Goal: Information Seeking & Learning: Understand process/instructions

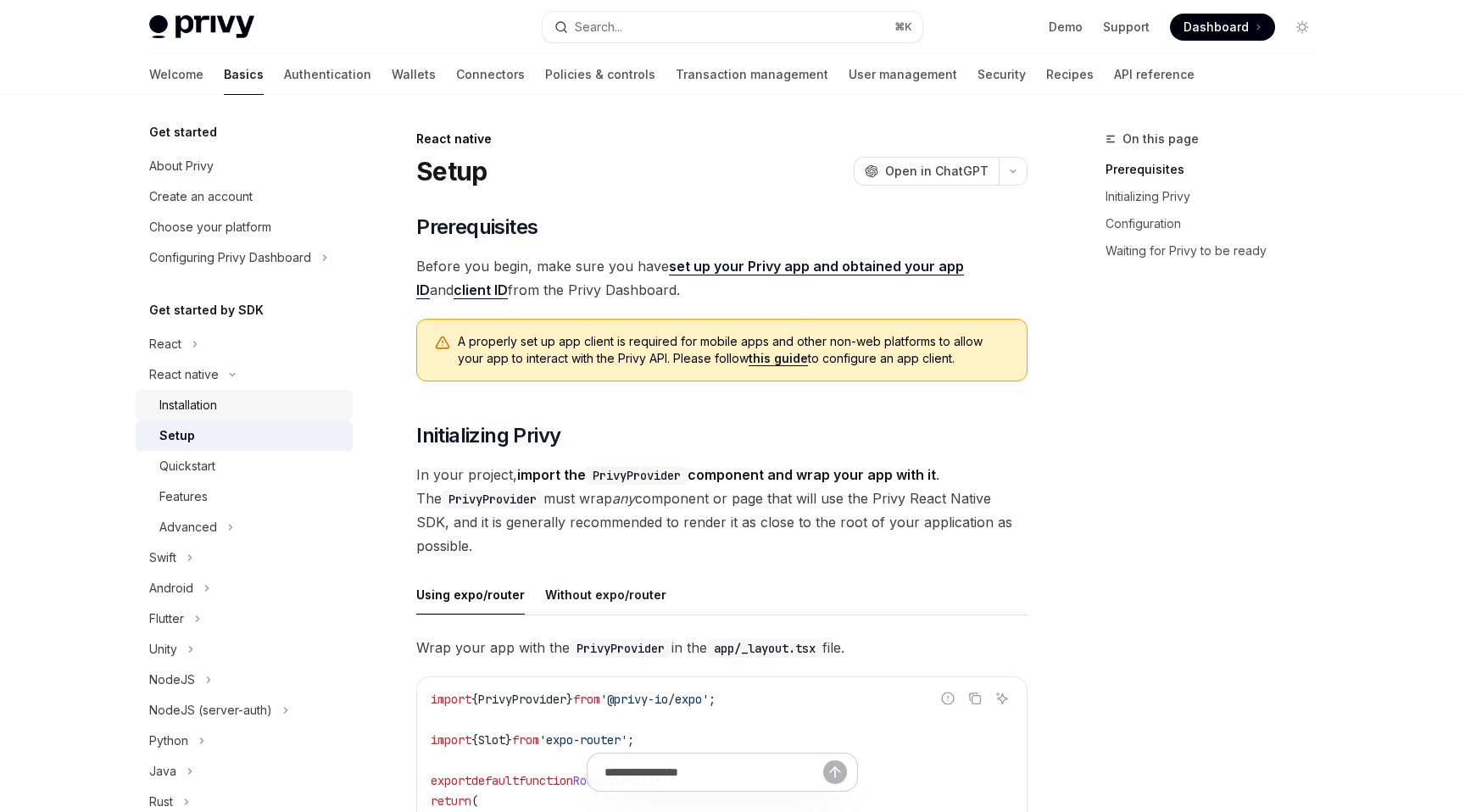
click at [211, 393] on link "Installation" at bounding box center [244, 405] width 217 height 31
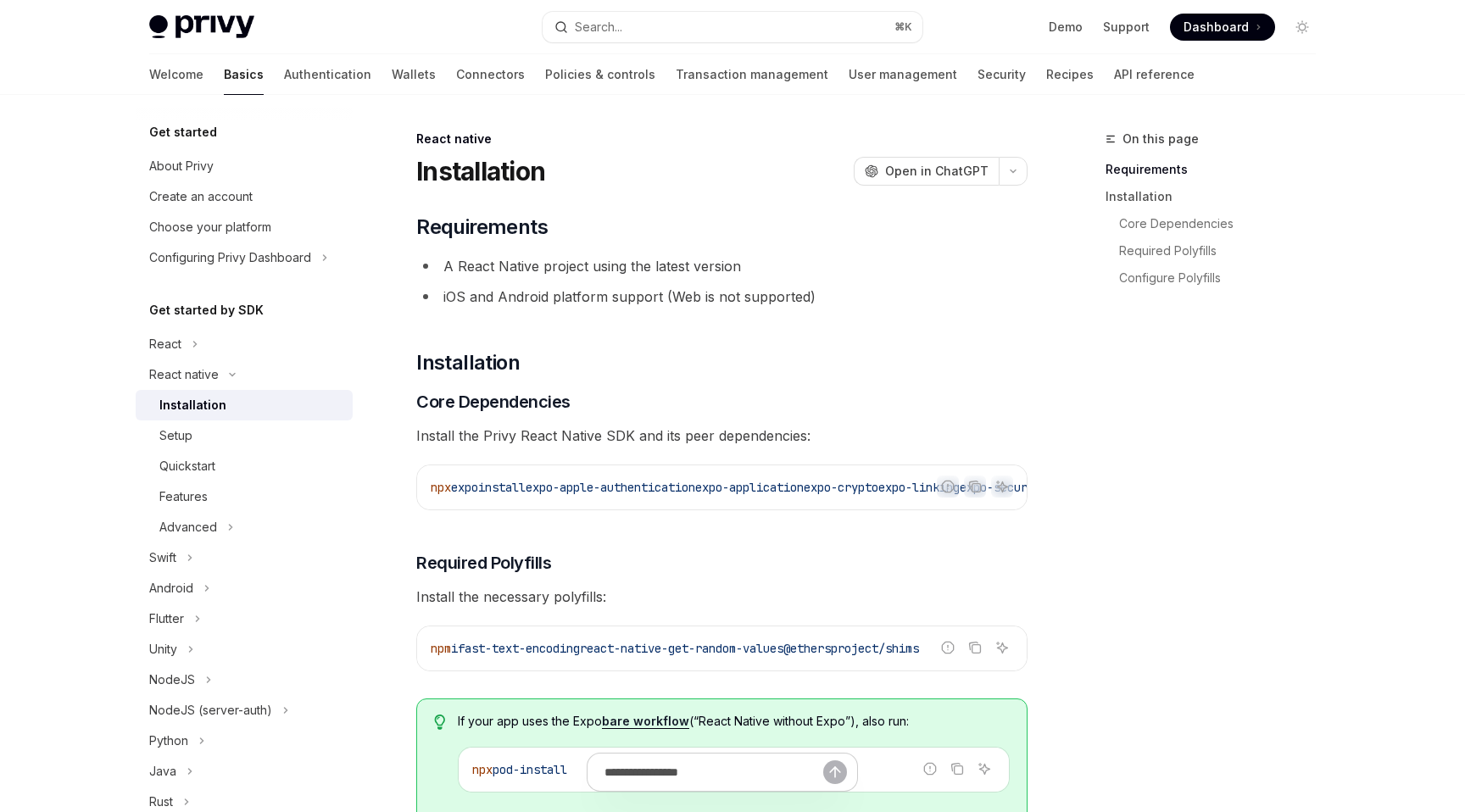
click at [220, 404] on div "Installation" at bounding box center [192, 405] width 67 height 21
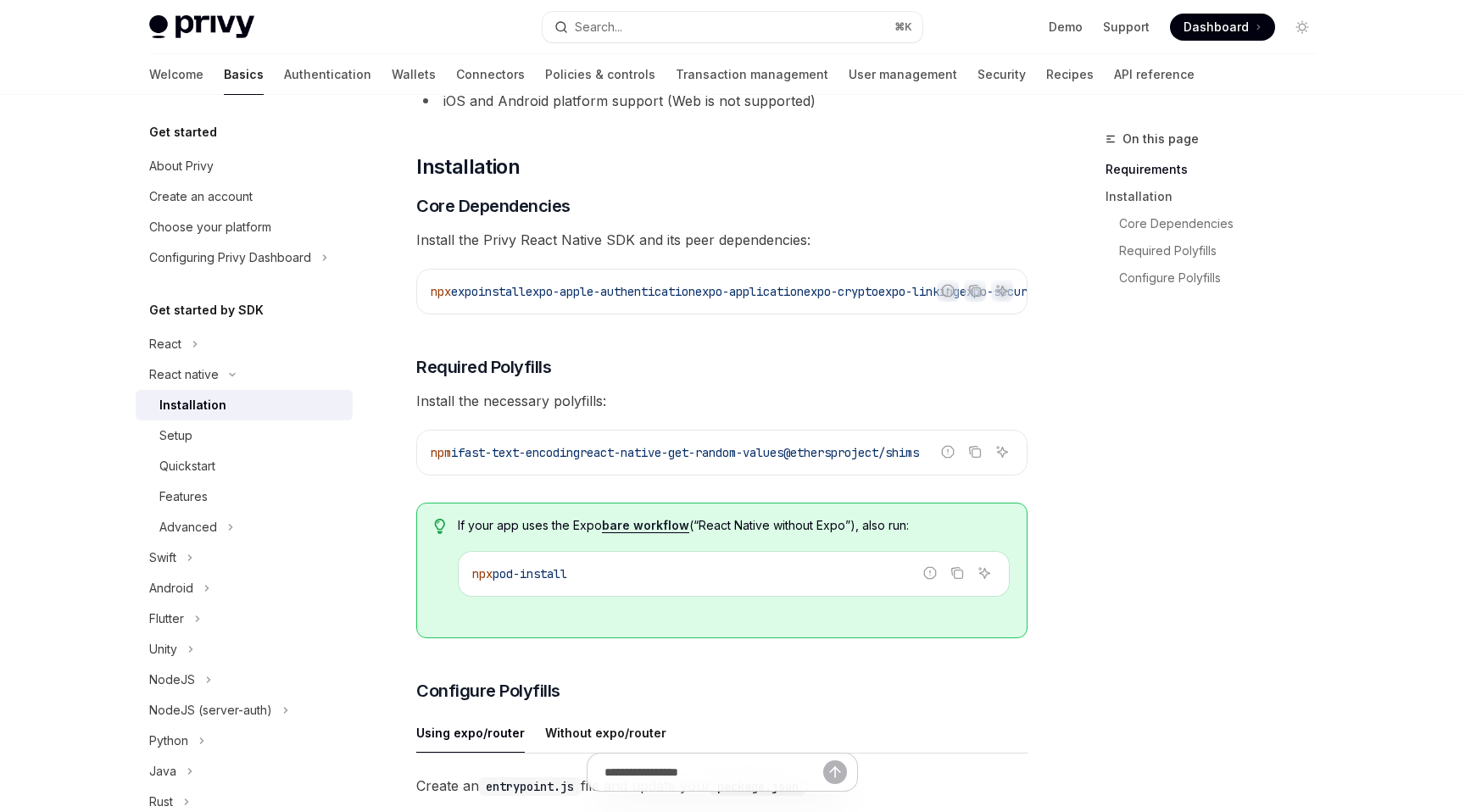
scroll to position [180, 0]
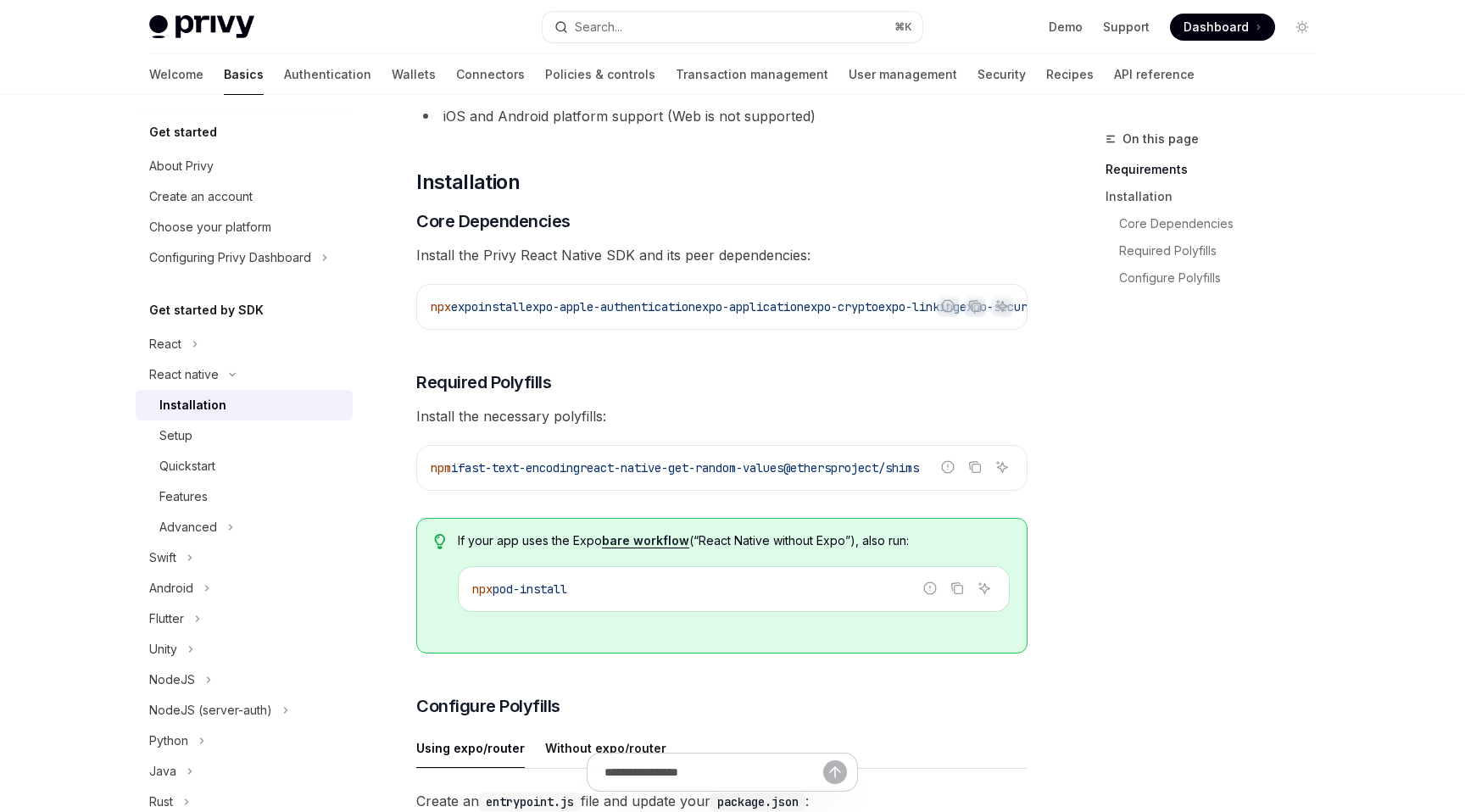
click at [780, 599] on code "npx pod-install" at bounding box center [733, 589] width 523 height 21
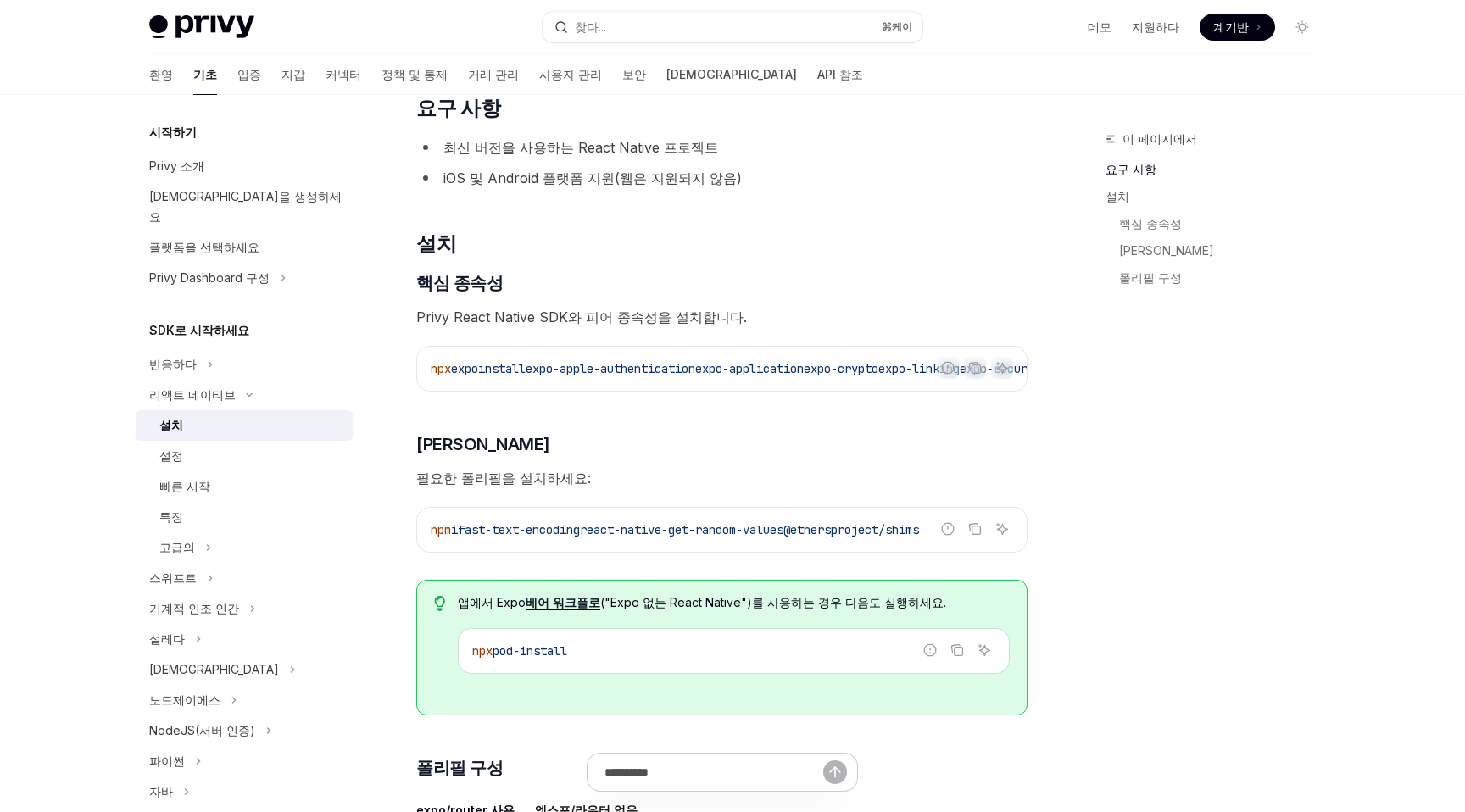
scroll to position [122, 0]
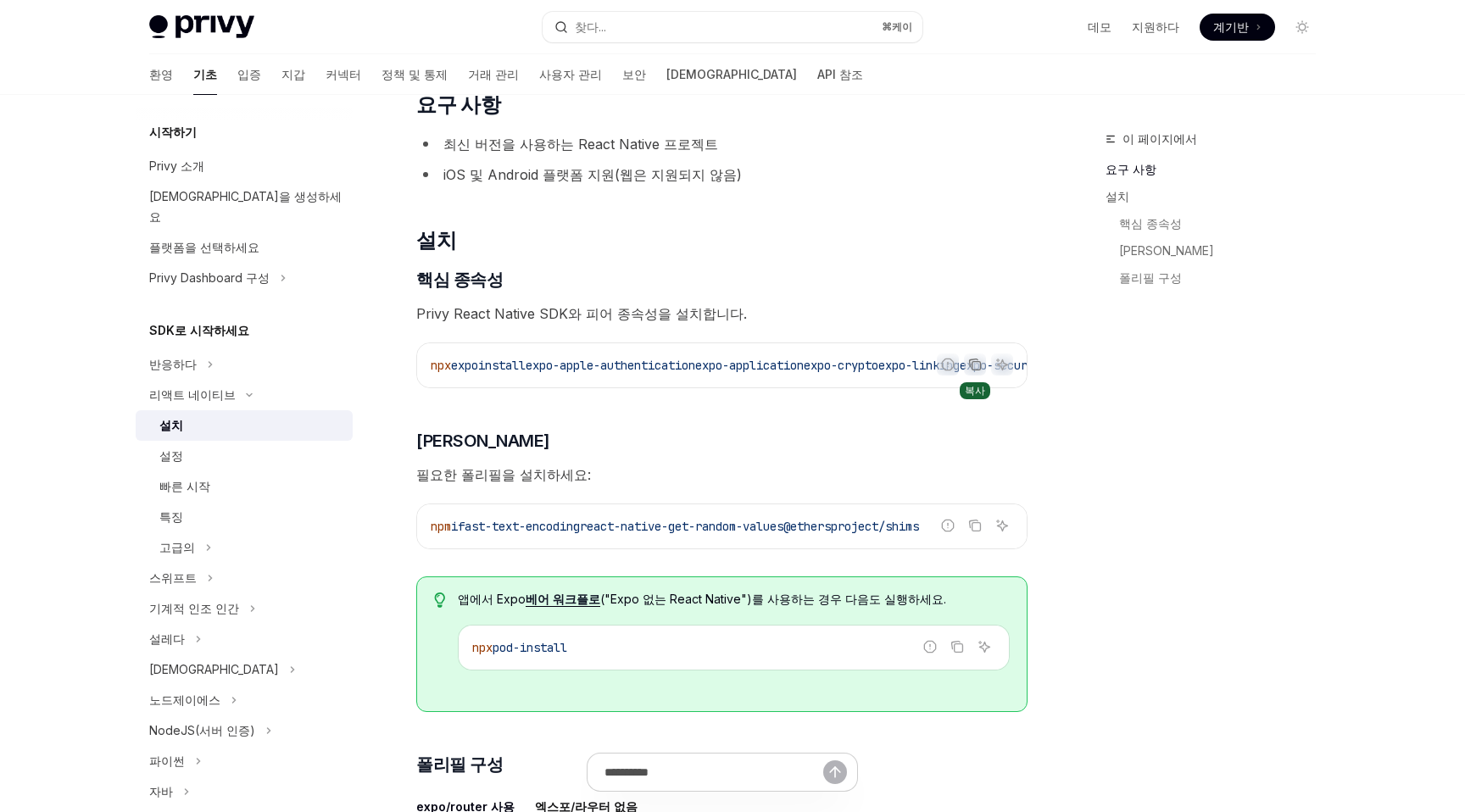
click at [973, 367] on icon "코드 블록의 내용을 복사하세요" at bounding box center [974, 364] width 14 height 14
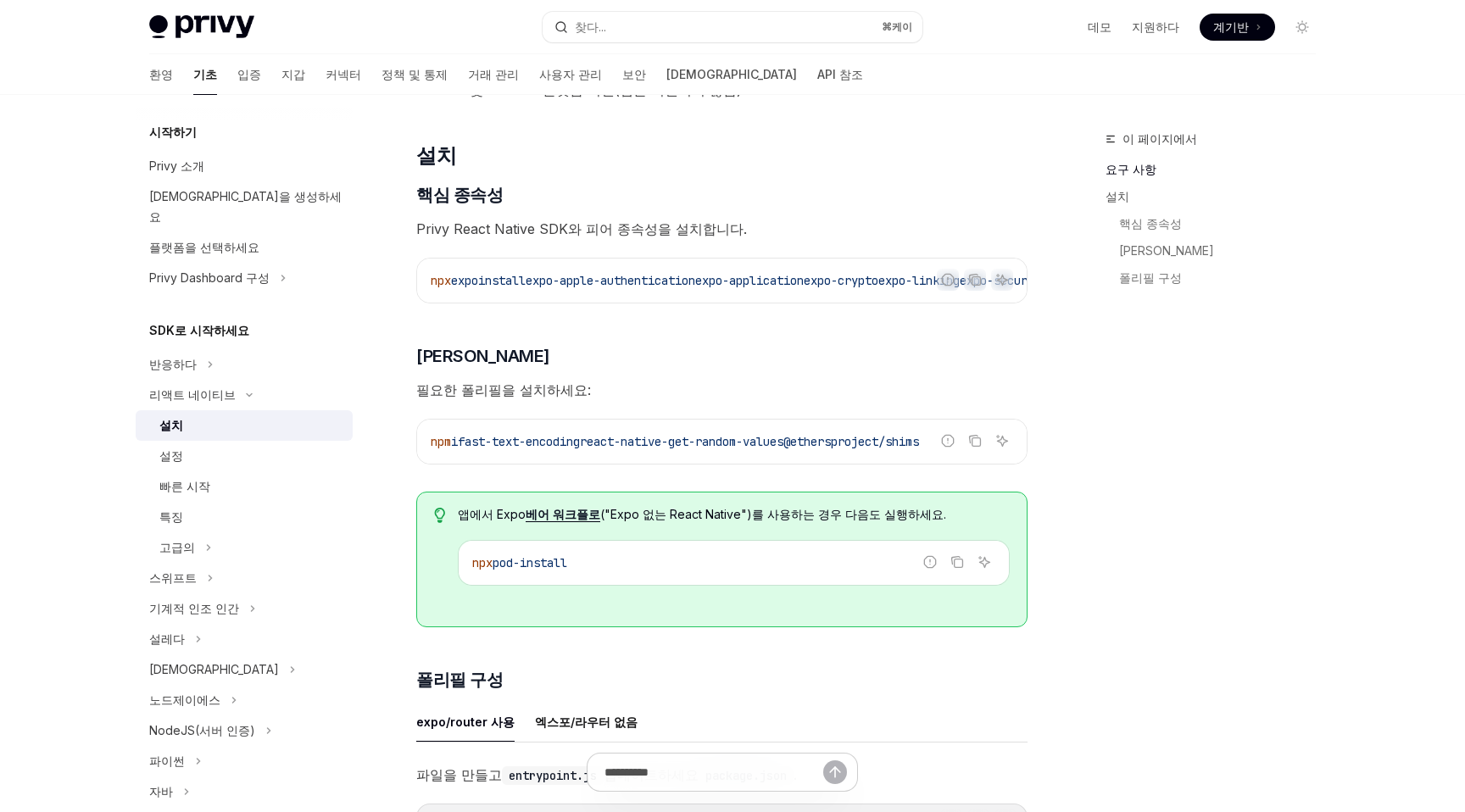
scroll to position [203, 0]
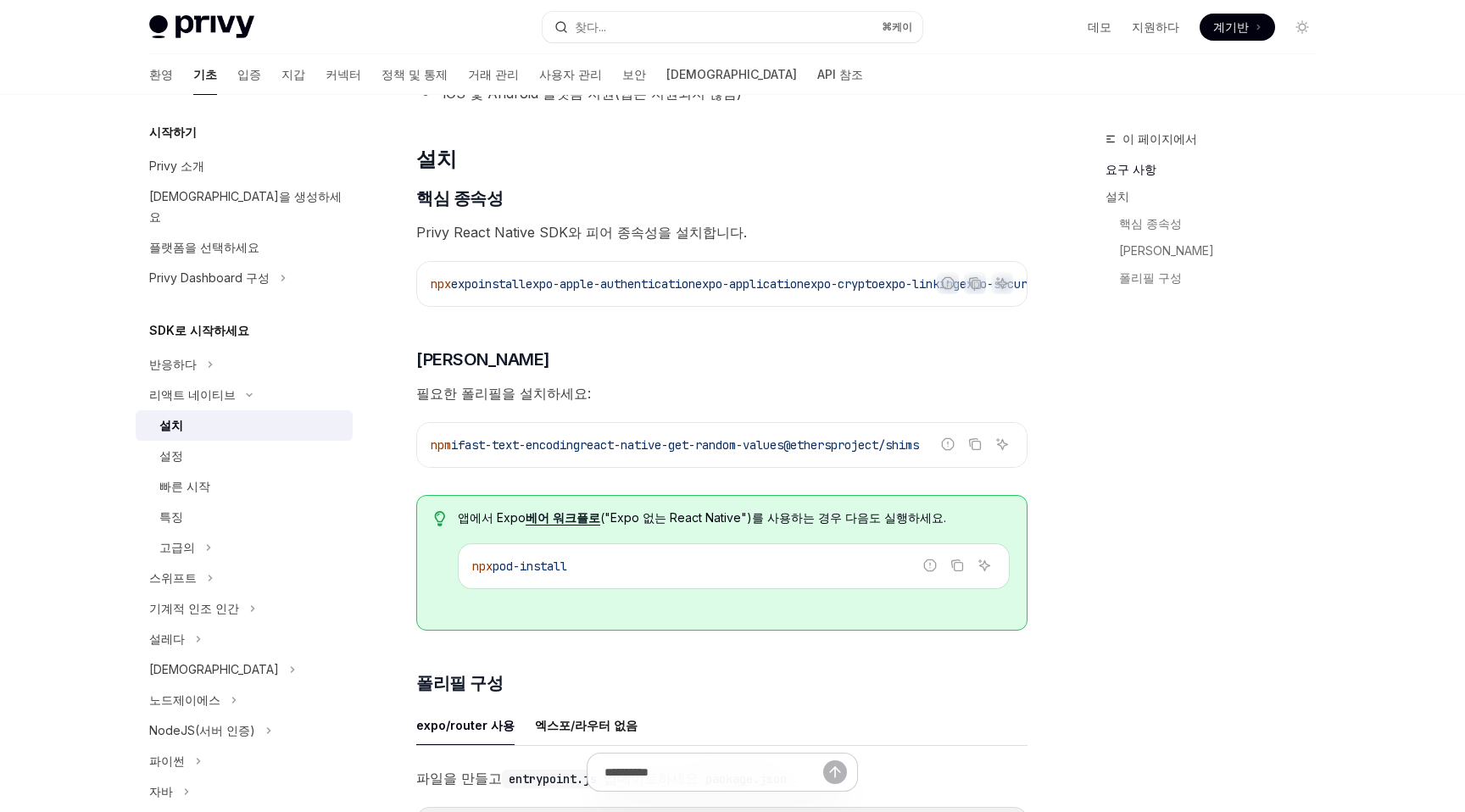
drag, startPoint x: 597, startPoint y: 574, endPoint x: 474, endPoint y: 576, distance: 123.0
click at [474, 576] on code "npx pod-install" at bounding box center [733, 567] width 523 height 21
click at [653, 571] on code "npx pod-install" at bounding box center [733, 567] width 523 height 21
click at [970, 451] on icon "코드 블록의 내용을 복사하세요" at bounding box center [974, 444] width 14 height 14
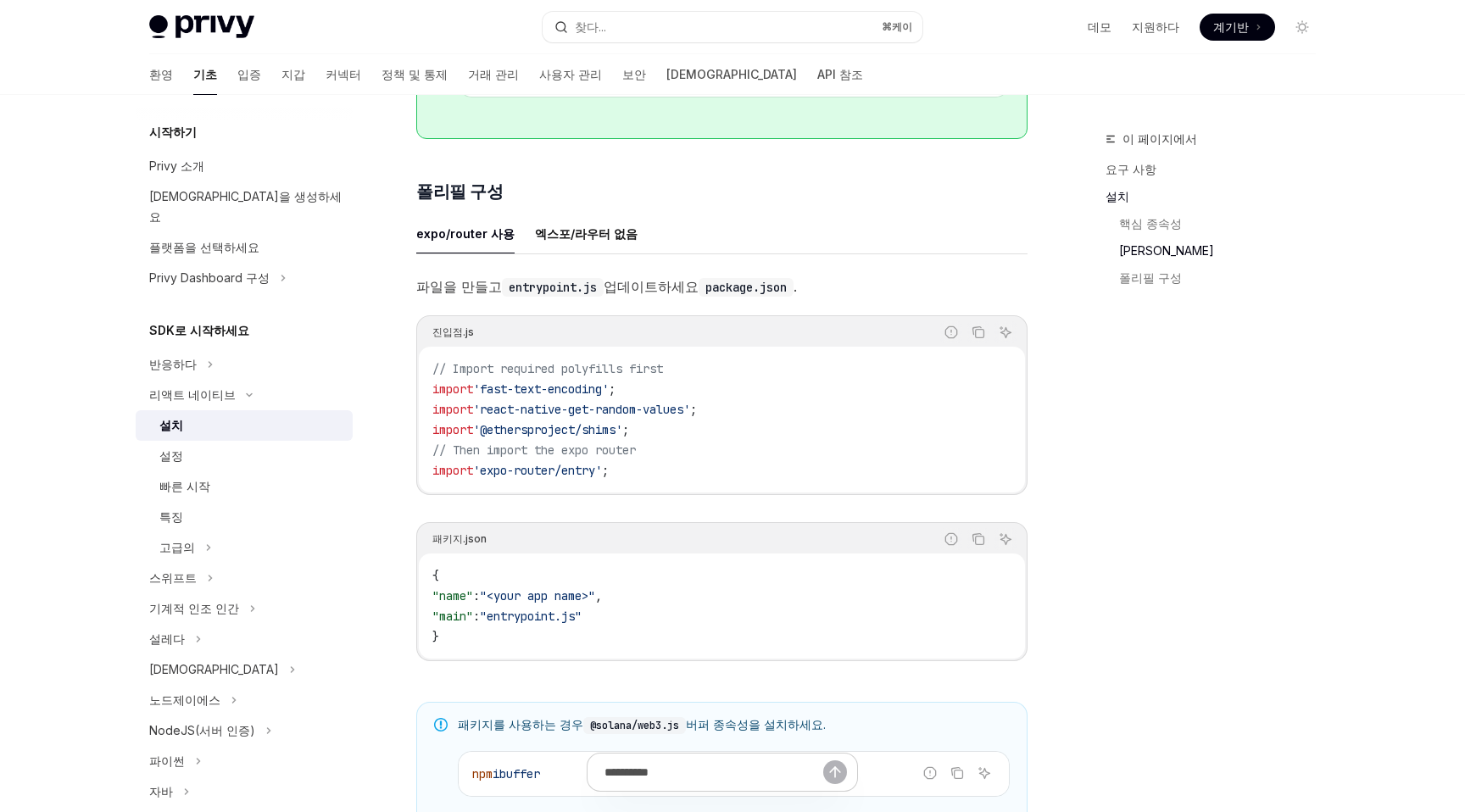
scroll to position [697, 0]
click at [619, 415] on span "'react-native-get-random-values'" at bounding box center [581, 408] width 217 height 15
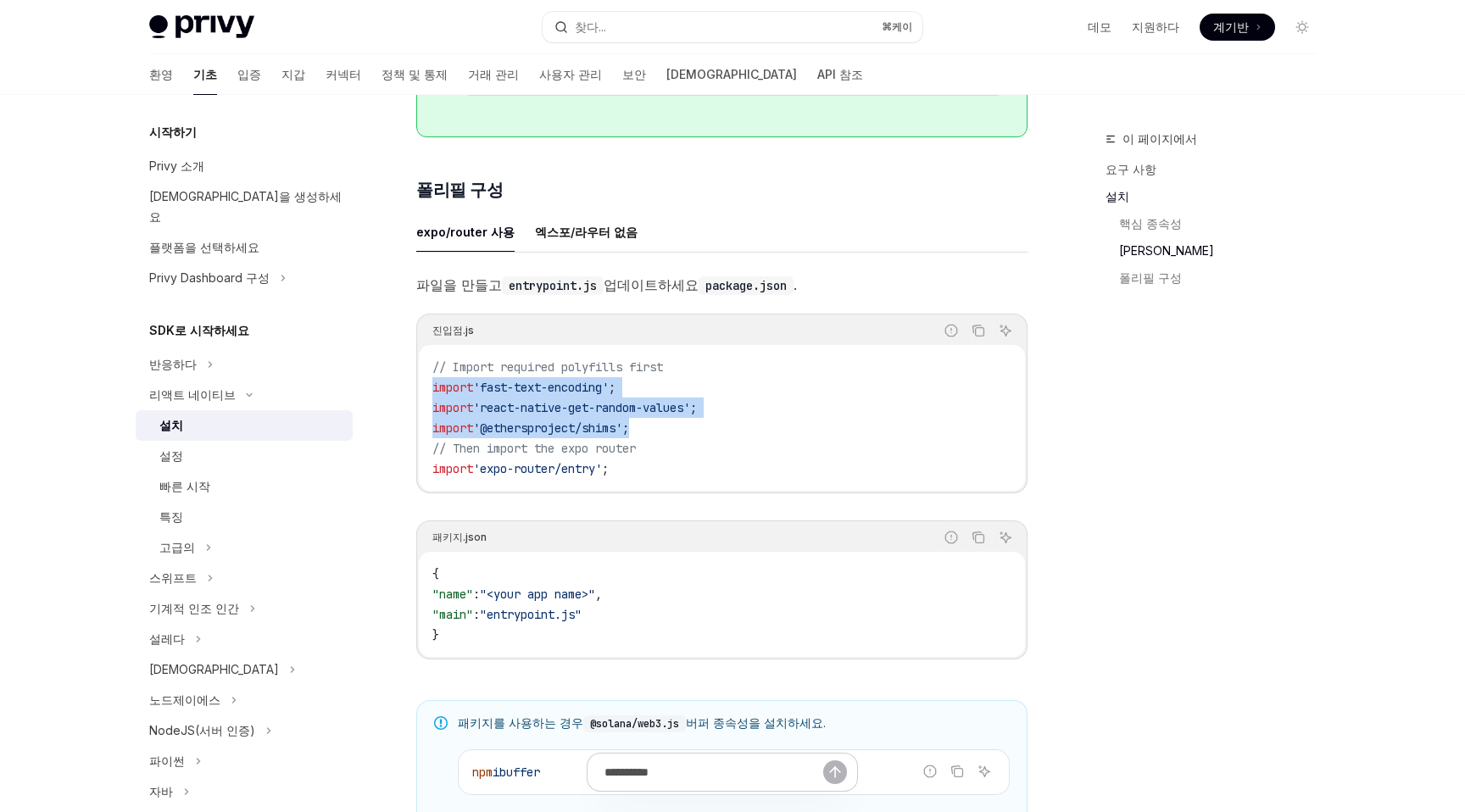
drag, startPoint x: 648, startPoint y: 437, endPoint x: 432, endPoint y: 400, distance: 219.1
click at [432, 400] on div "// Import required polyfills first import 'fast-text-encoding' ; import 'react-…" at bounding box center [721, 418] width 606 height 146
click at [481, 391] on span "'fast-text-encoding'" at bounding box center [540, 387] width 136 height 15
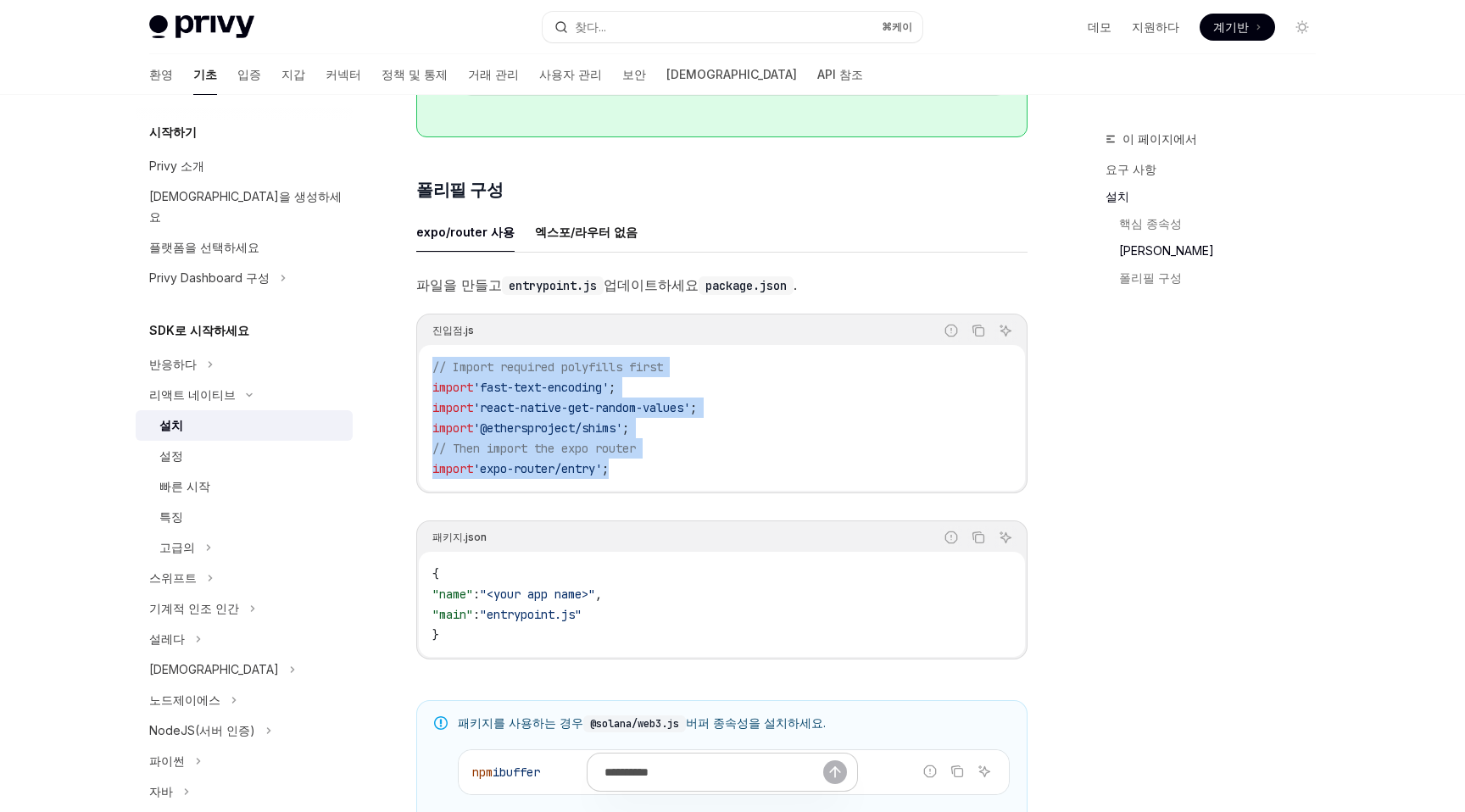
drag, startPoint x: 430, startPoint y: 369, endPoint x: 657, endPoint y: 481, distance: 253.1
click at [657, 481] on div "// Import required polyfills first import 'fast-text-encoding' ; import 'react-…" at bounding box center [721, 418] width 606 height 146
copy code "// Import required polyfills first import 'fast-text-encoding' ; import 'react-…"
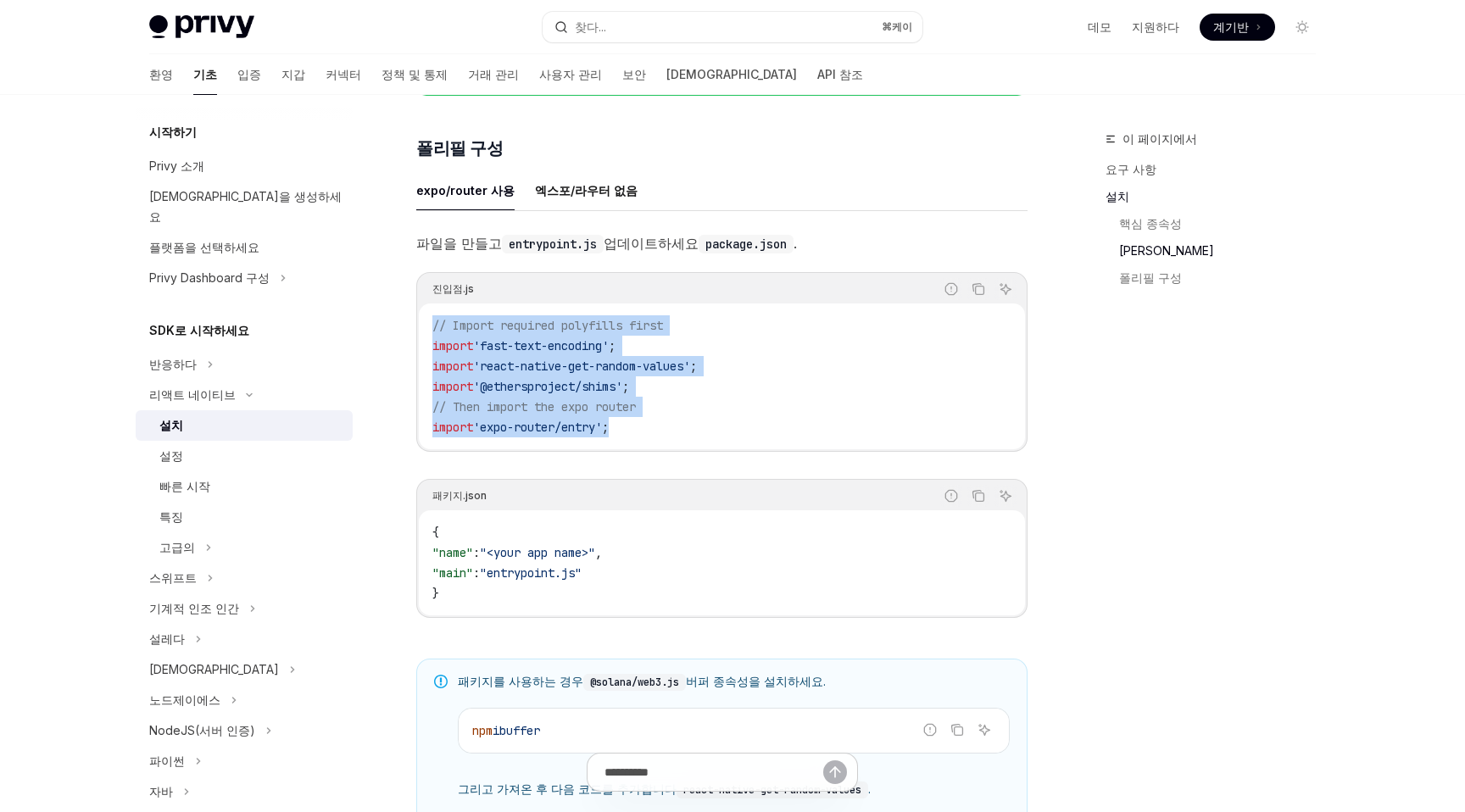
scroll to position [744, 0]
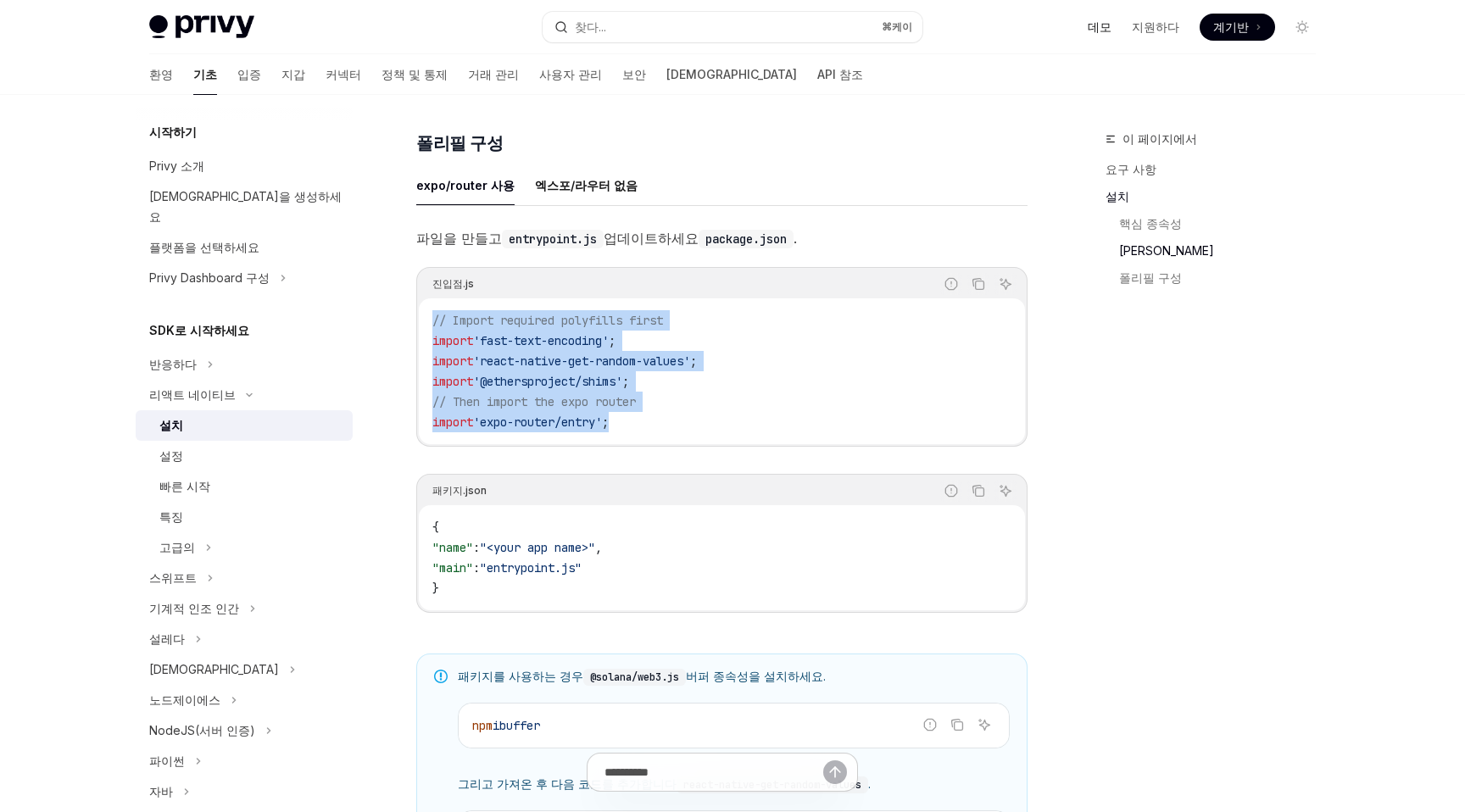
click at [1111, 26] on font "데모" at bounding box center [1099, 26] width 24 height 15
click at [1220, 19] on span "계기반" at bounding box center [1231, 27] width 36 height 17
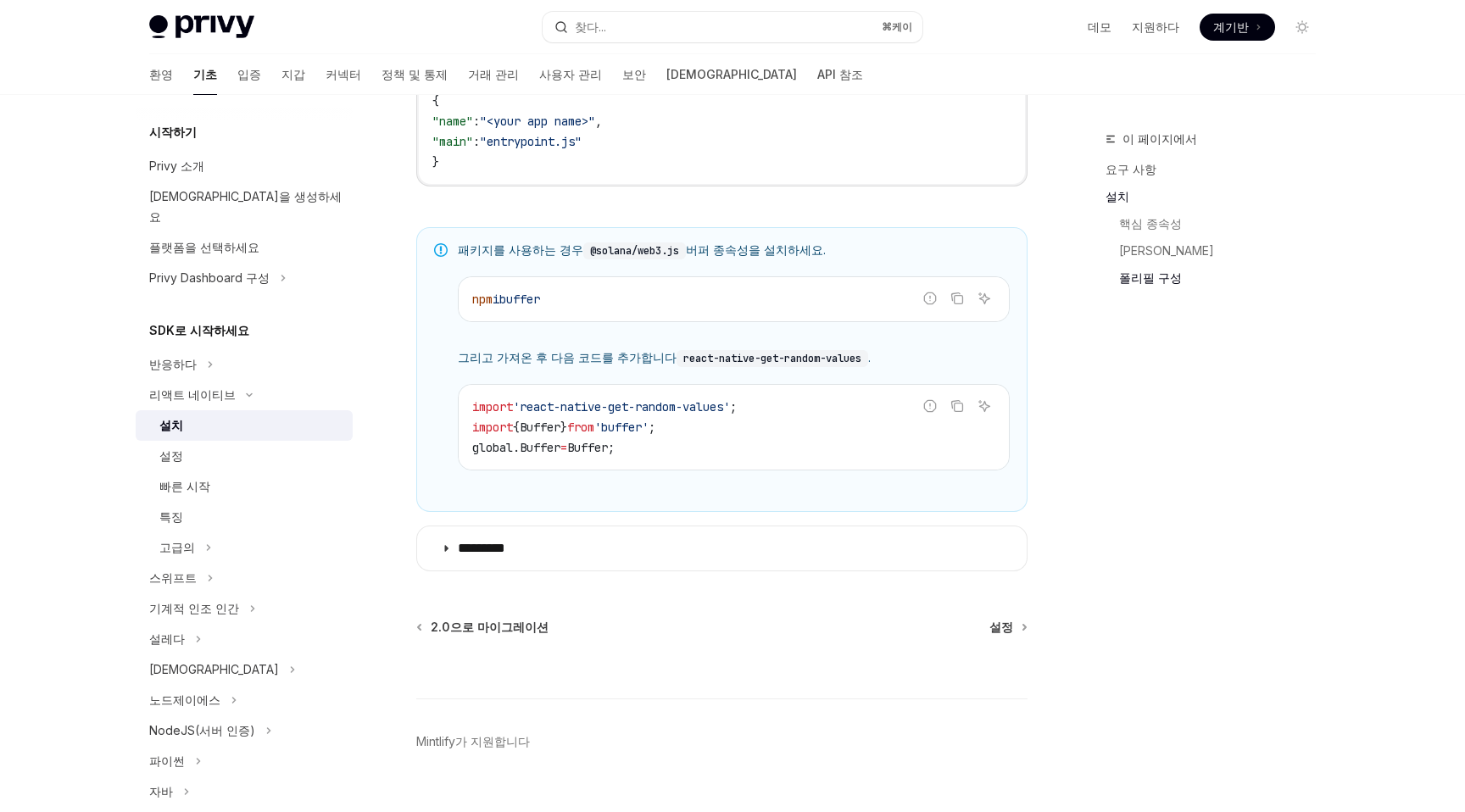
scroll to position [1190, 0]
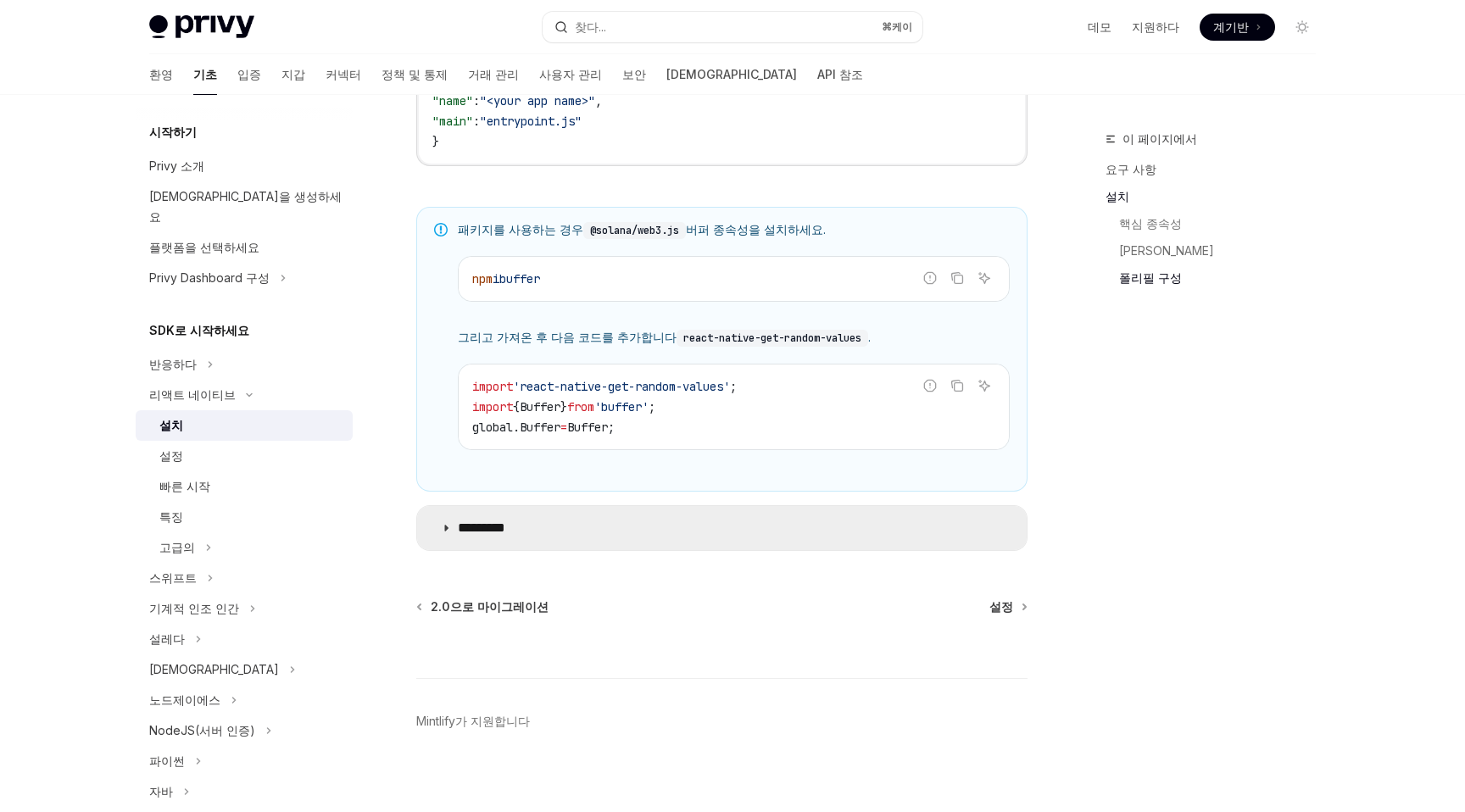
click at [443, 533] on icon at bounding box center [446, 528] width 10 height 10
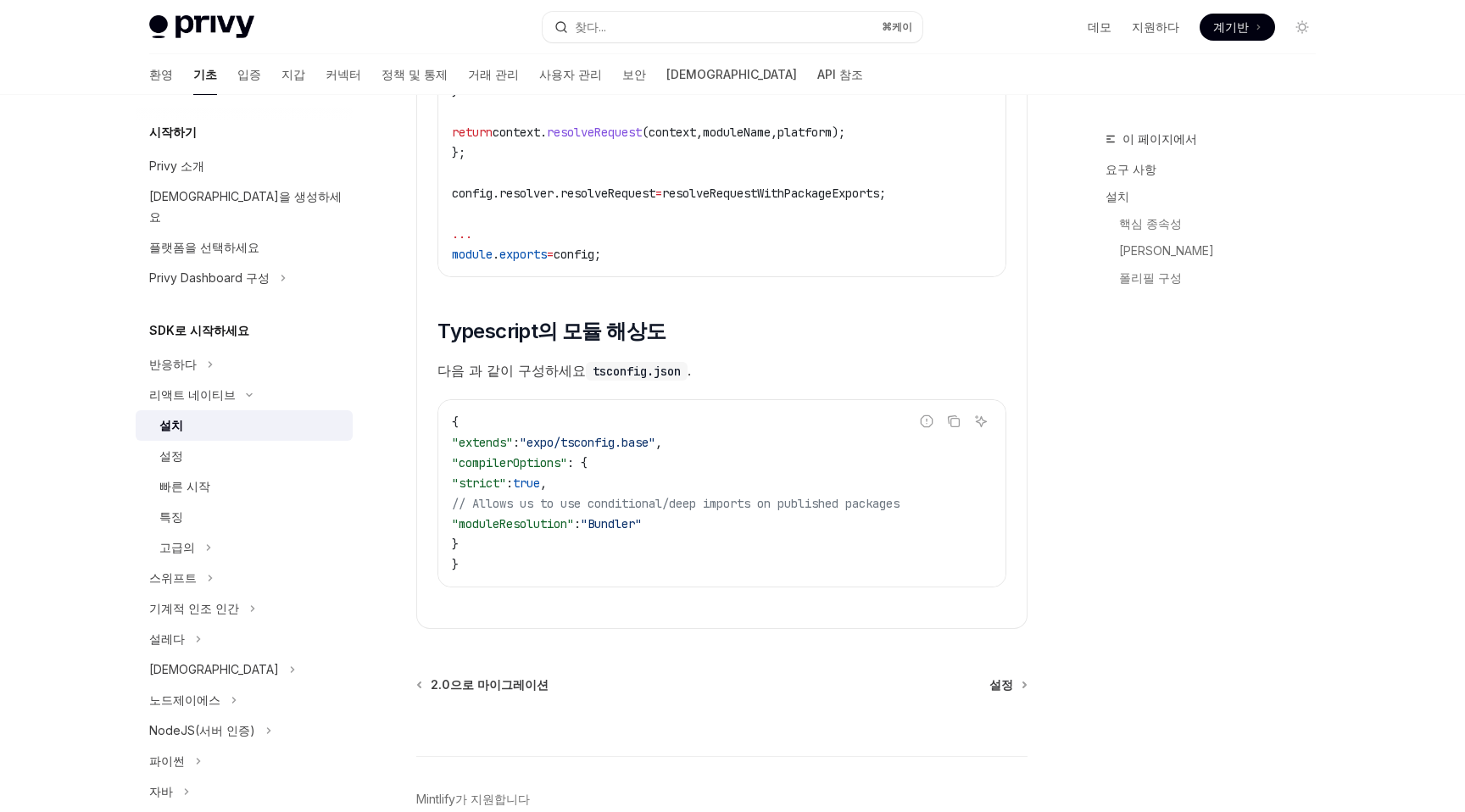
scroll to position [3001, 0]
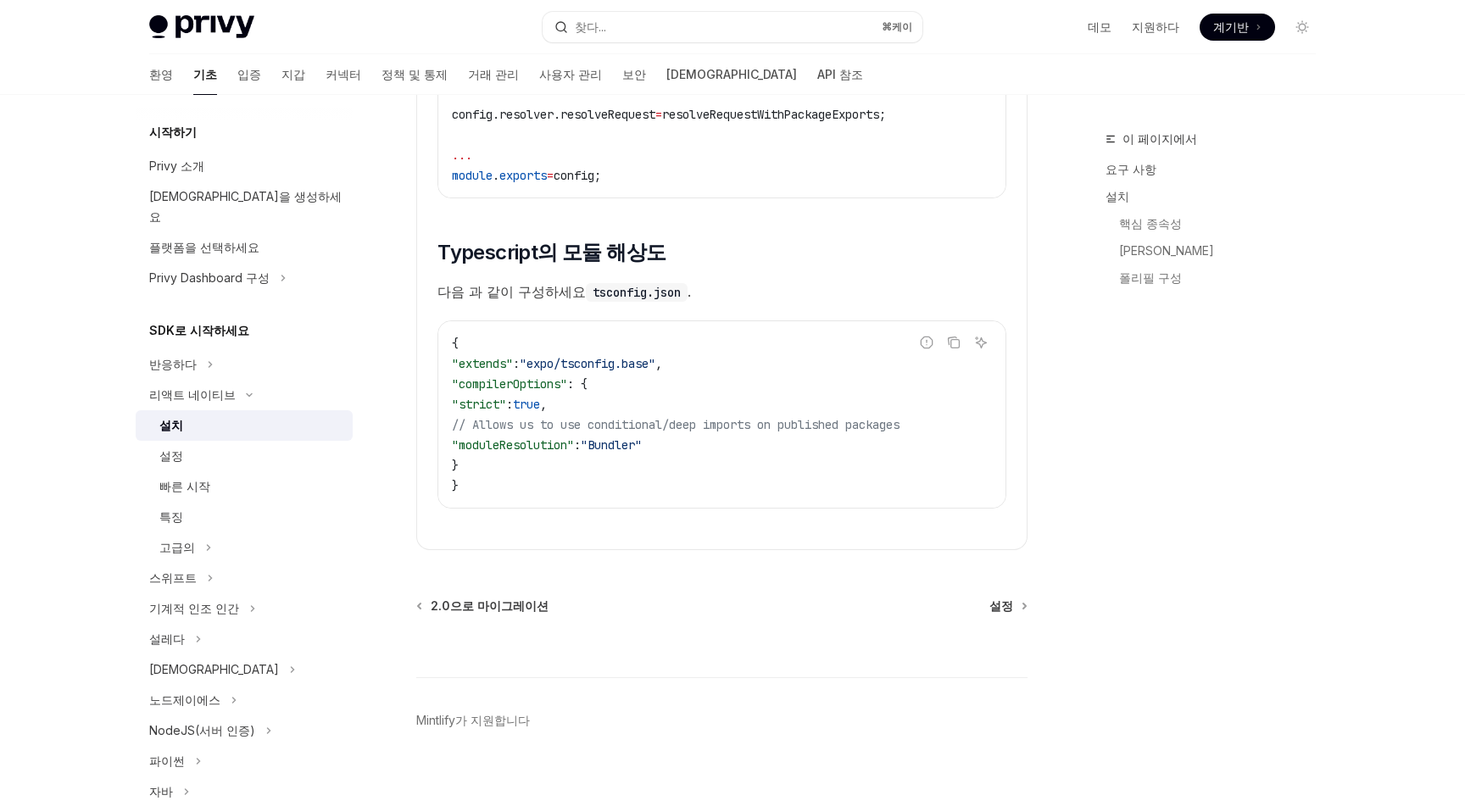
click at [1010, 615] on div at bounding box center [721, 645] width 611 height 62
click at [1000, 598] on font "설정" at bounding box center [1001, 605] width 24 height 15
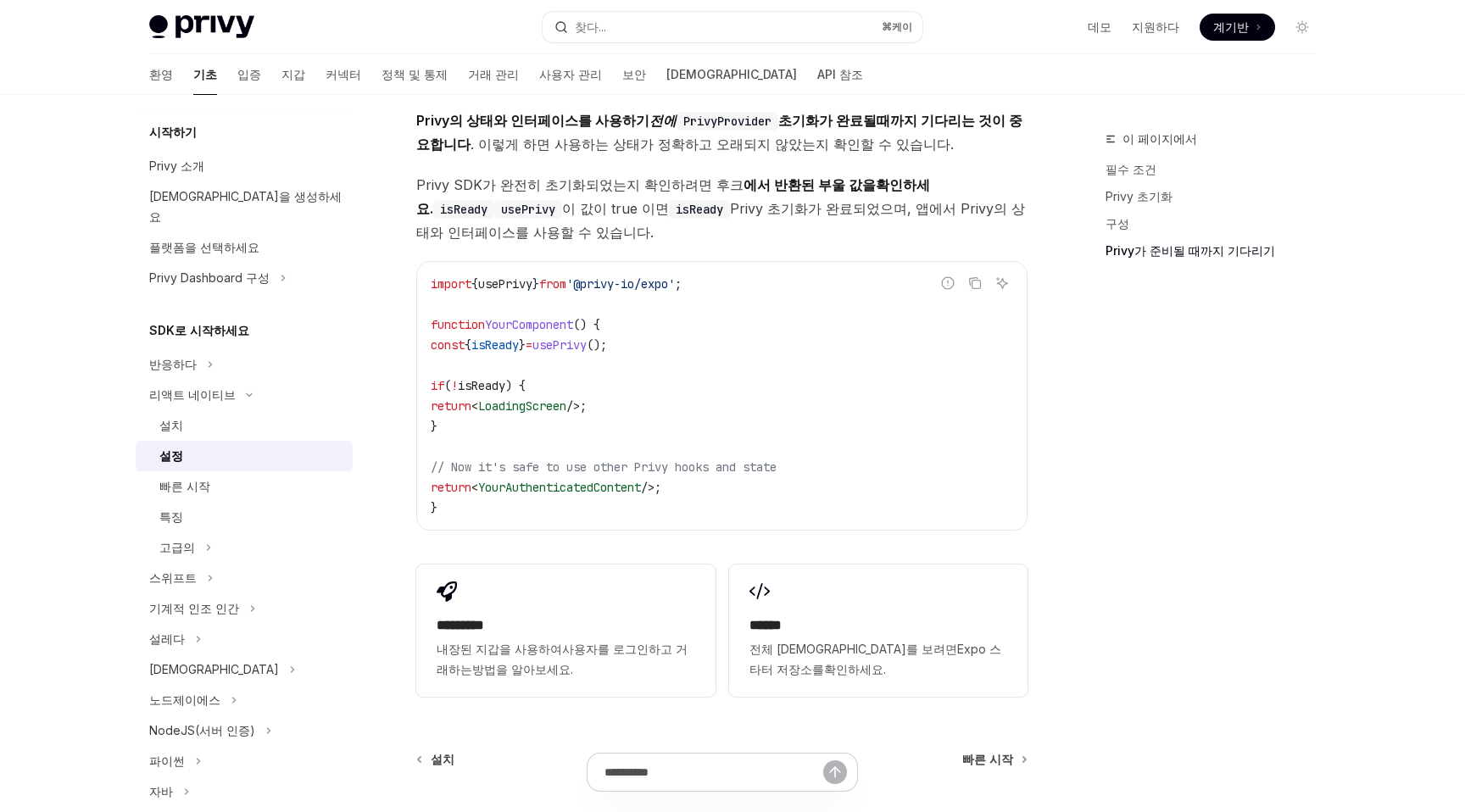
scroll to position [1462, 0]
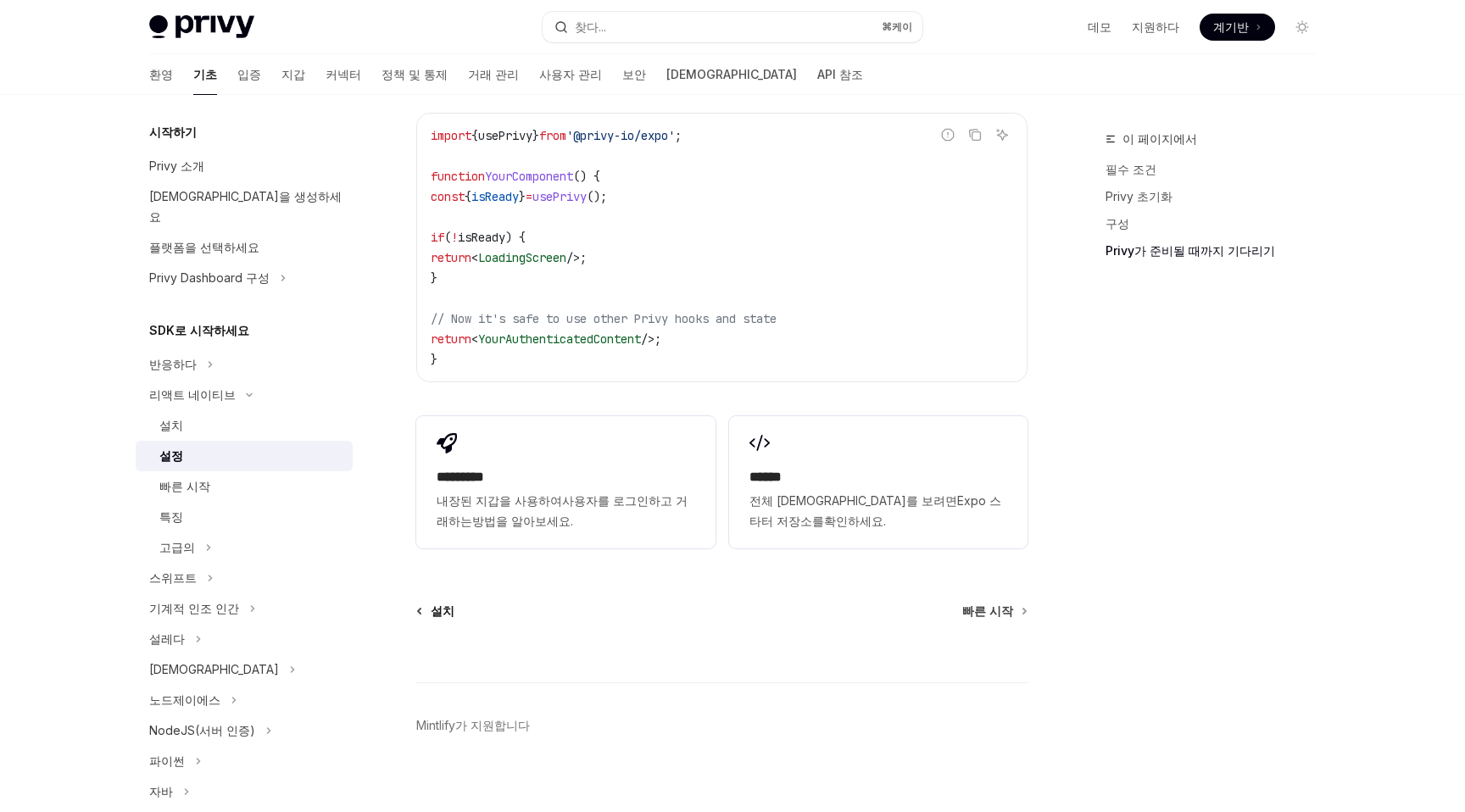
click at [436, 603] on font "설치" at bounding box center [443, 610] width 24 height 15
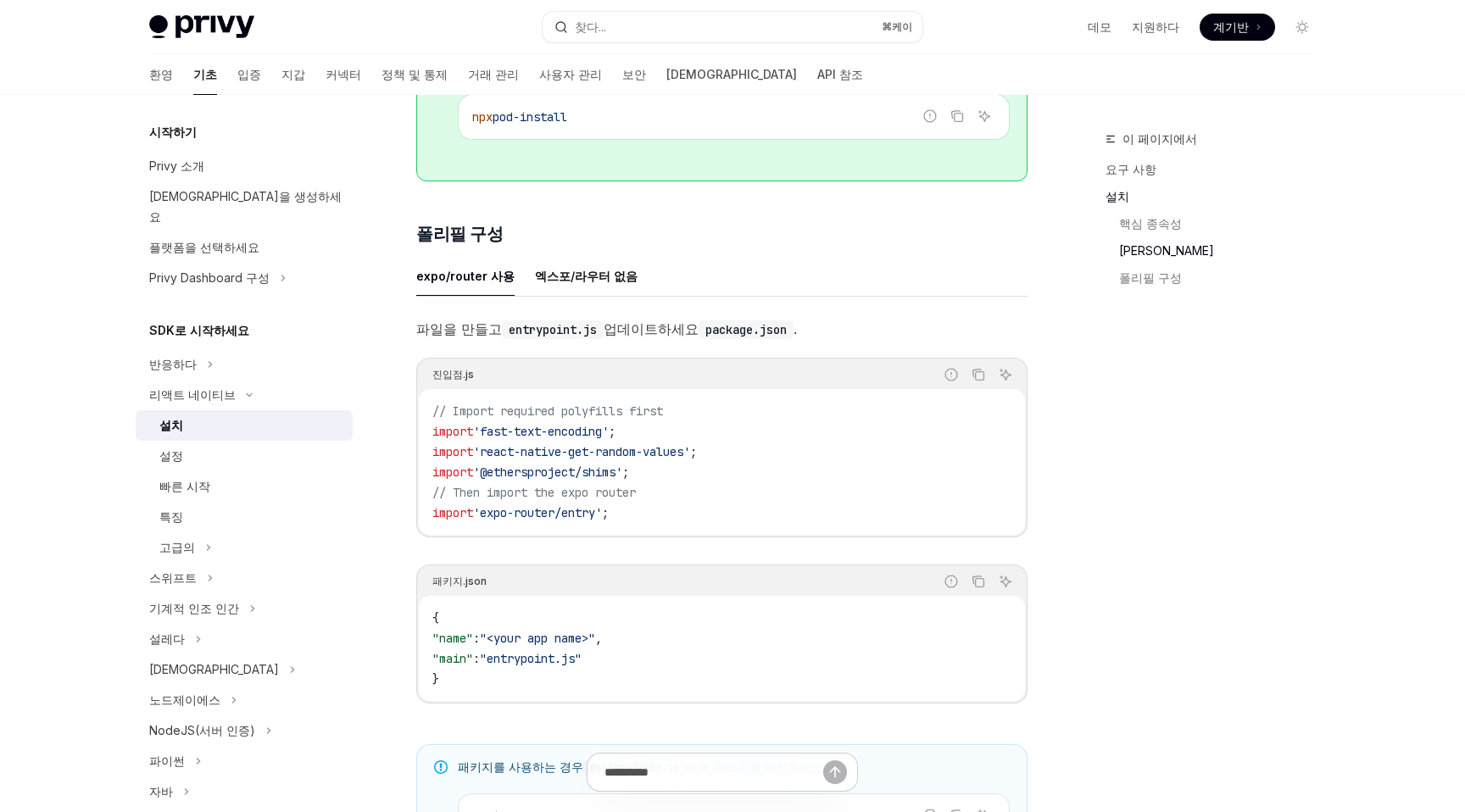
scroll to position [659, 0]
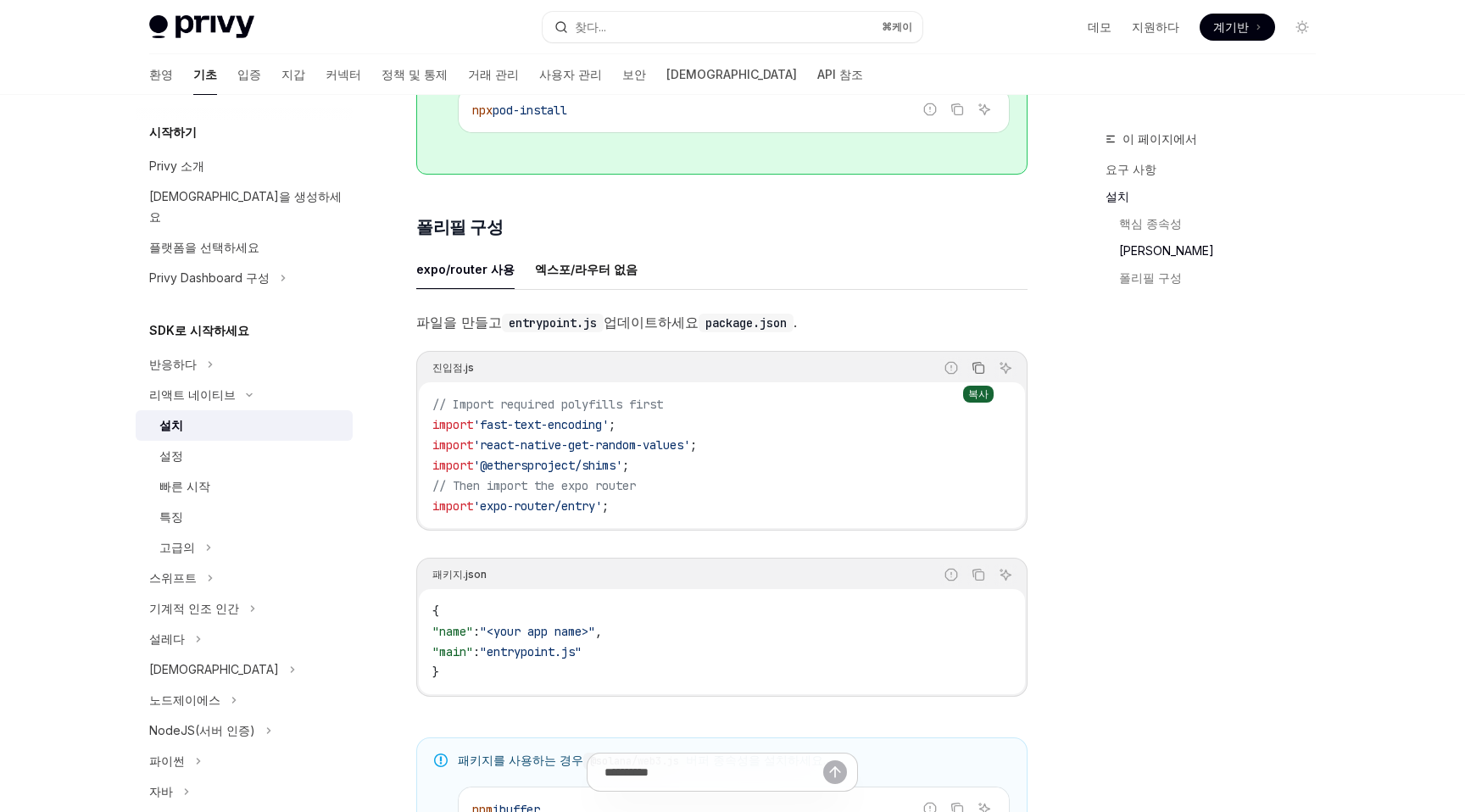
click at [975, 374] on icon "코드 블록의 내용을 복사하세요" at bounding box center [980, 369] width 9 height 9
drag, startPoint x: 510, startPoint y: 656, endPoint x: 602, endPoint y: 654, distance: 92.0
click at [581, 654] on span ""entrypoint.js"" at bounding box center [530, 652] width 102 height 15
copy span "entrypoint.js"
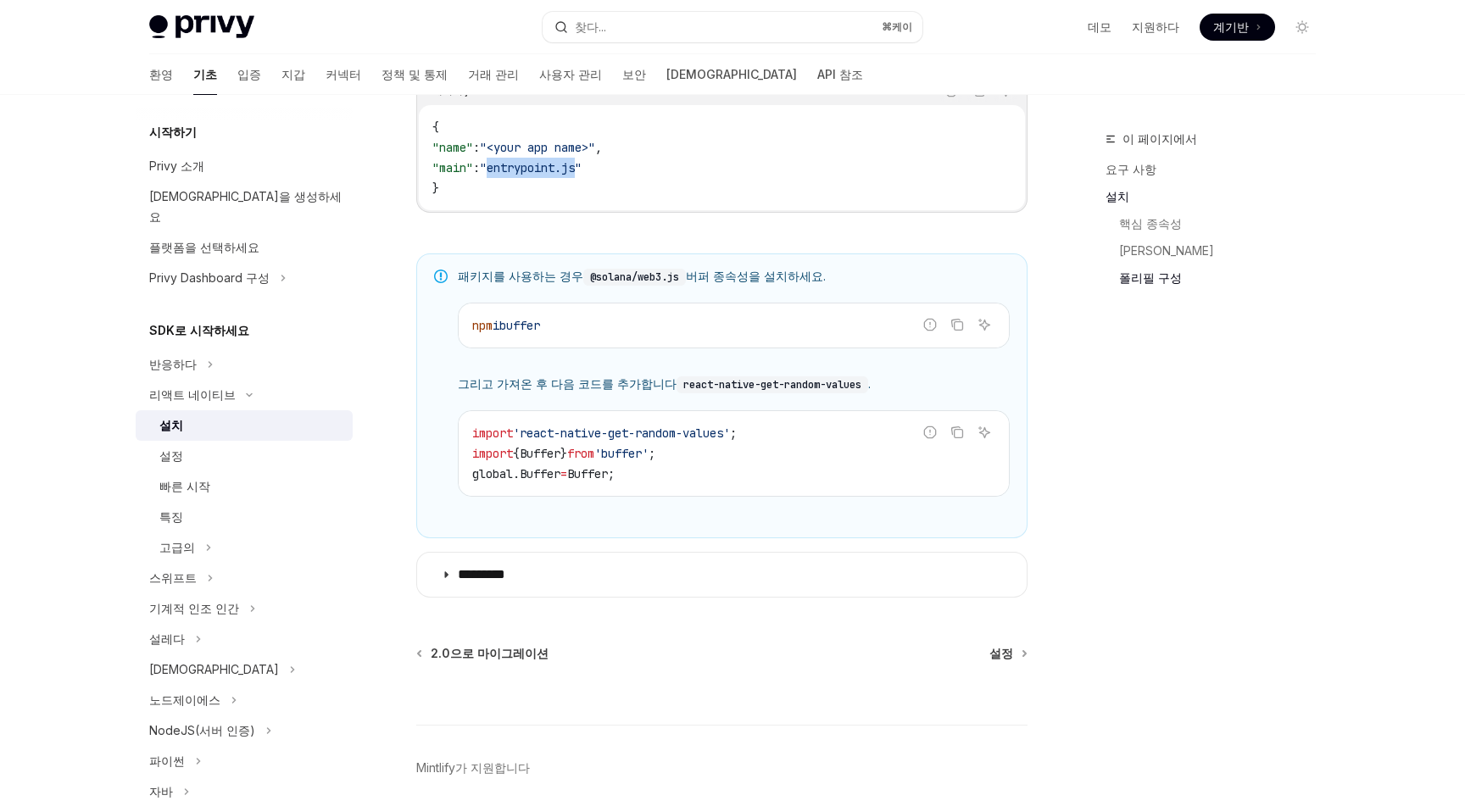
scroll to position [1209, 0]
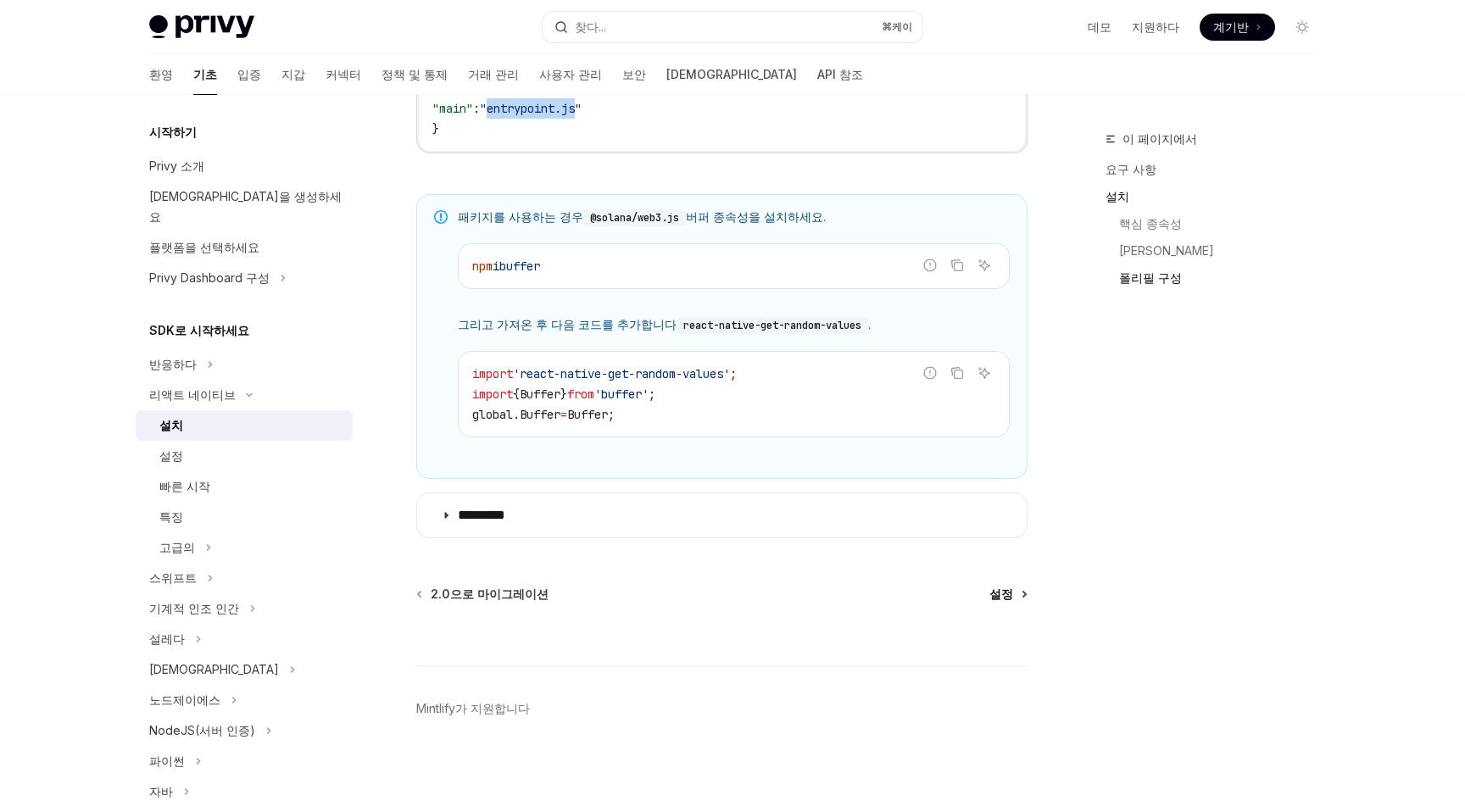
click at [997, 597] on font "설정" at bounding box center [1001, 593] width 24 height 15
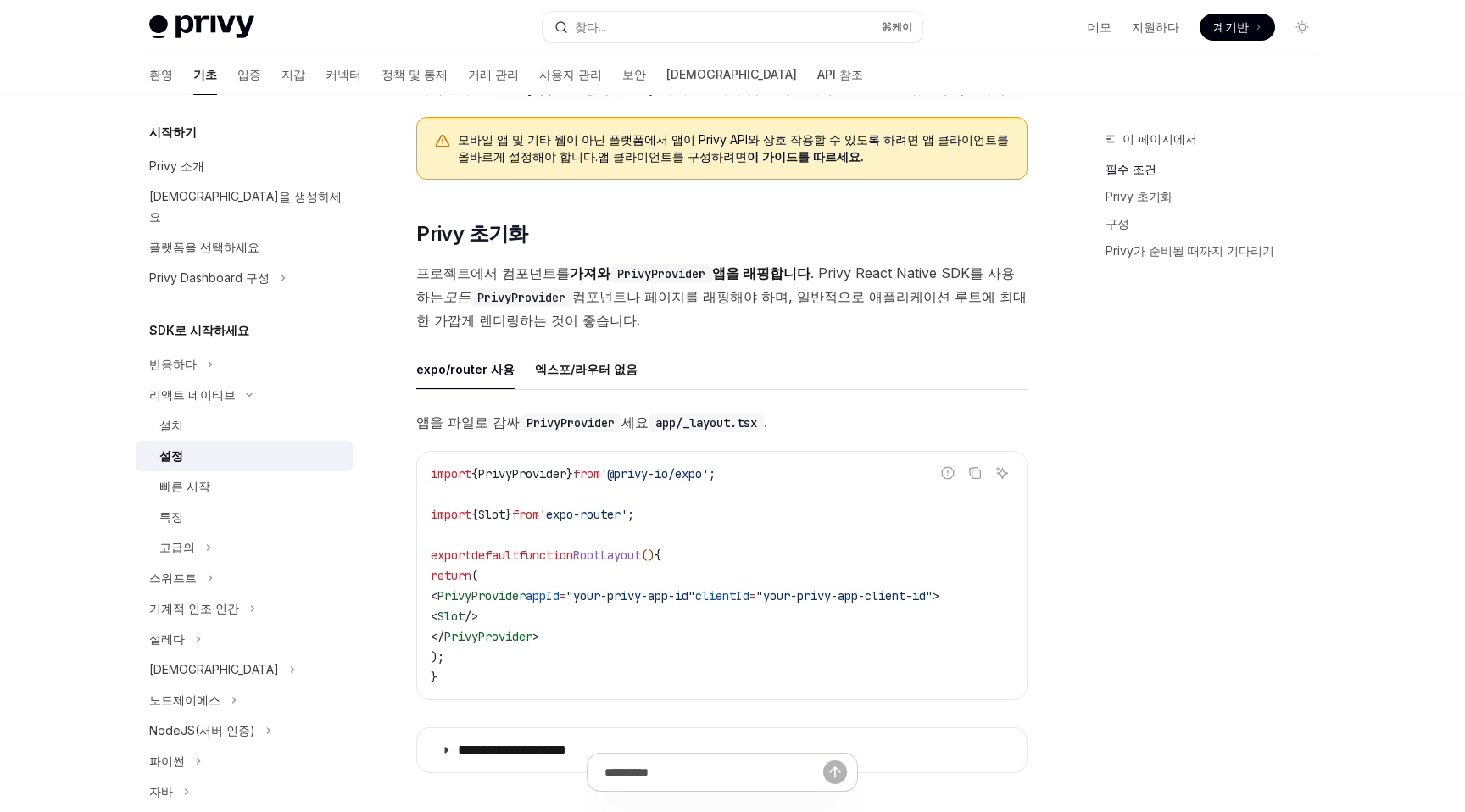
scroll to position [181, 0]
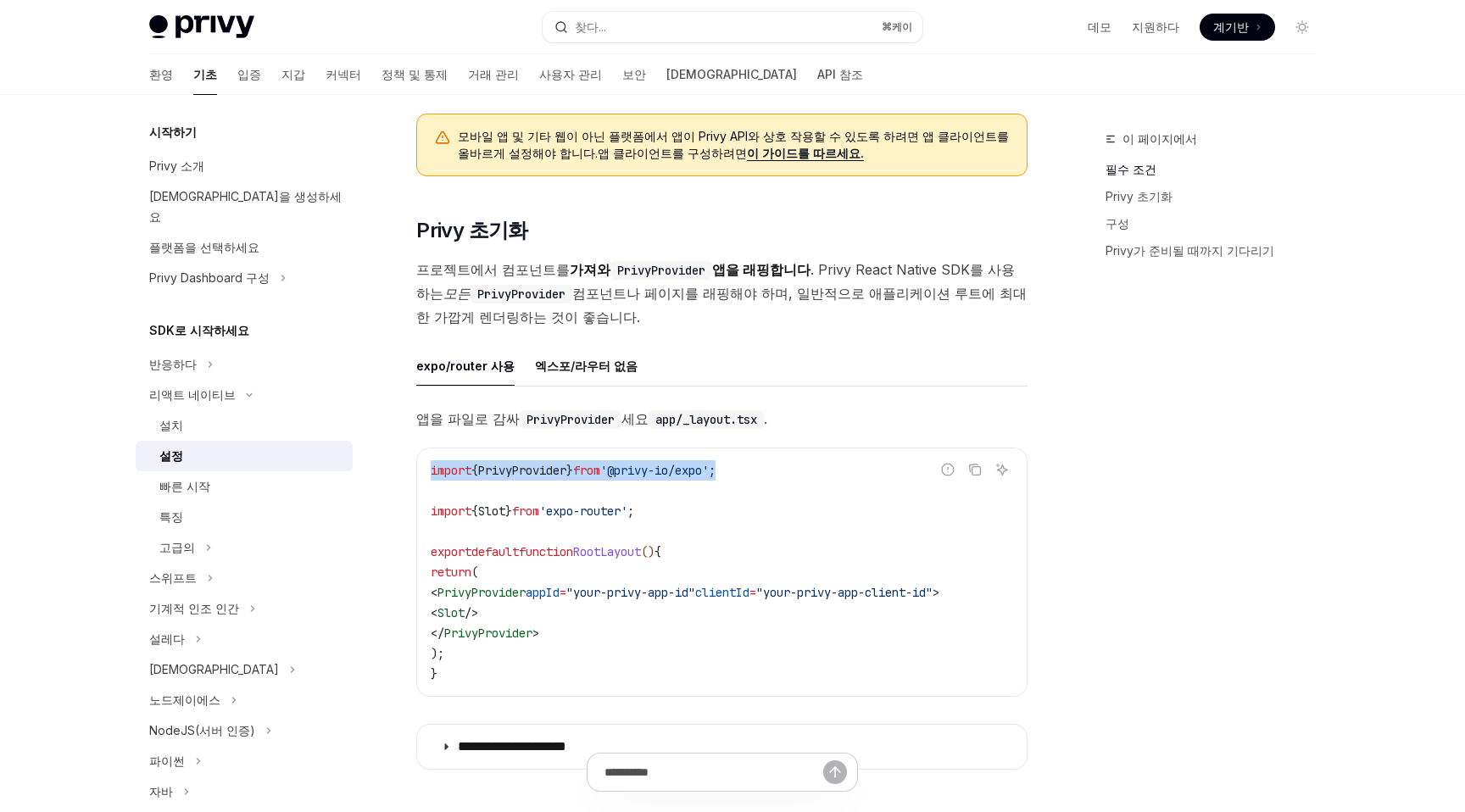
drag, startPoint x: 776, startPoint y: 462, endPoint x: 403, endPoint y: 432, distance: 374.2
copy span "import { PrivyProvider } from '@privy-io/expo' ;"
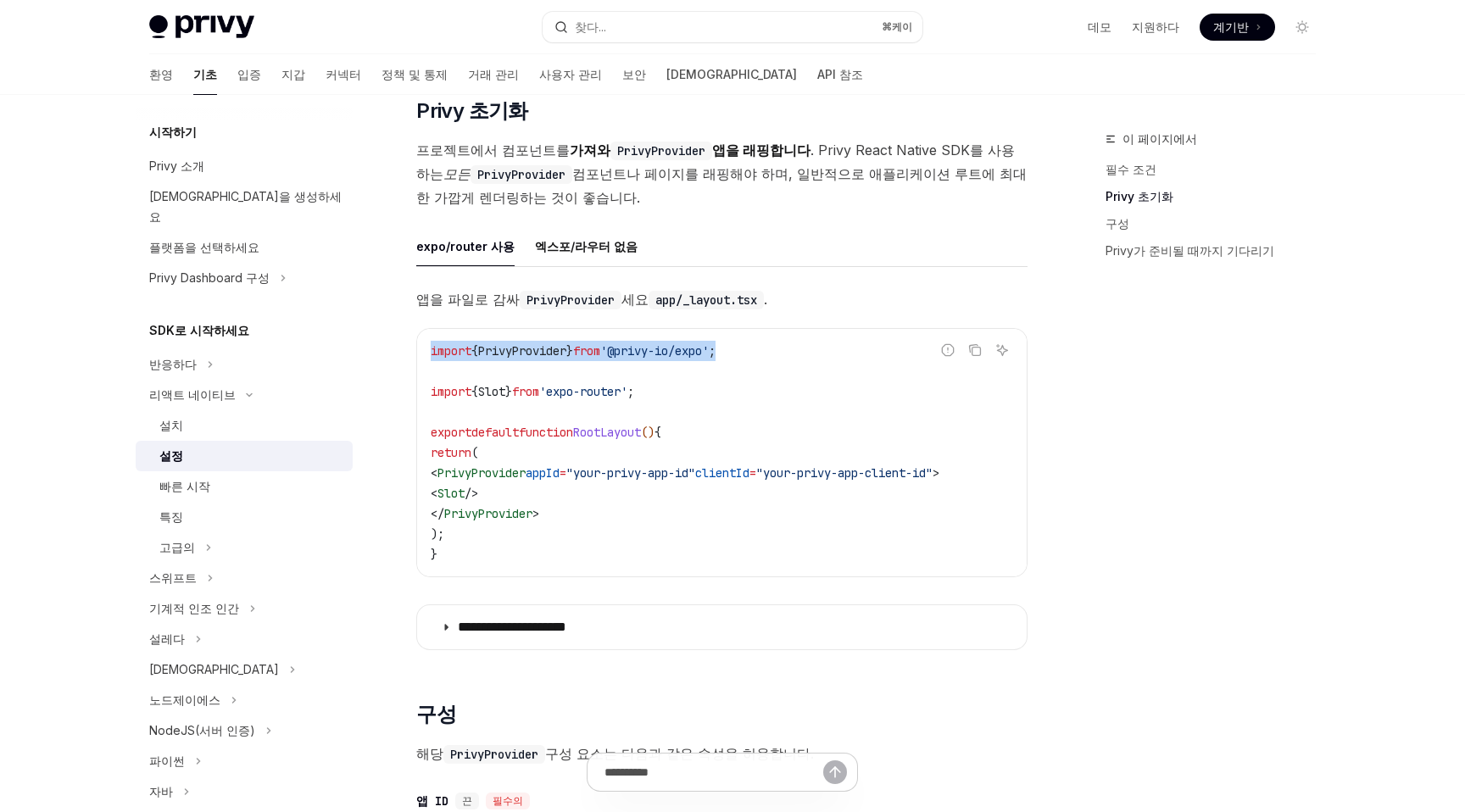
scroll to position [313, 0]
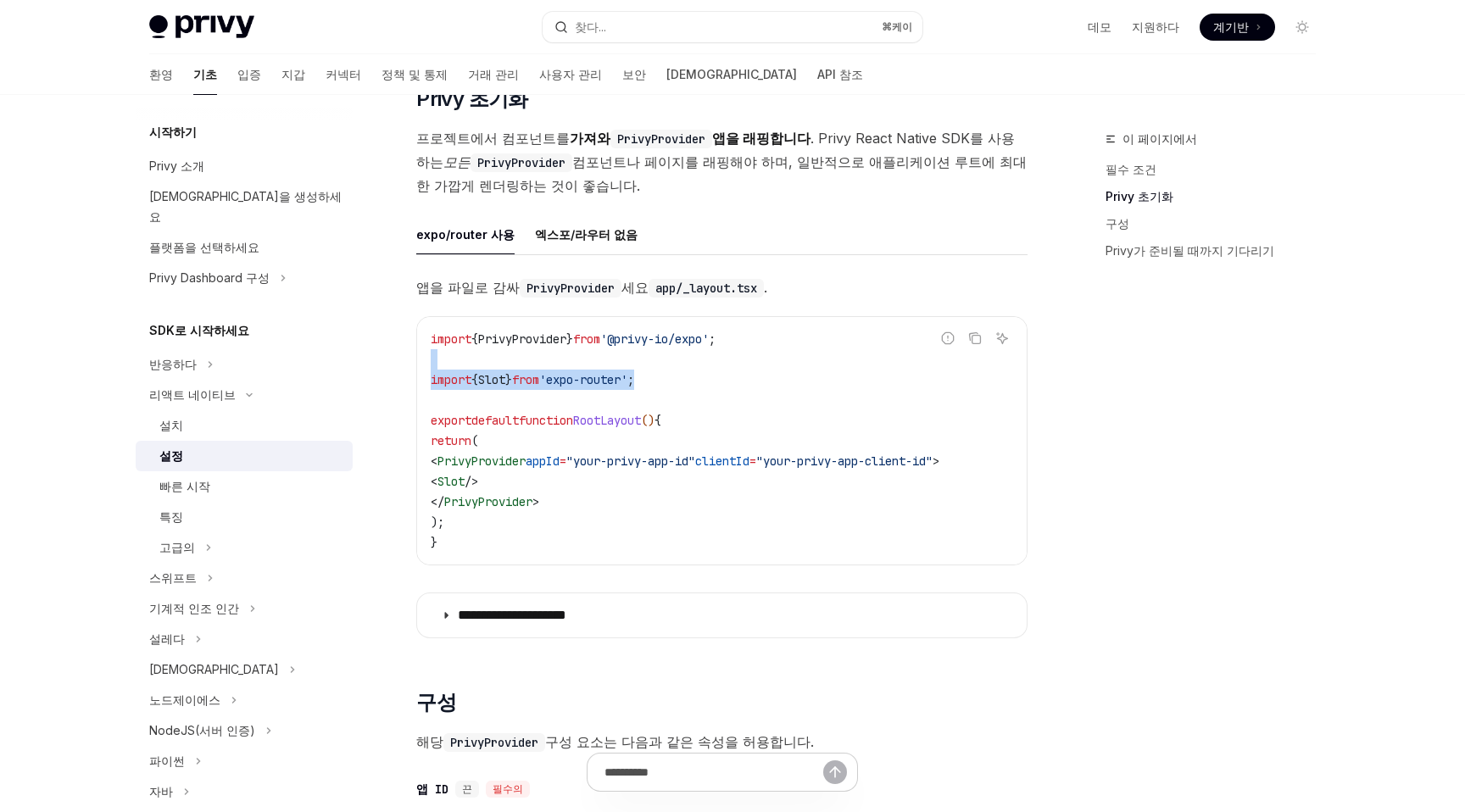
drag, startPoint x: 683, startPoint y: 380, endPoint x: 409, endPoint y: 350, distance: 275.6
click at [462, 368] on code "import { PrivyProvider } from '@privy-io/expo' ; import { Slot } from 'expo-rou…" at bounding box center [721, 441] width 582 height 224
drag, startPoint x: 431, startPoint y: 378, endPoint x: 679, endPoint y: 374, distance: 248.0
click at [679, 374] on code "import { PrivyProvider } from '@privy-io/expo' ; import { Slot } from 'expo-rou…" at bounding box center [721, 441] width 582 height 224
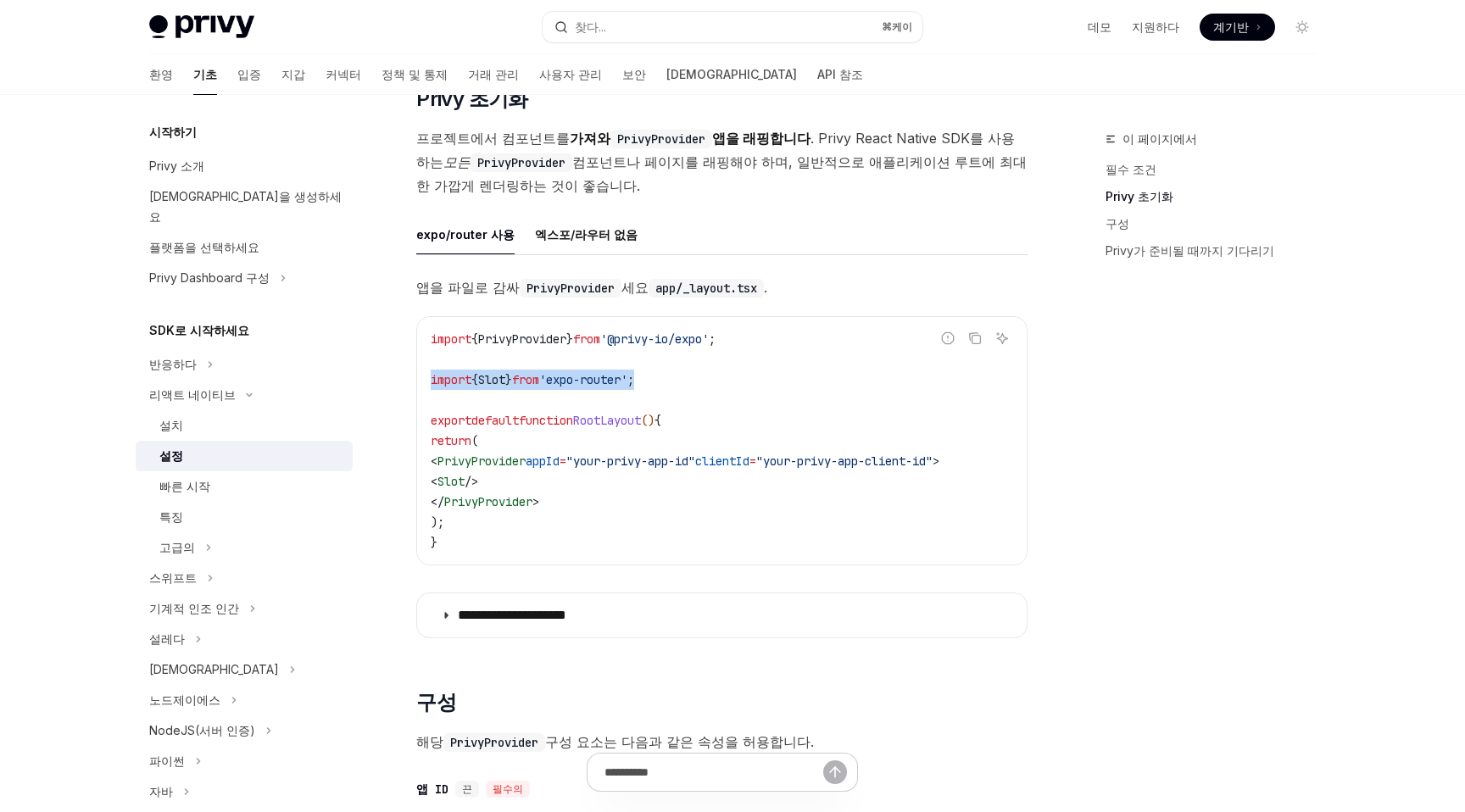
copy span "import { Slot } from 'expo-router' ;"
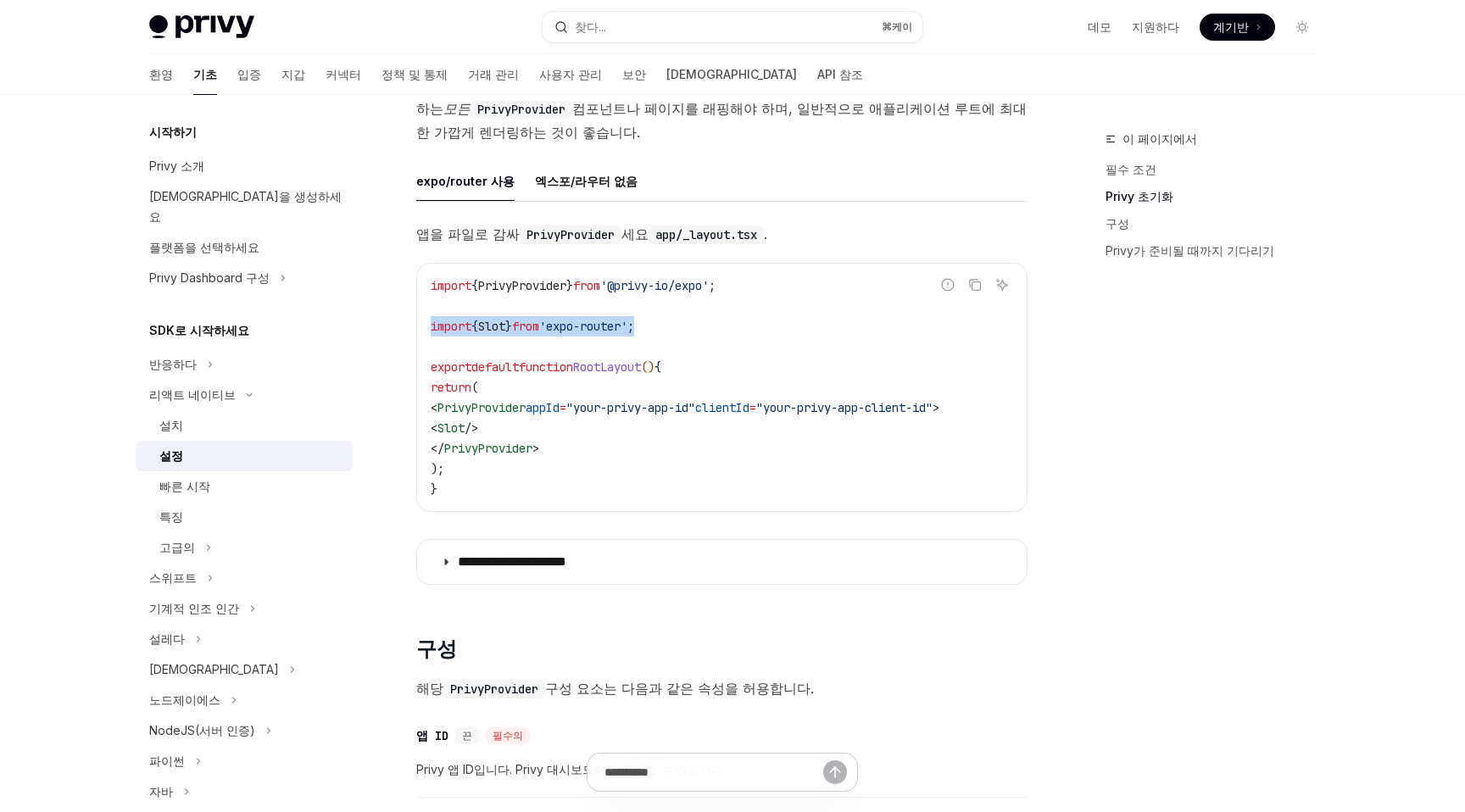
scroll to position [375, 0]
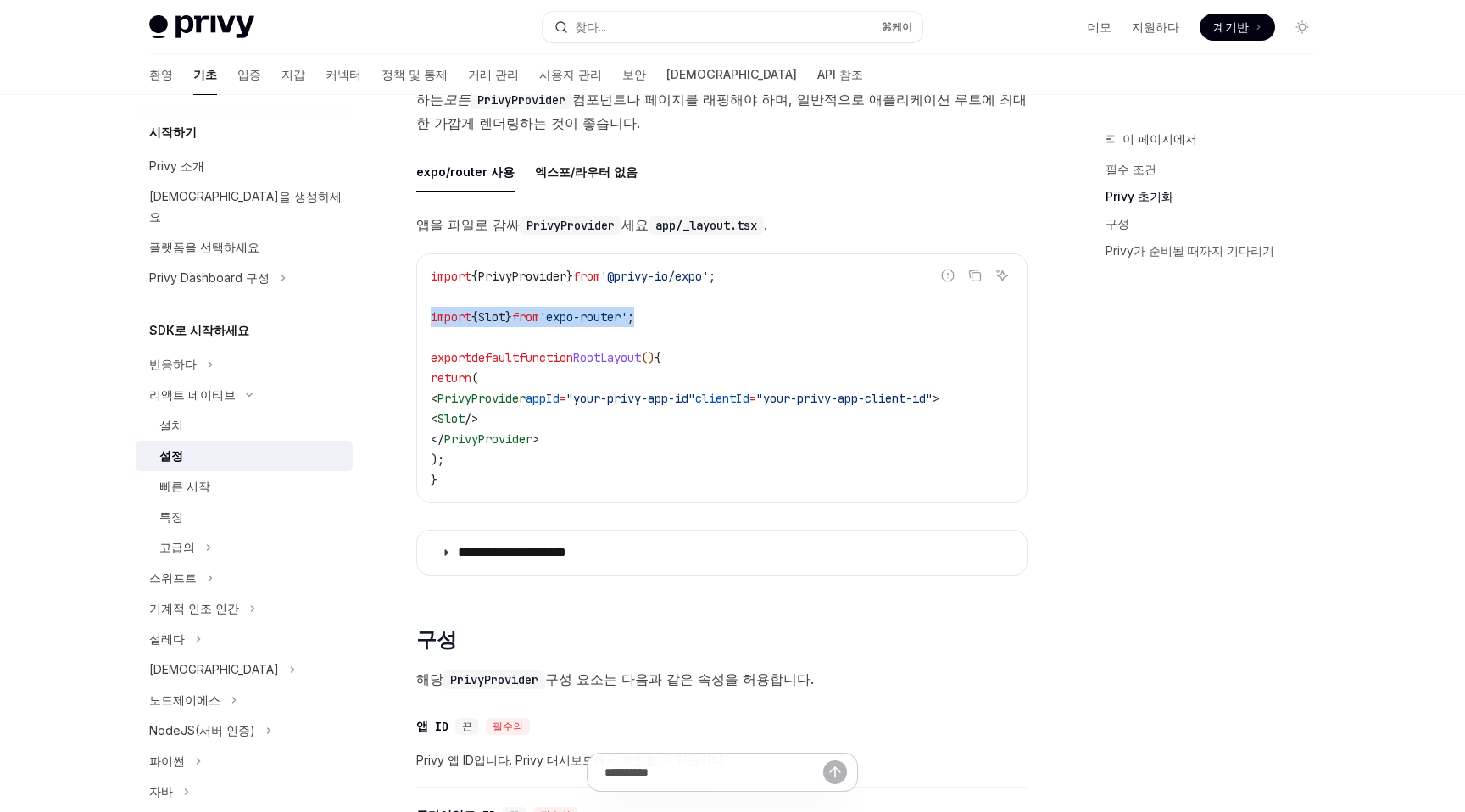
drag, startPoint x: 456, startPoint y: 393, endPoint x: 585, endPoint y: 439, distance: 137.0
click at [585, 439] on code "import { PrivyProvider } from '@privy-io/expo' ; import { Slot } from 'expo-rou…" at bounding box center [721, 378] width 582 height 224
click at [438, 403] on span "<" at bounding box center [434, 398] width 7 height 15
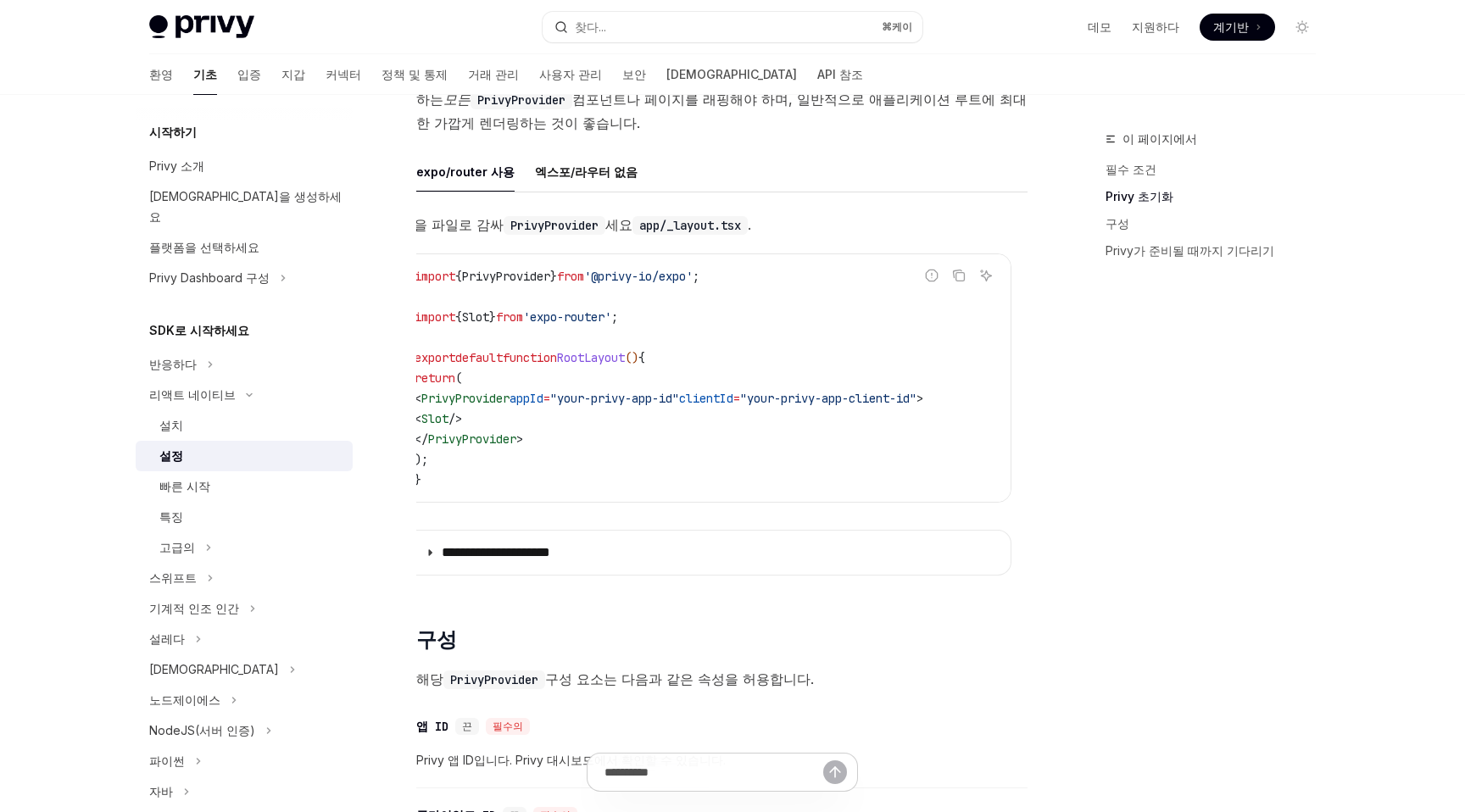
drag, startPoint x: 459, startPoint y: 397, endPoint x: 997, endPoint y: 391, distance: 538.0
click at [997, 391] on code "import { PrivyProvider } from '@privy-io/expo' ; import { Slot } from 'expo-rou…" at bounding box center [705, 378] width 582 height 224
copy span "< PrivyProvider appId = "your-privy-app-id" clientId = "your-privy-app-client-i…"
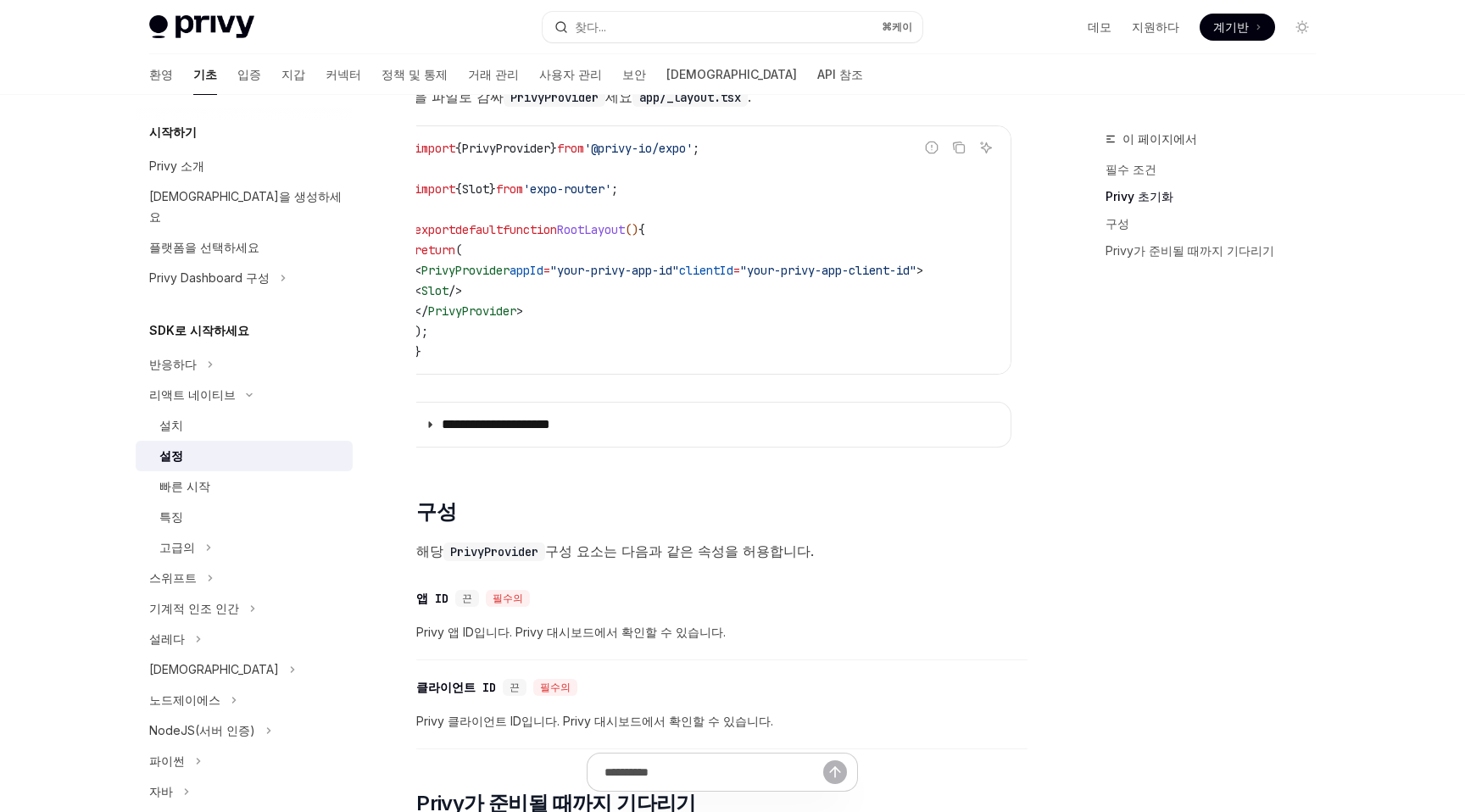
scroll to position [509, 0]
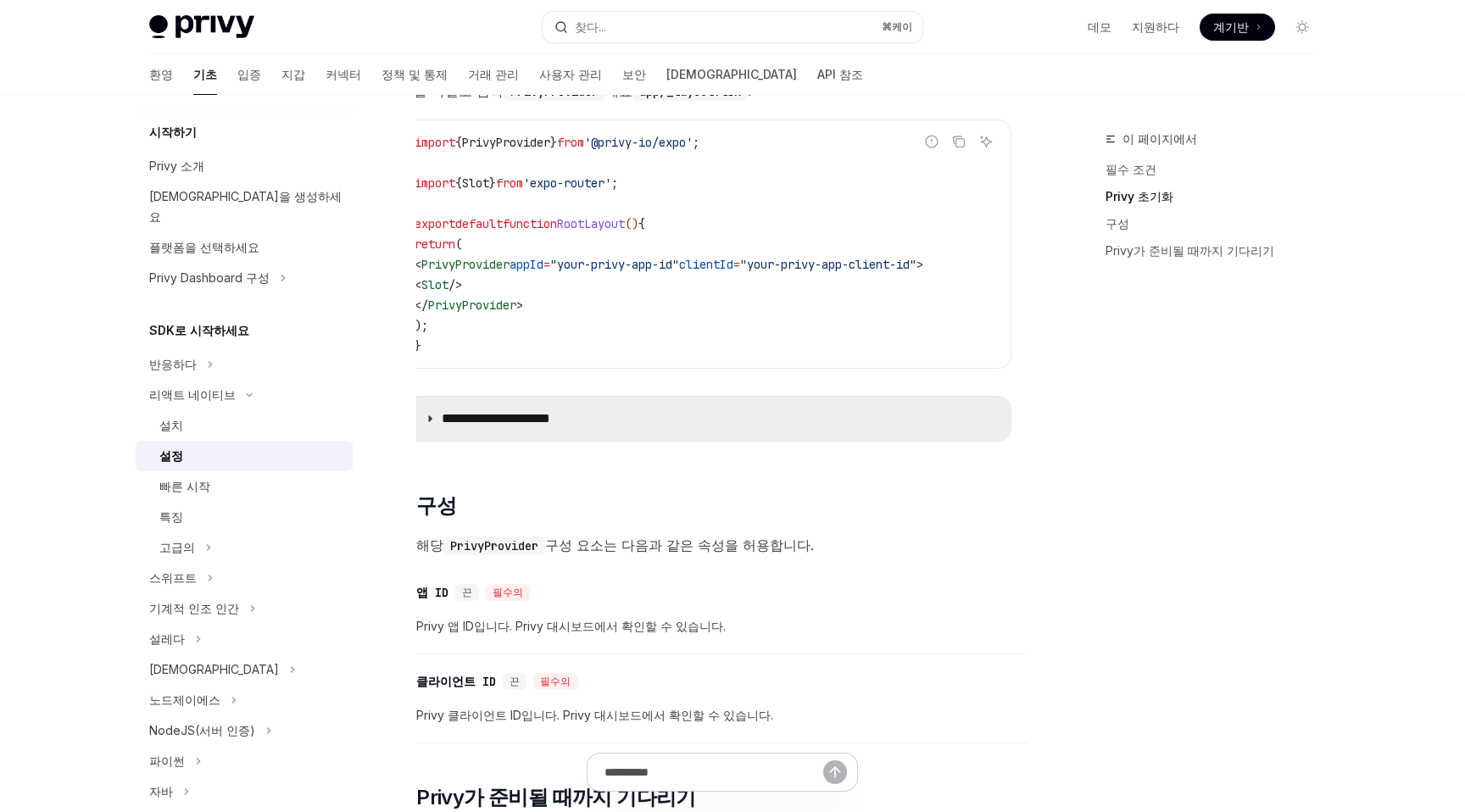
click at [427, 424] on icon at bounding box center [430, 419] width 10 height 10
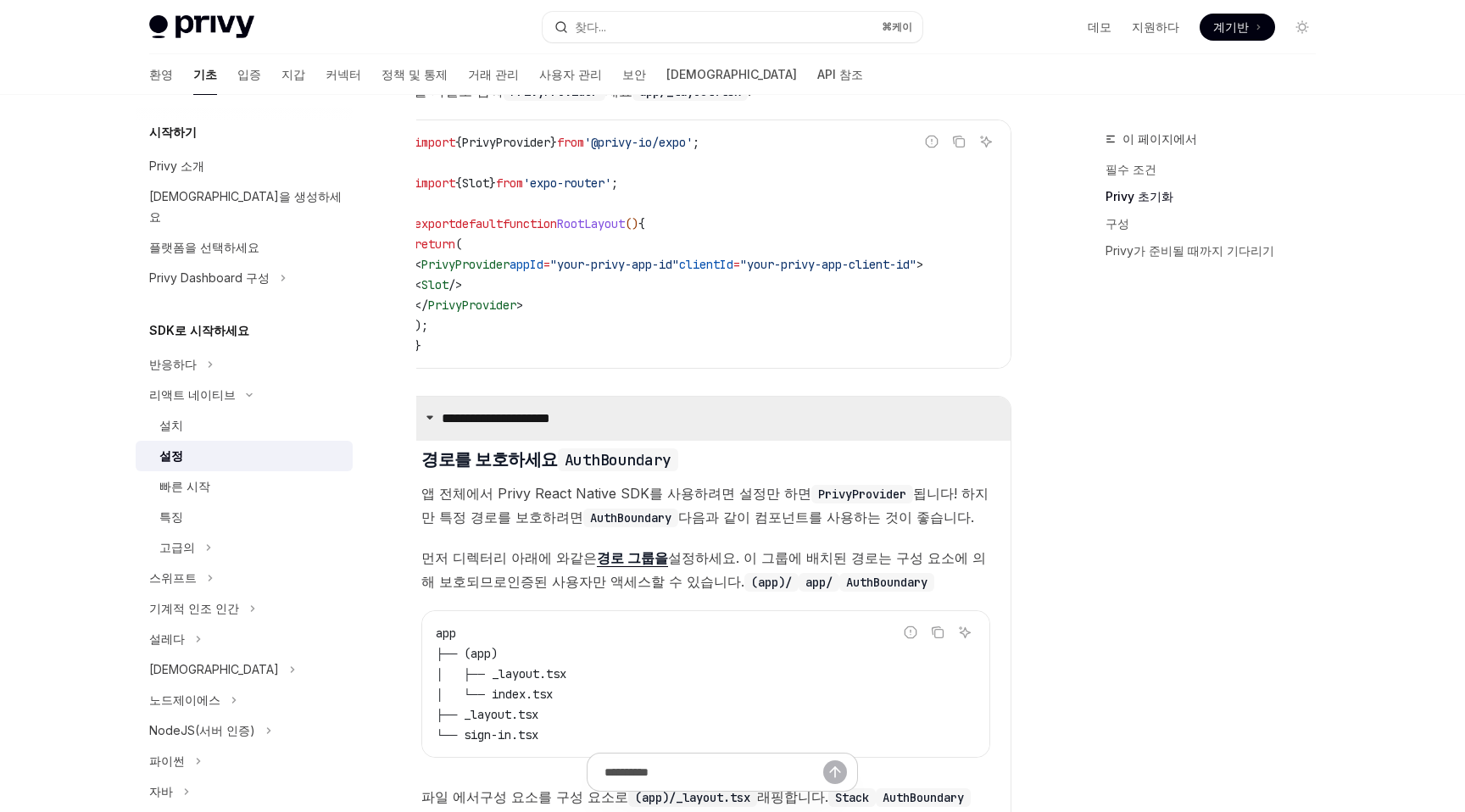
click at [427, 422] on icon at bounding box center [430, 417] width 10 height 10
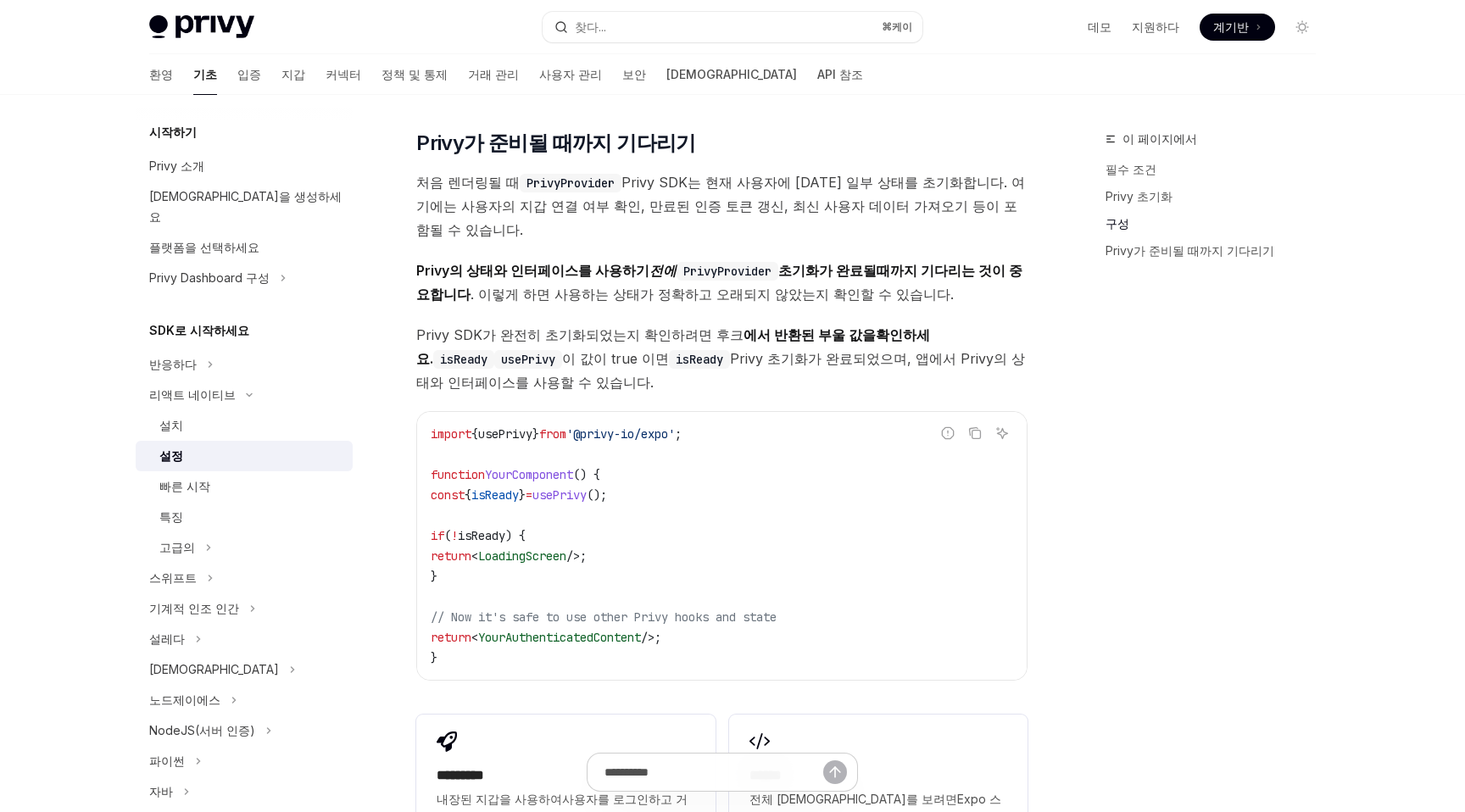
scroll to position [1165, 0]
click at [493, 463] on code "import { usePrivy } from '@privy-io/expo' ; function YourComponent () { const {…" at bounding box center [721, 544] width 582 height 244
drag, startPoint x: 433, startPoint y: 415, endPoint x: 722, endPoint y: 410, distance: 289.0
click at [722, 422] on code "import { usePrivy } from '@privy-io/expo' ; function YourComponent () { const {…" at bounding box center [721, 544] width 582 height 244
copy span "import { usePrivy } from '@privy-io/expo' ;"
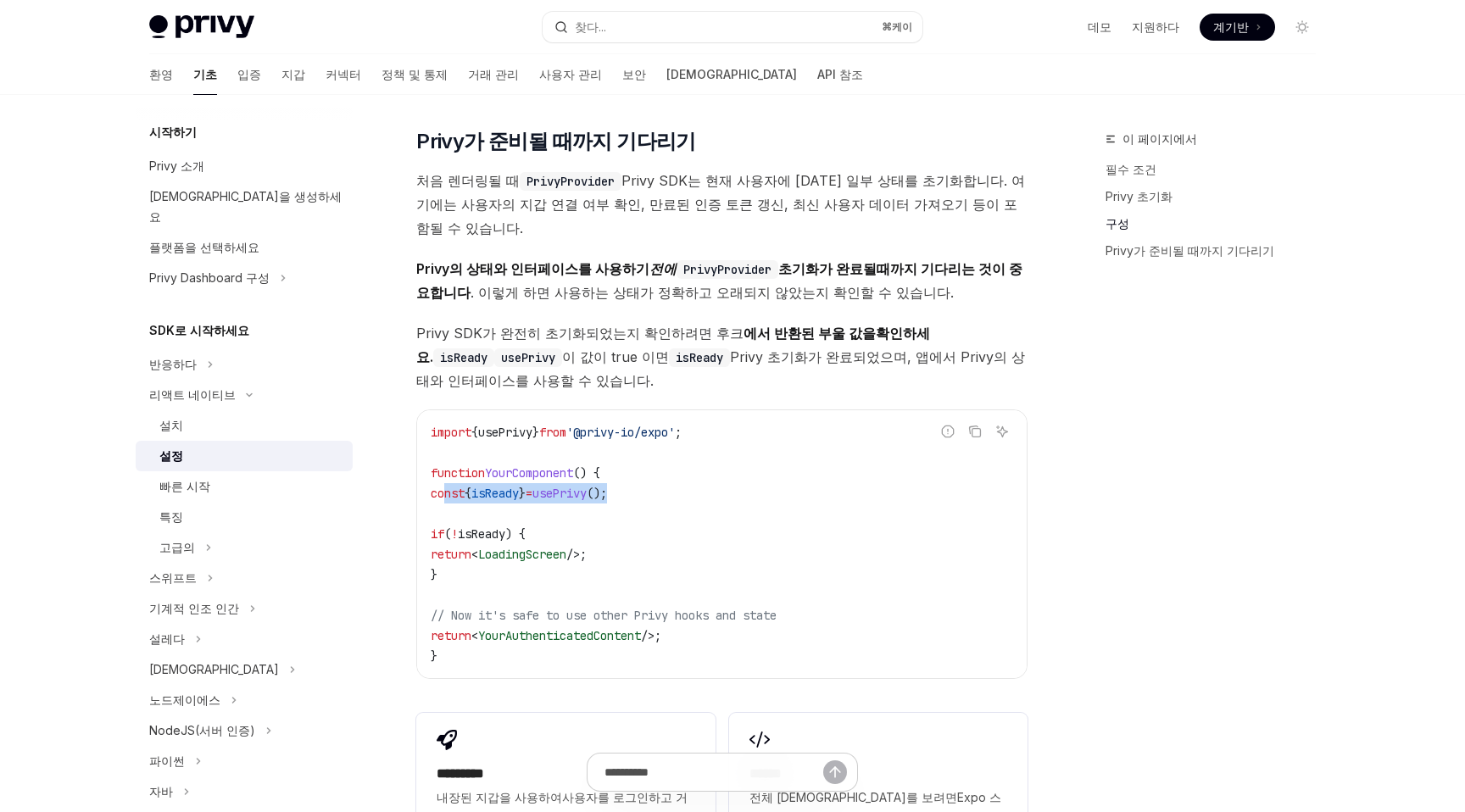
drag, startPoint x: 444, startPoint y: 473, endPoint x: 657, endPoint y: 474, distance: 213.0
click at [657, 475] on code "import { usePrivy } from '@privy-io/expo' ; function YourComponent () { const {…" at bounding box center [721, 544] width 582 height 244
copy span "const { isReady } = usePrivy ();"
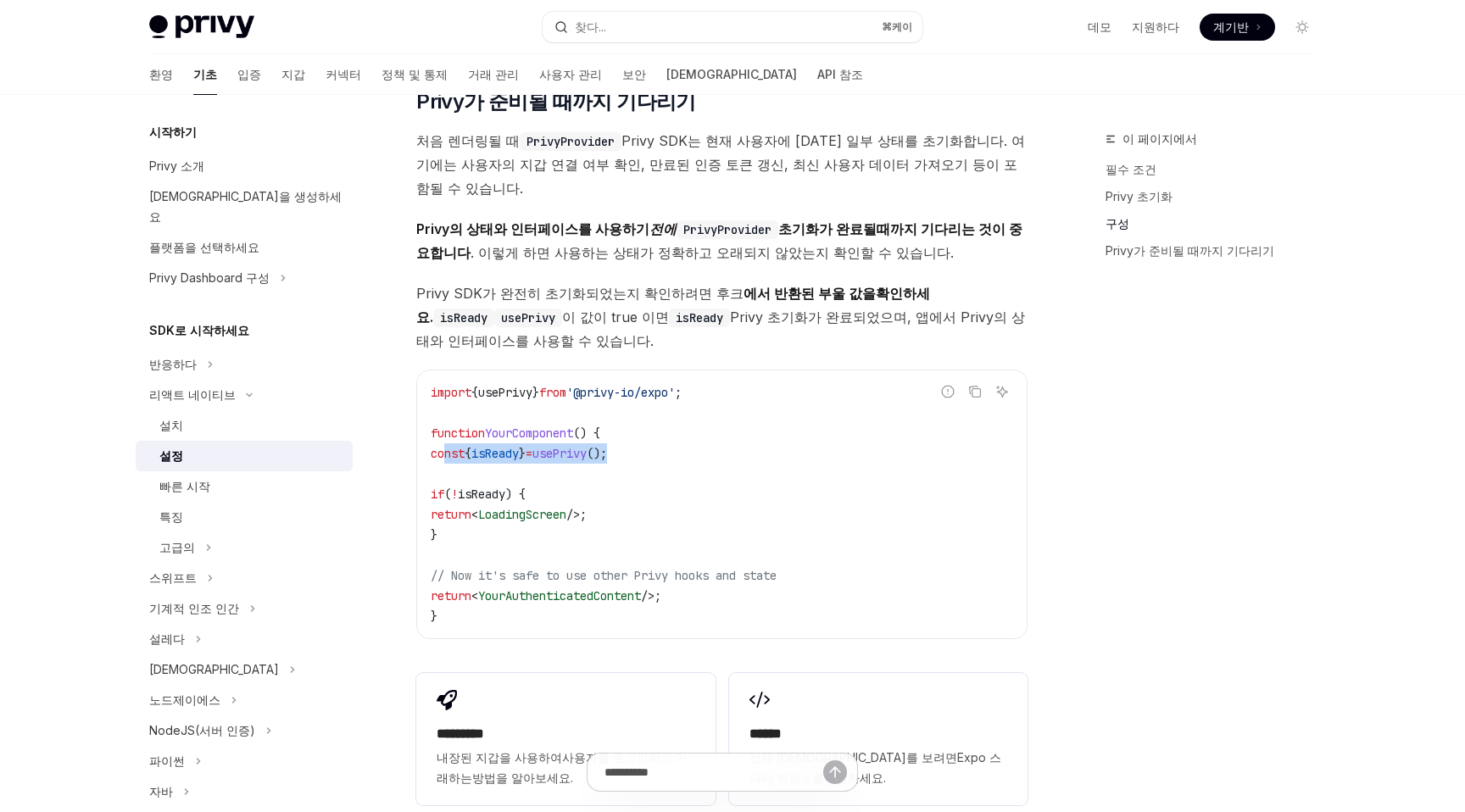
scroll to position [1203, 0]
click at [503, 516] on code "import { usePrivy } from '@privy-io/expo' ; function YourComponent () { const {…" at bounding box center [721, 506] width 582 height 244
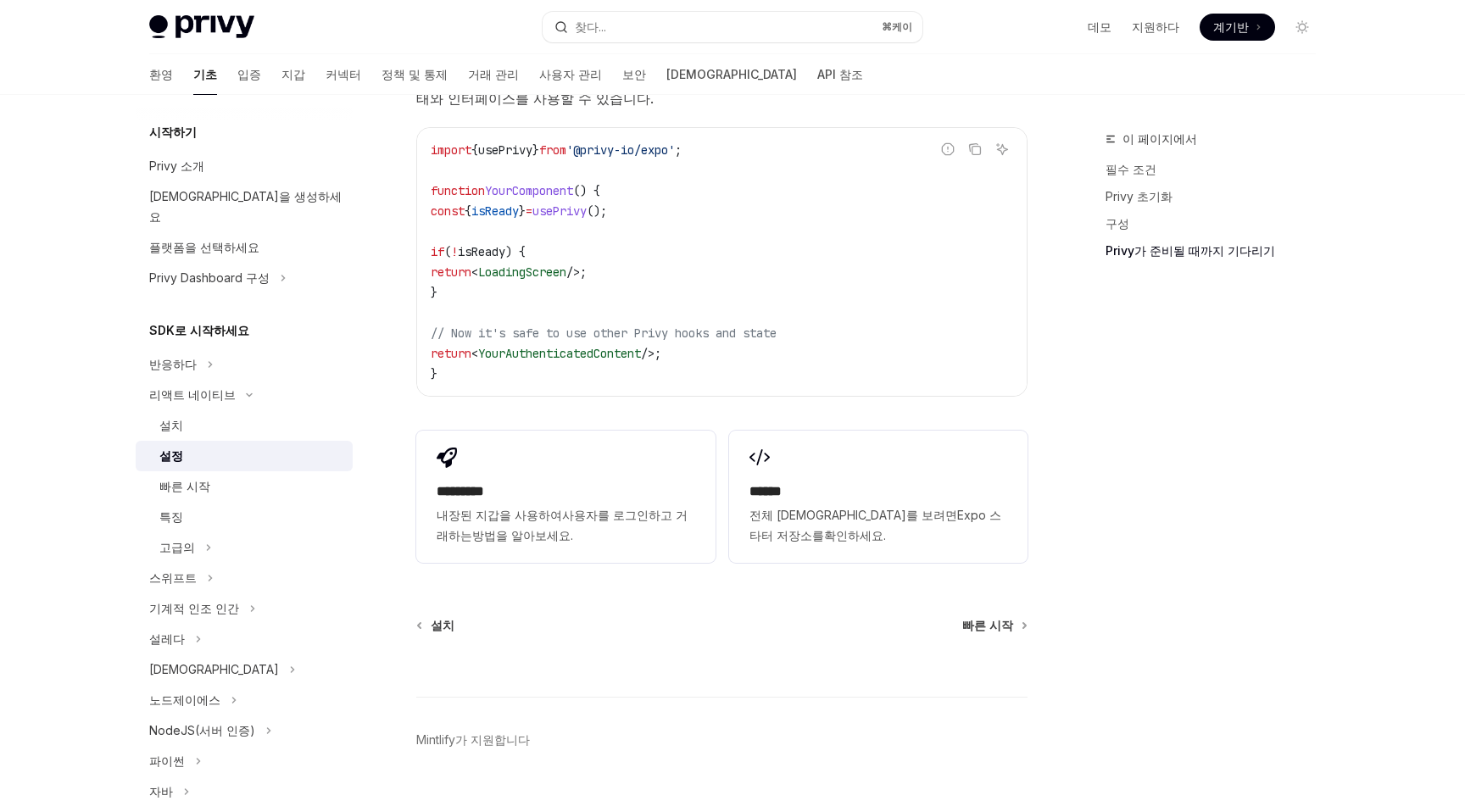
scroll to position [1462, 0]
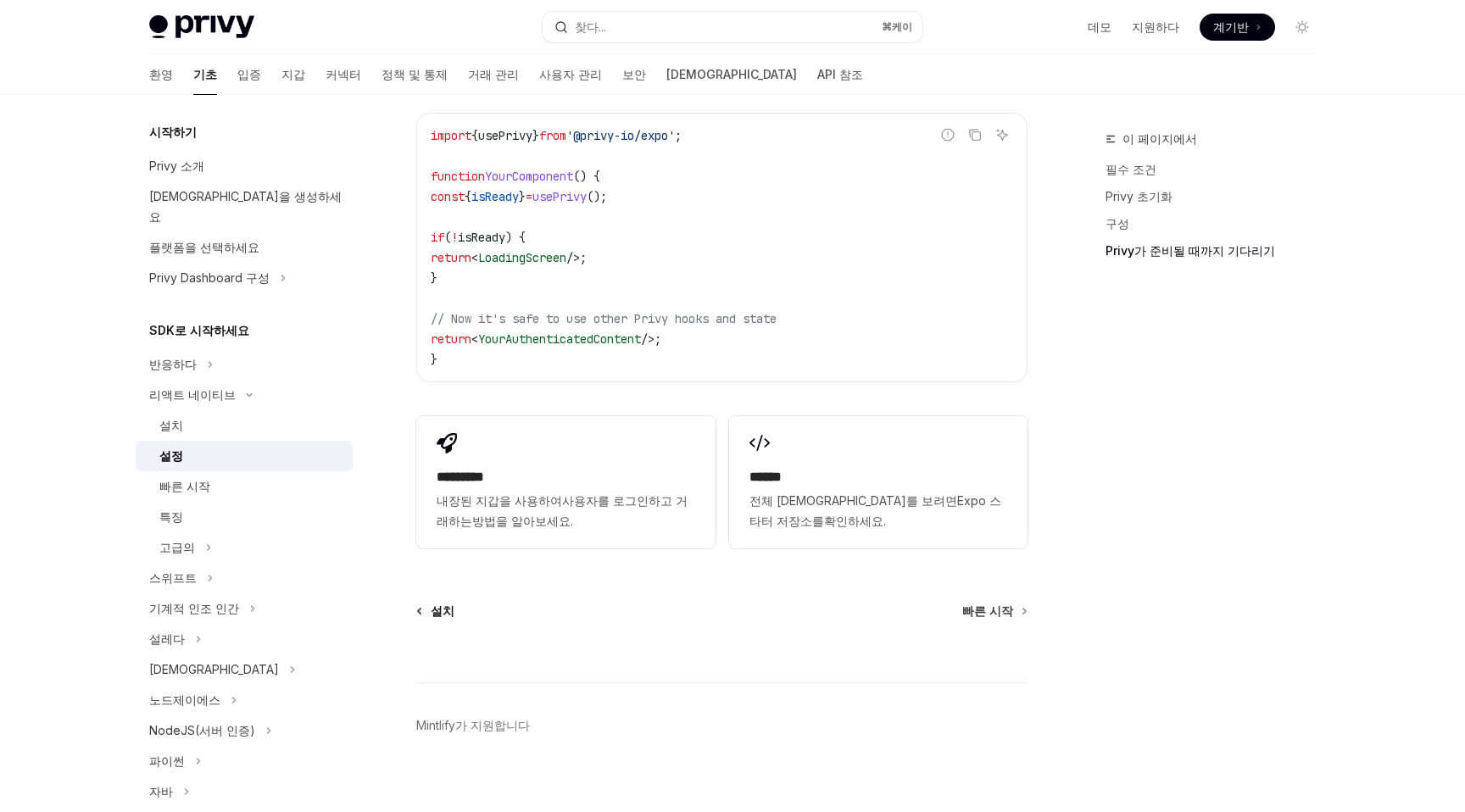
click at [425, 603] on link "설치" at bounding box center [436, 611] width 37 height 17
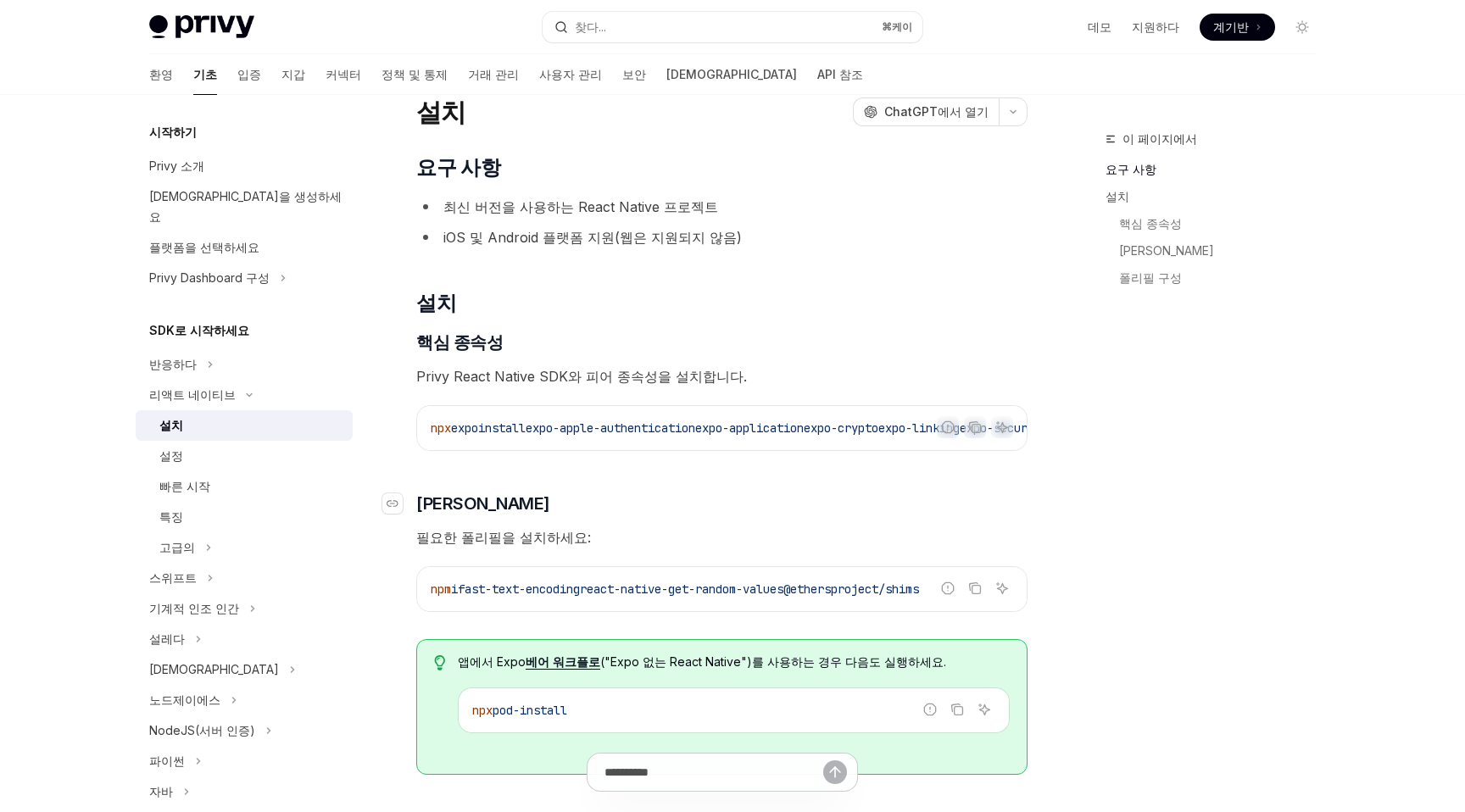
scroll to position [88, 0]
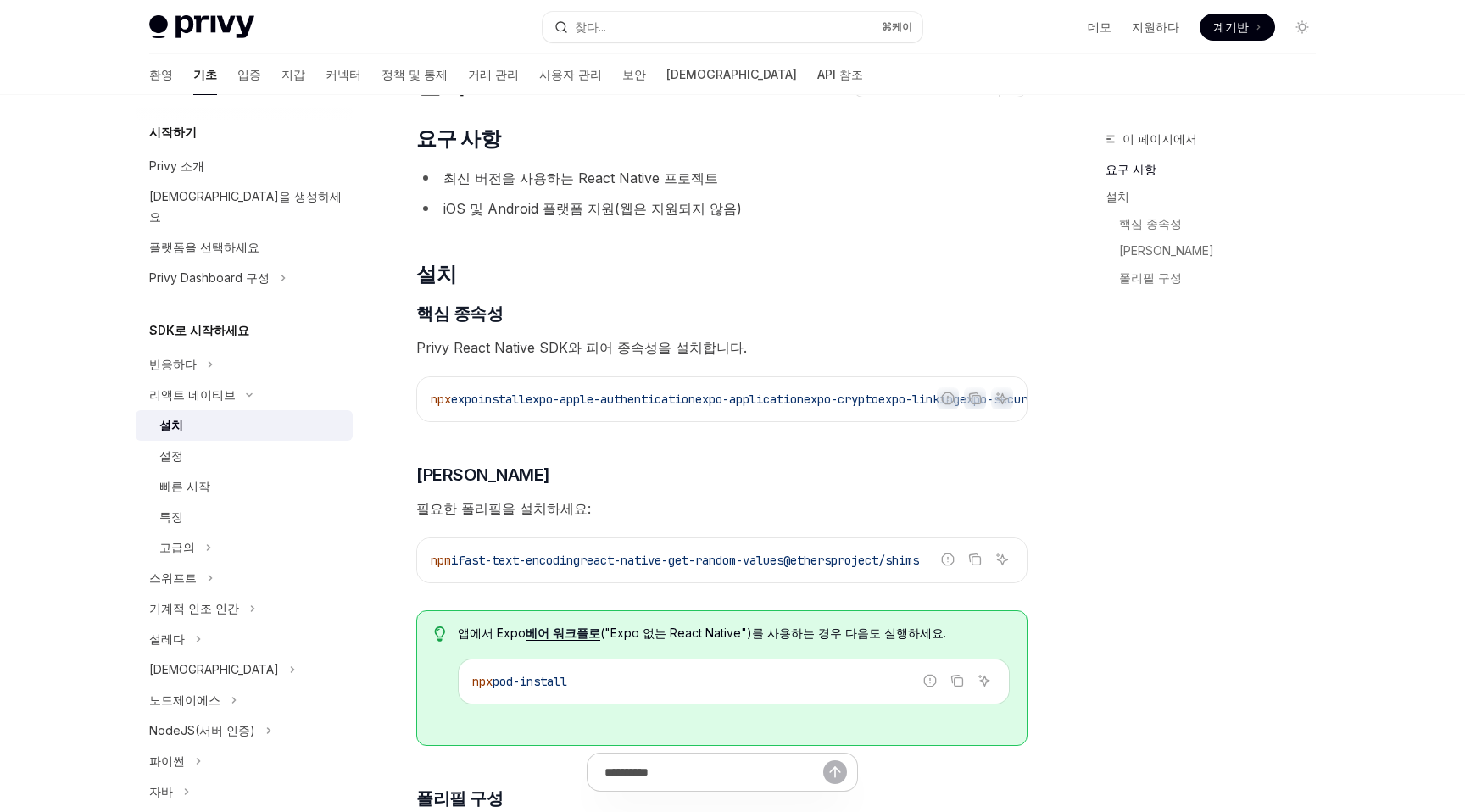
click at [857, 402] on span "expo-crypto" at bounding box center [840, 399] width 74 height 15
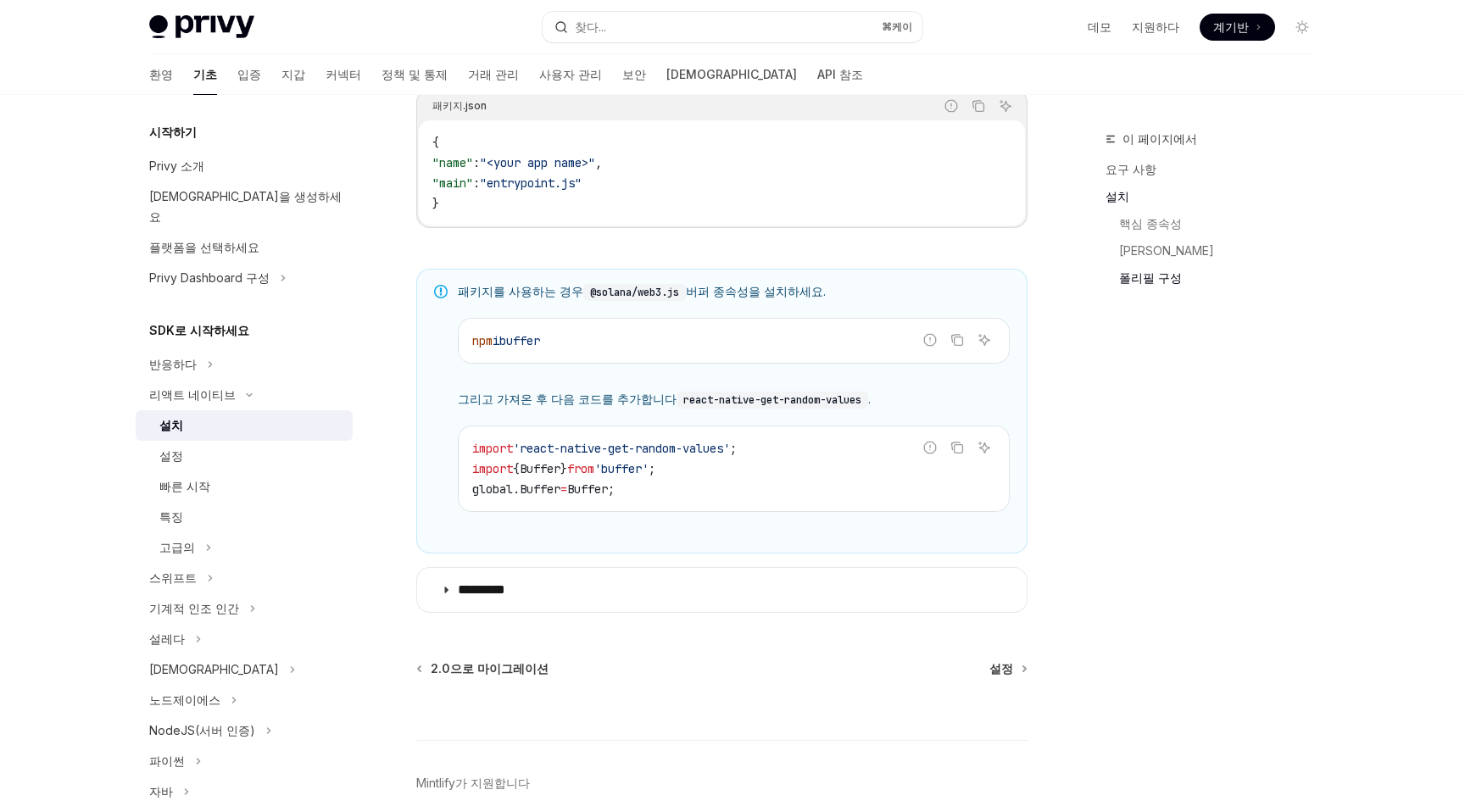
scroll to position [1209, 0]
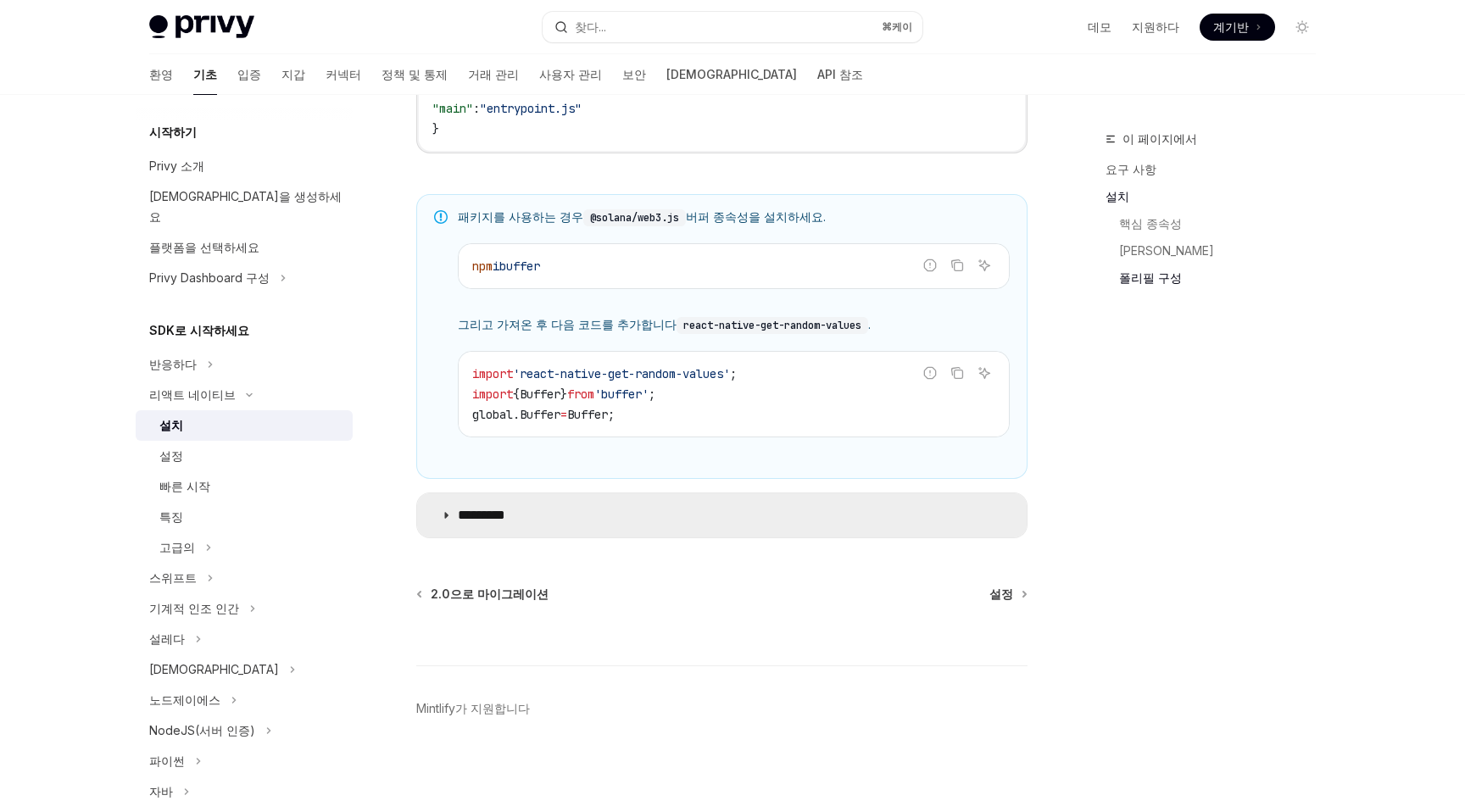
click at [491, 521] on font "*********" at bounding box center [481, 515] width 48 height 13
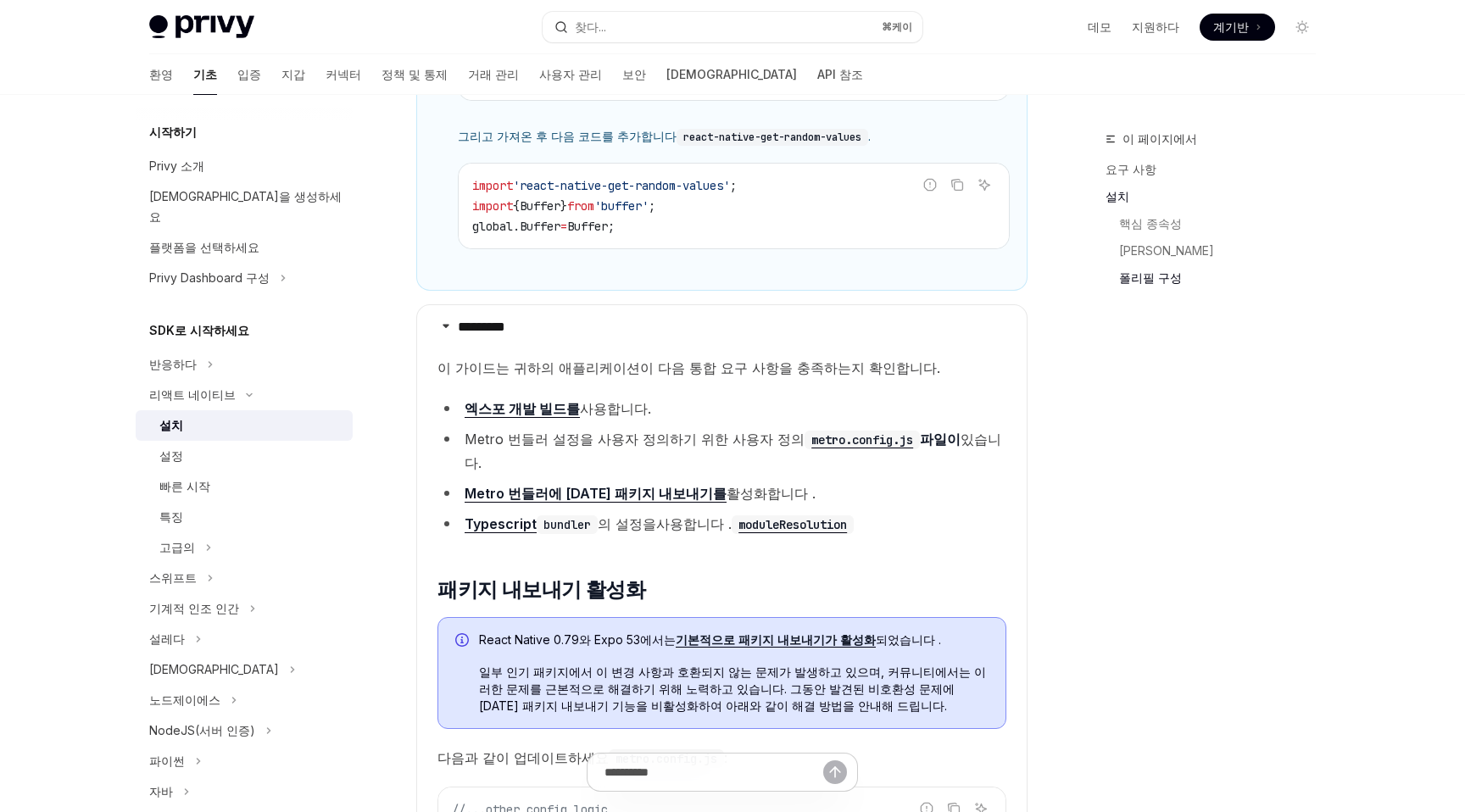
scroll to position [1397, 0]
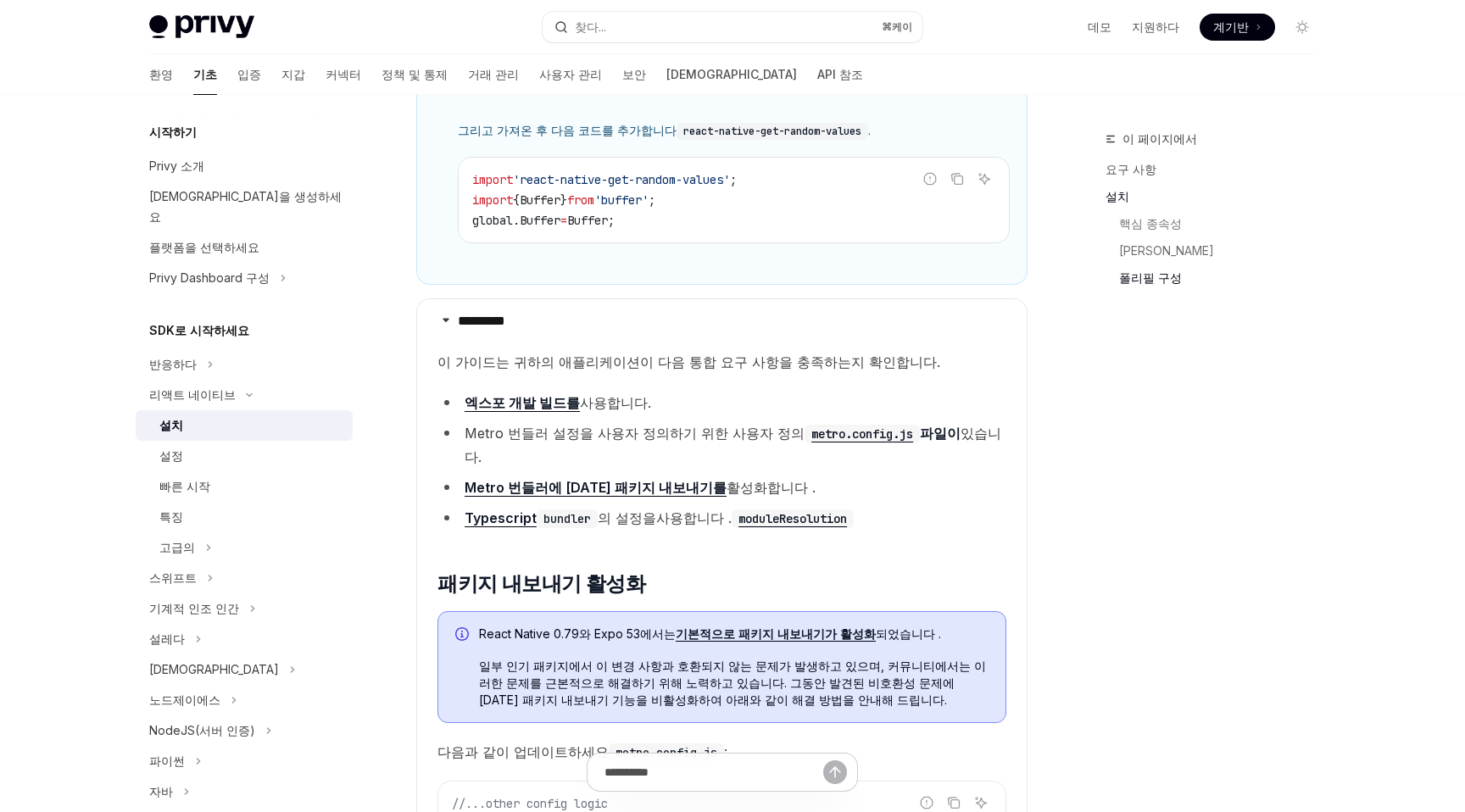
click at [513, 438] on font "Metro 번들러 설정을 사용자 정의하기 위한 사용자 정의" at bounding box center [634, 433] width 340 height 17
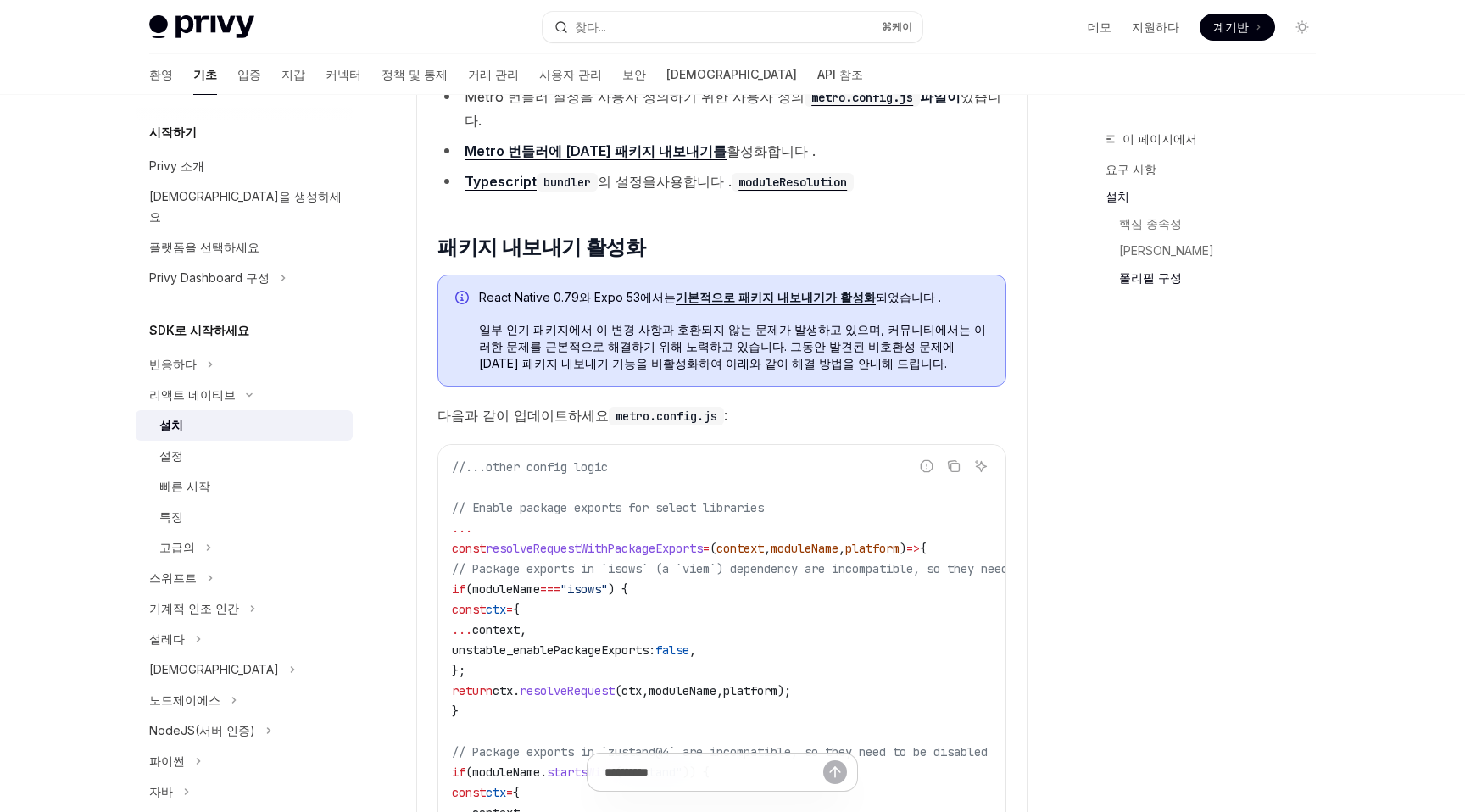
scroll to position [1757, 0]
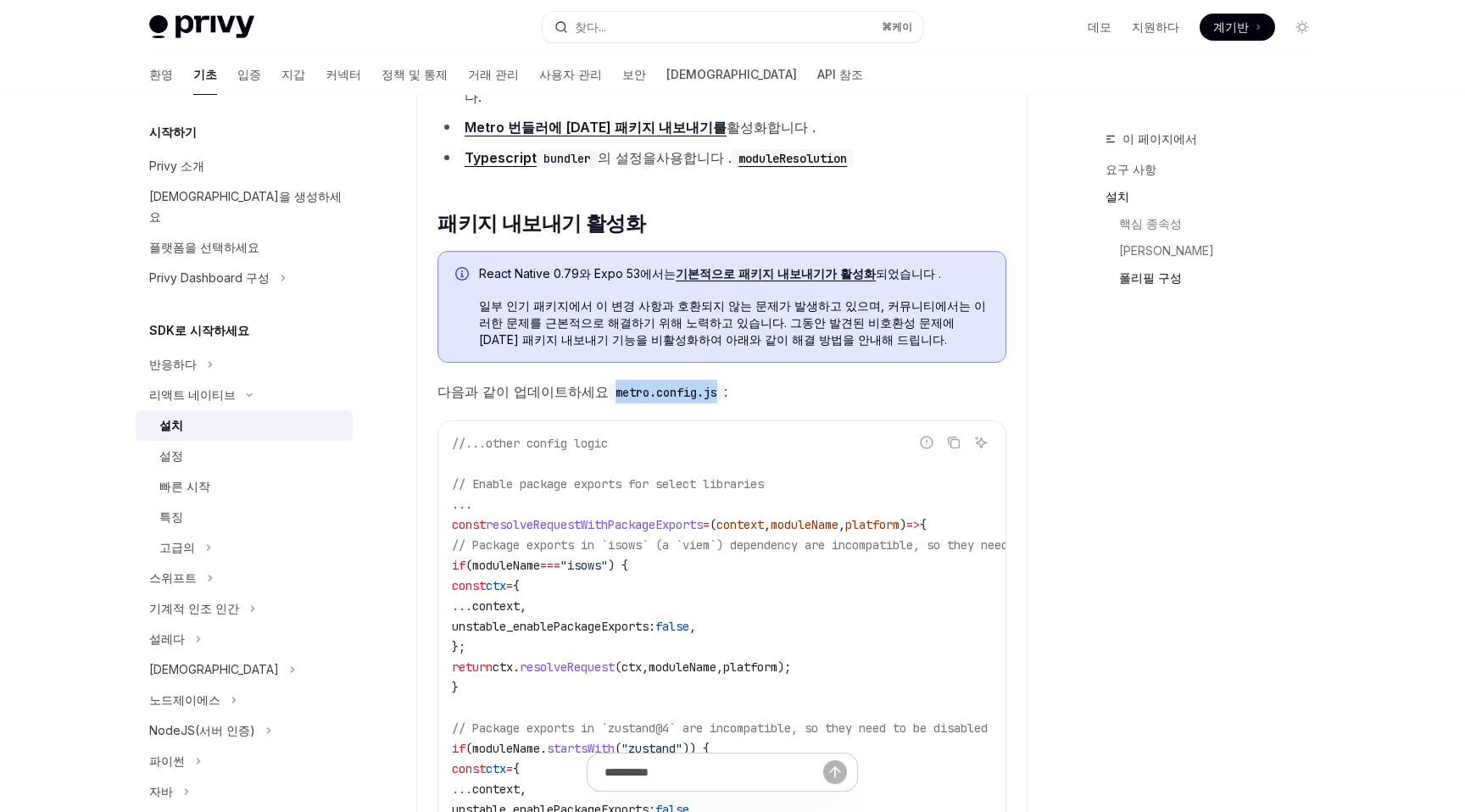
drag, startPoint x: 592, startPoint y: 369, endPoint x: 704, endPoint y: 374, distance: 112.1
click at [704, 383] on code "metro.config.js" at bounding box center [666, 392] width 115 height 19
copy code "metro.config.js"
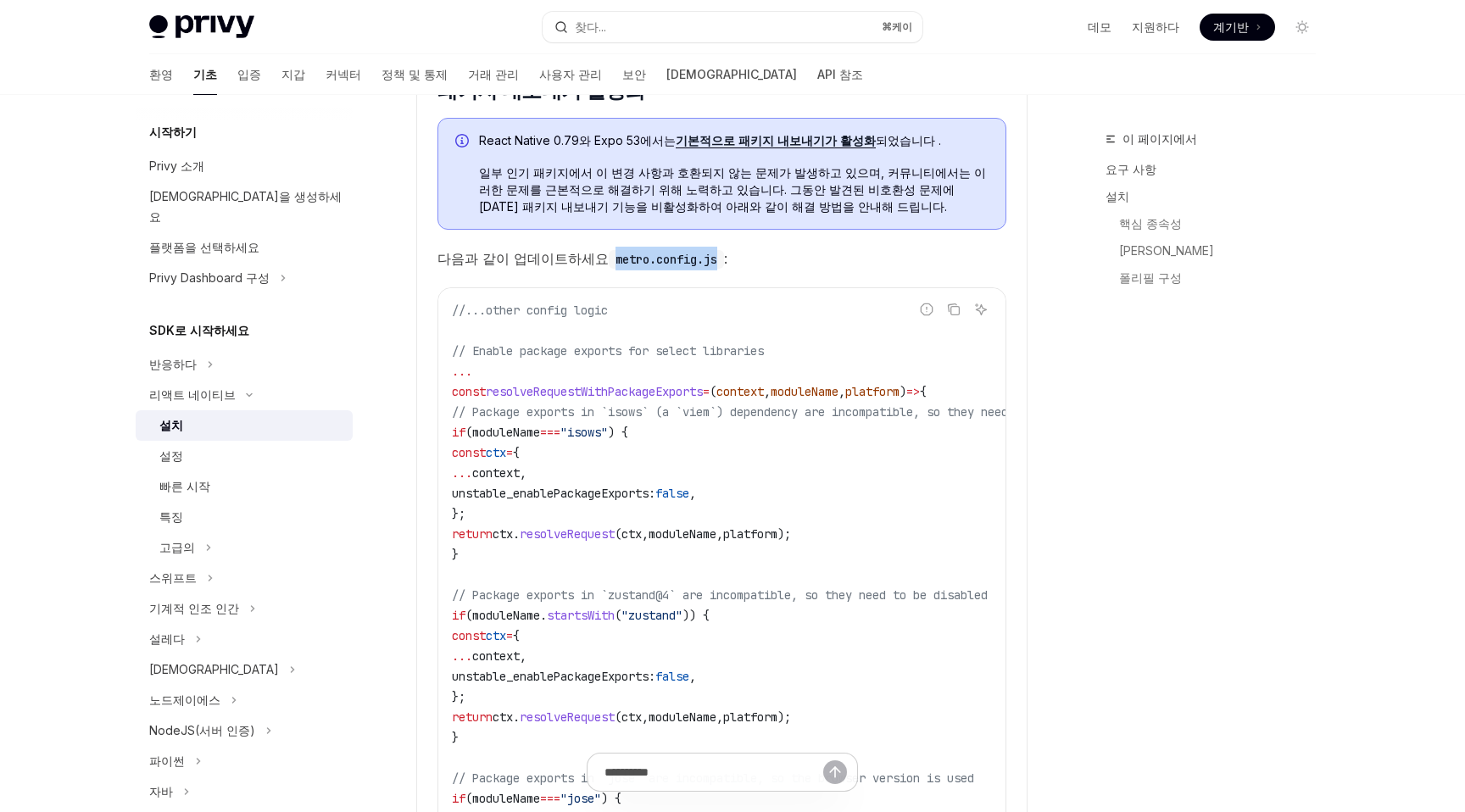
scroll to position [1892, 0]
click at [956, 297] on button "코드 블록의 내용을 복사하세요" at bounding box center [954, 308] width 22 height 22
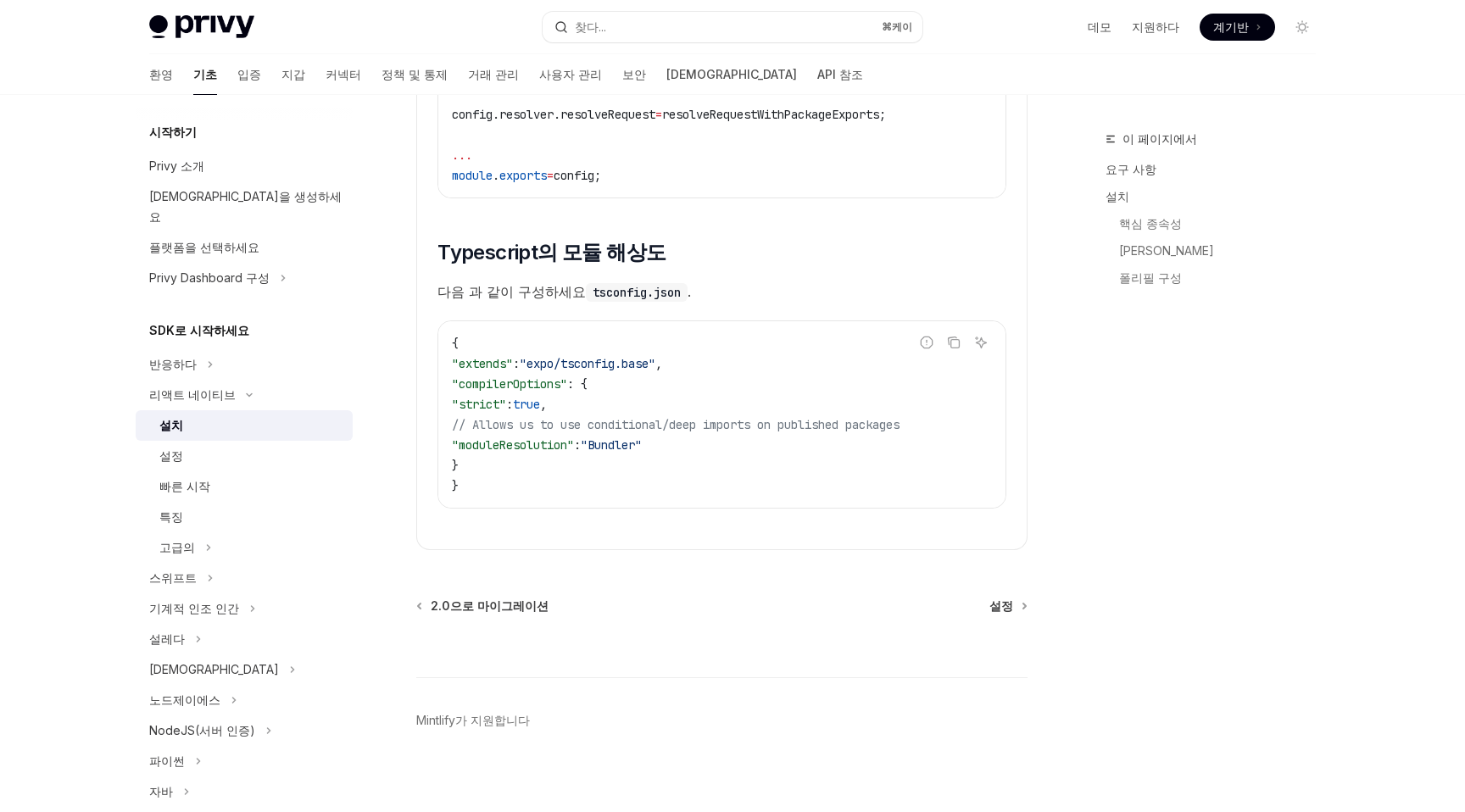
scroll to position [2999, 0]
click at [532, 423] on code "{ "extends" : "expo/tsconfig.base" , "compilerOptions" : { "strict" : true , //…" at bounding box center [722, 416] width 540 height 162
click at [638, 419] on span "// Allows us to use conditional/deep imports on published packages" at bounding box center [676, 427] width 448 height 15
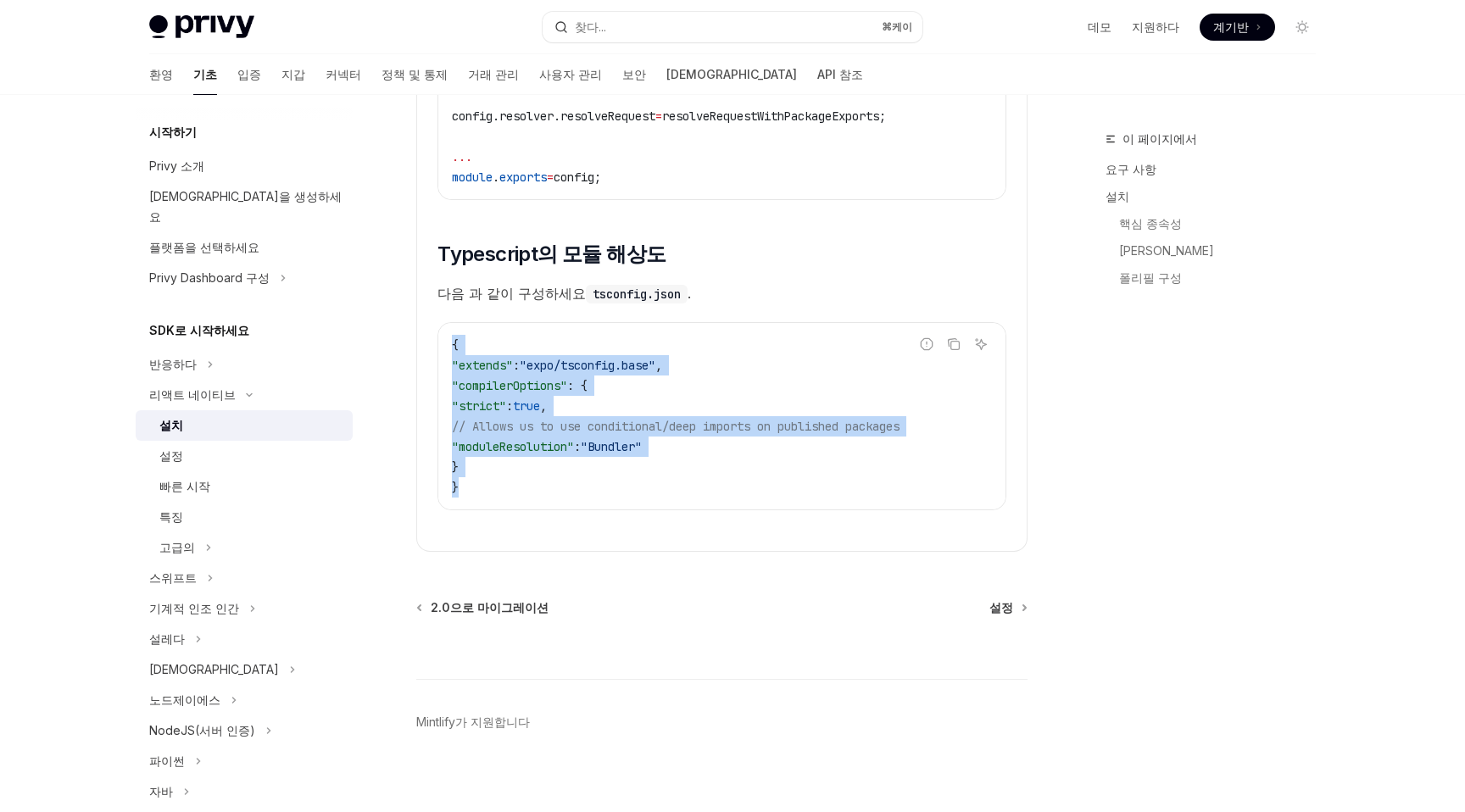
drag, startPoint x: 453, startPoint y: 329, endPoint x: 540, endPoint y: 474, distance: 169.1
click at [540, 474] on code "{ "extends" : "expo/tsconfig.base" , "compilerOptions" : { "strict" : true , //…" at bounding box center [722, 416] width 540 height 162
copy code "{ "extends" : "expo/tsconfig.base" , "compilerOptions" : { "strict" : true , //…"
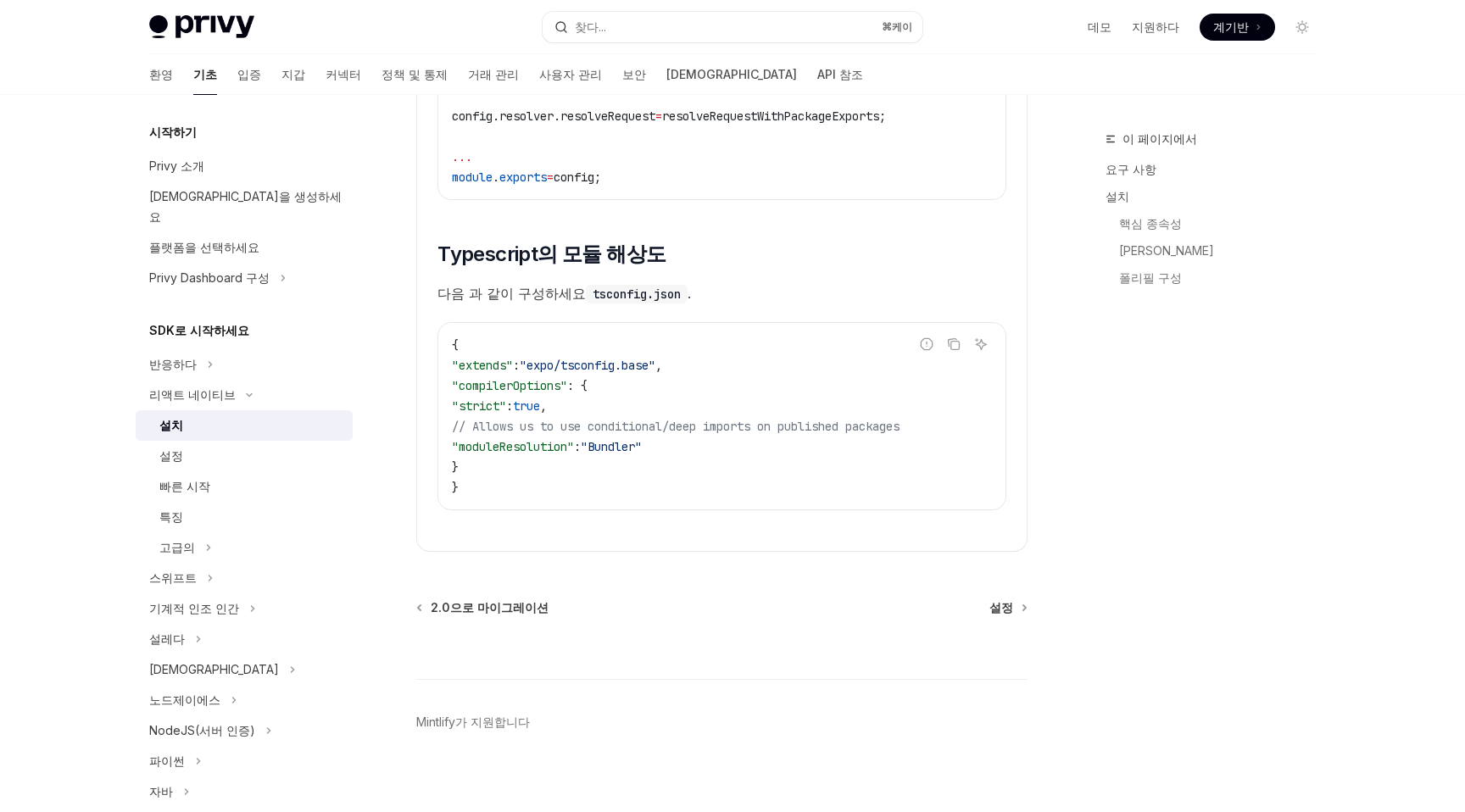
click at [715, 364] on code "{ "extends" : "expo/tsconfig.base" , "compilerOptions" : { "strict" : true , //…" at bounding box center [722, 416] width 540 height 162
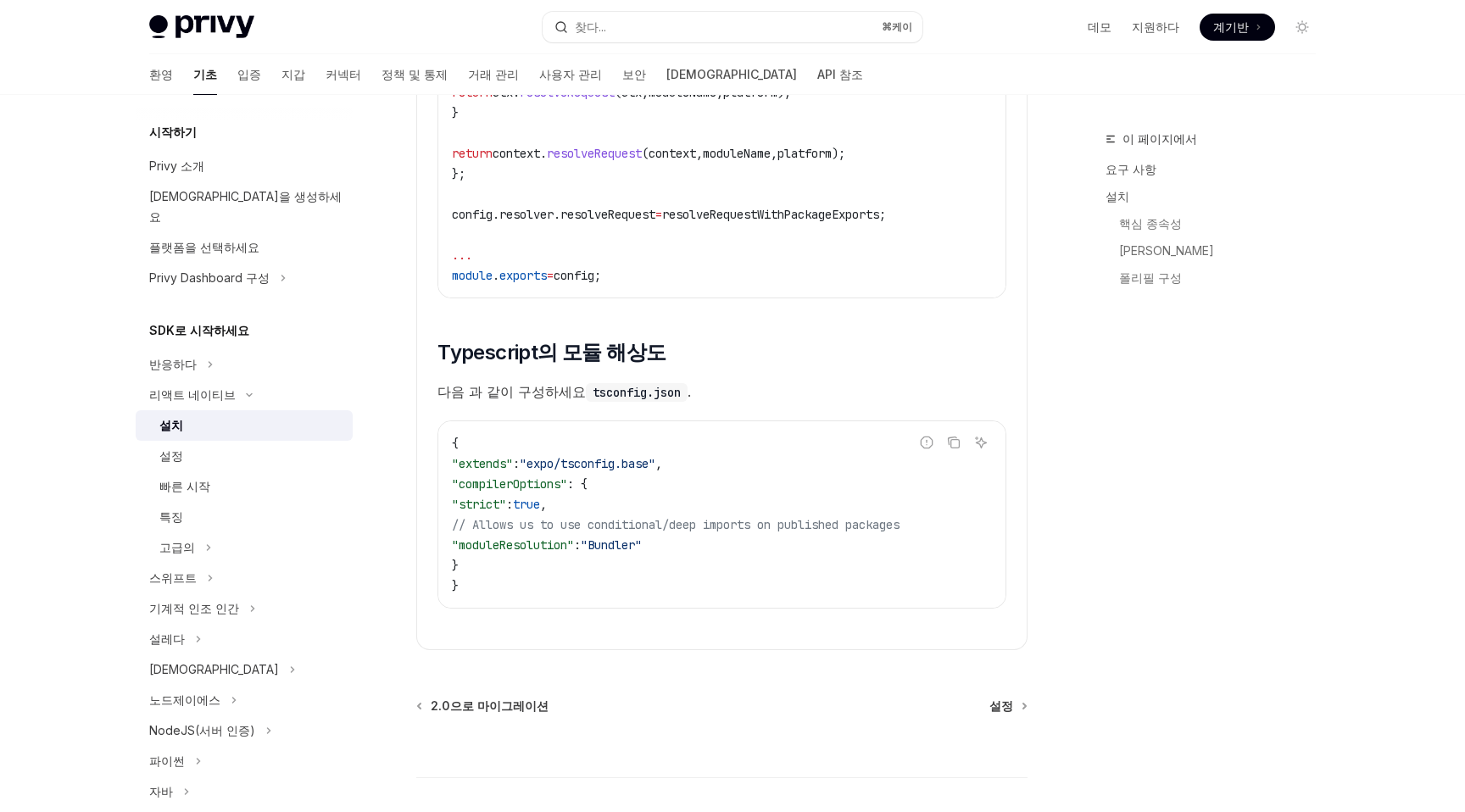
scroll to position [2904, 0]
click at [449, 695] on font "2.0으로 마이그레이션" at bounding box center [490, 702] width 118 height 15
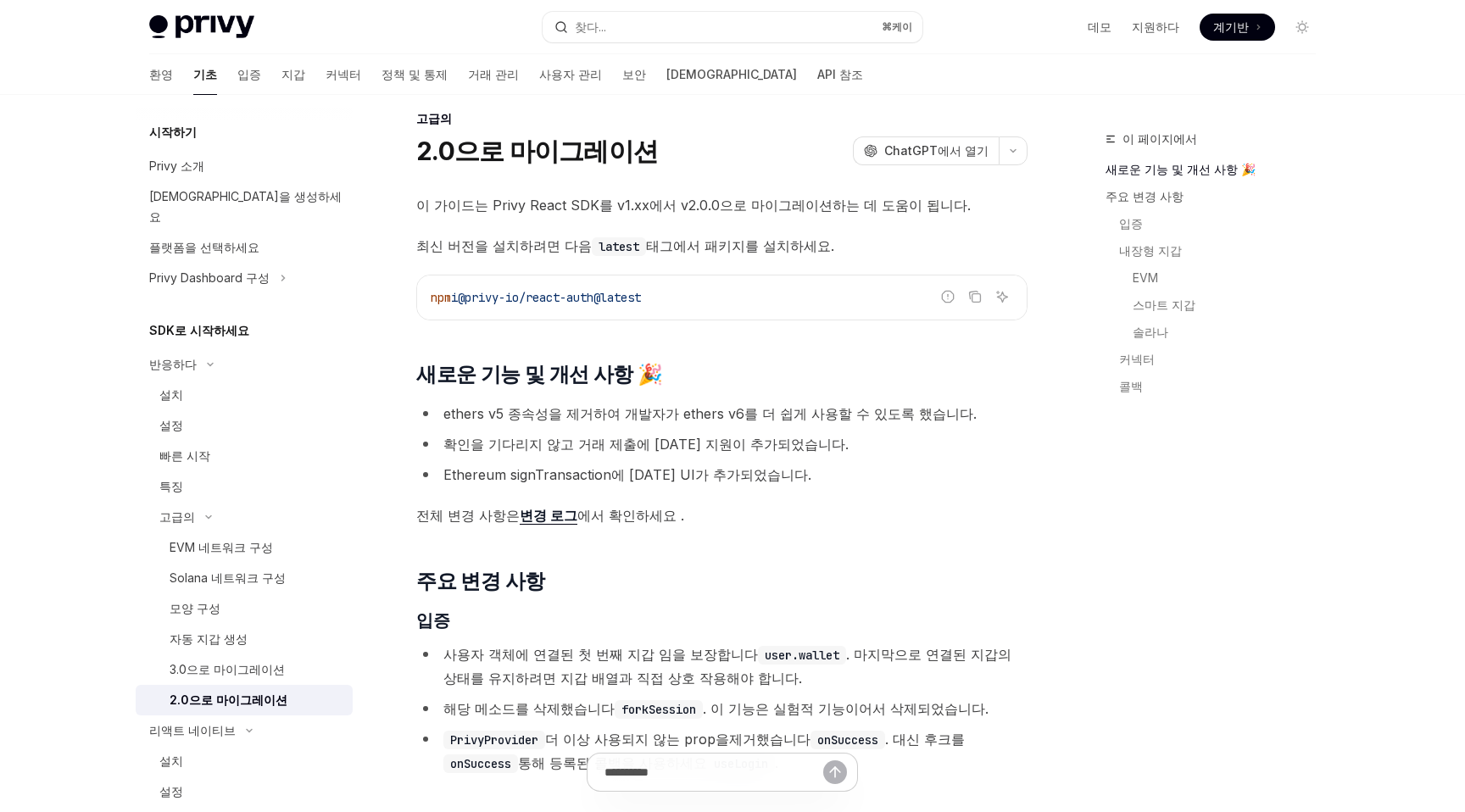
scroll to position [18, 0]
click at [259, 662] on font "3.0으로 마이그레이션" at bounding box center [227, 668] width 115 height 15
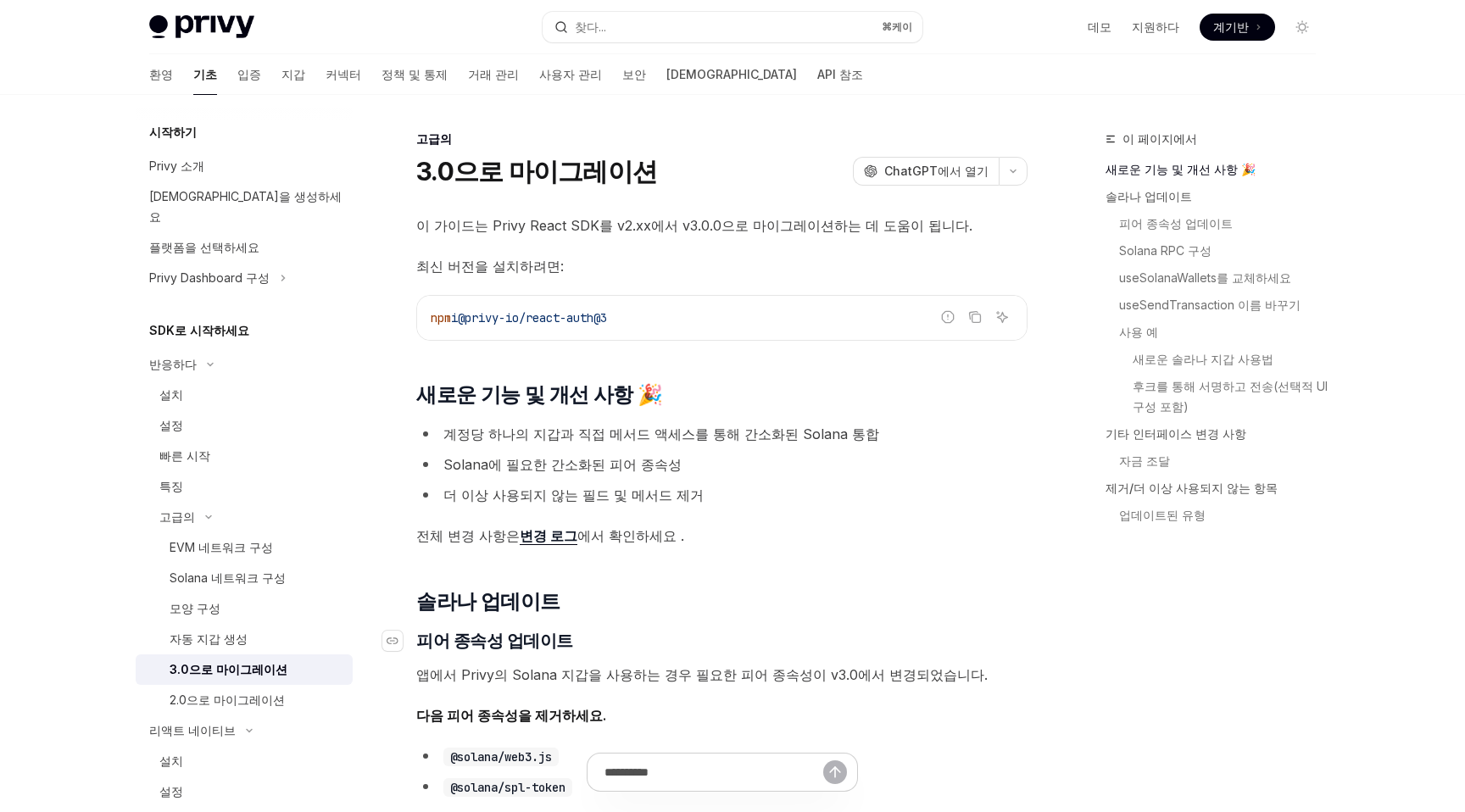
scroll to position [4, 0]
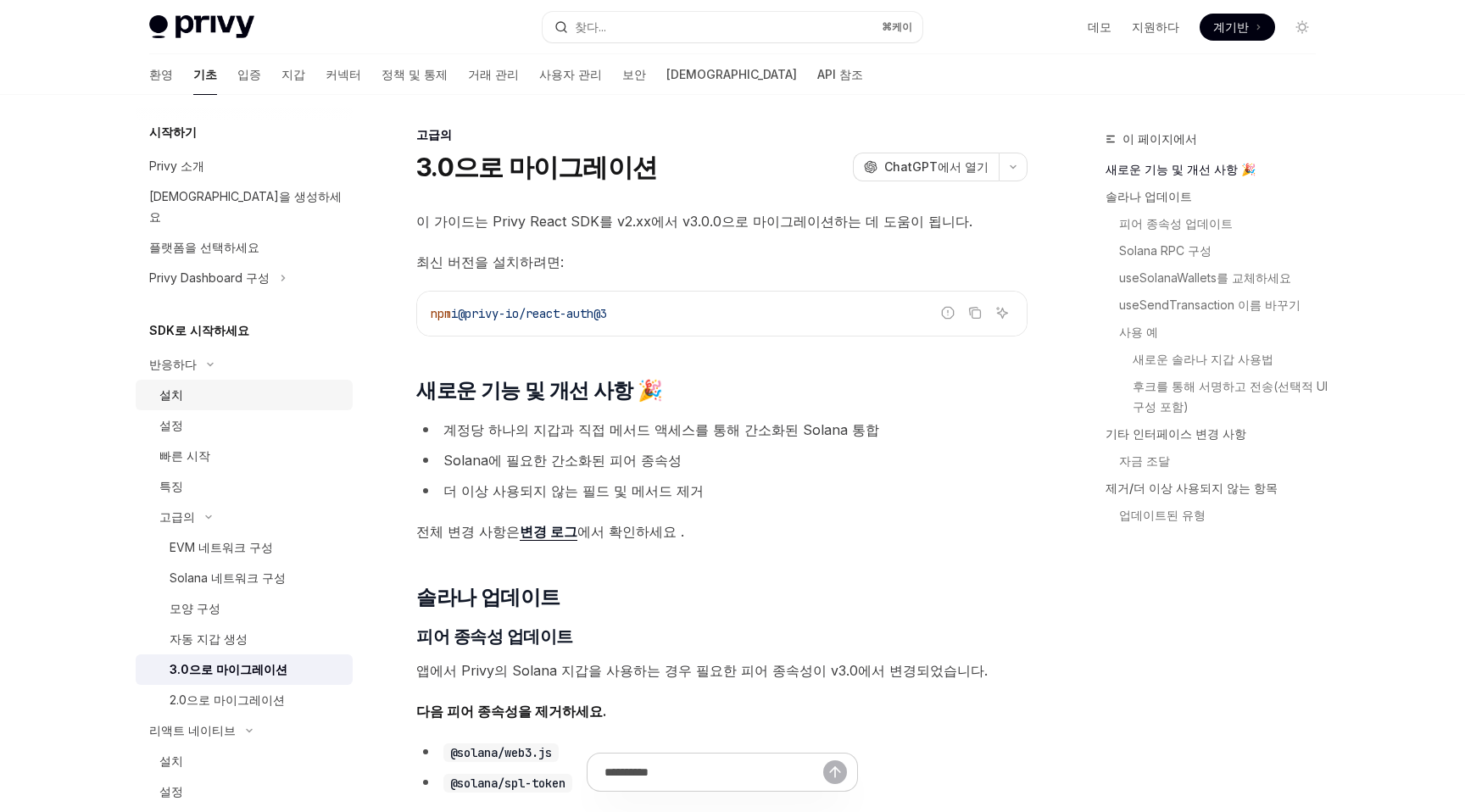
click at [195, 385] on div "설치" at bounding box center [250, 395] width 183 height 21
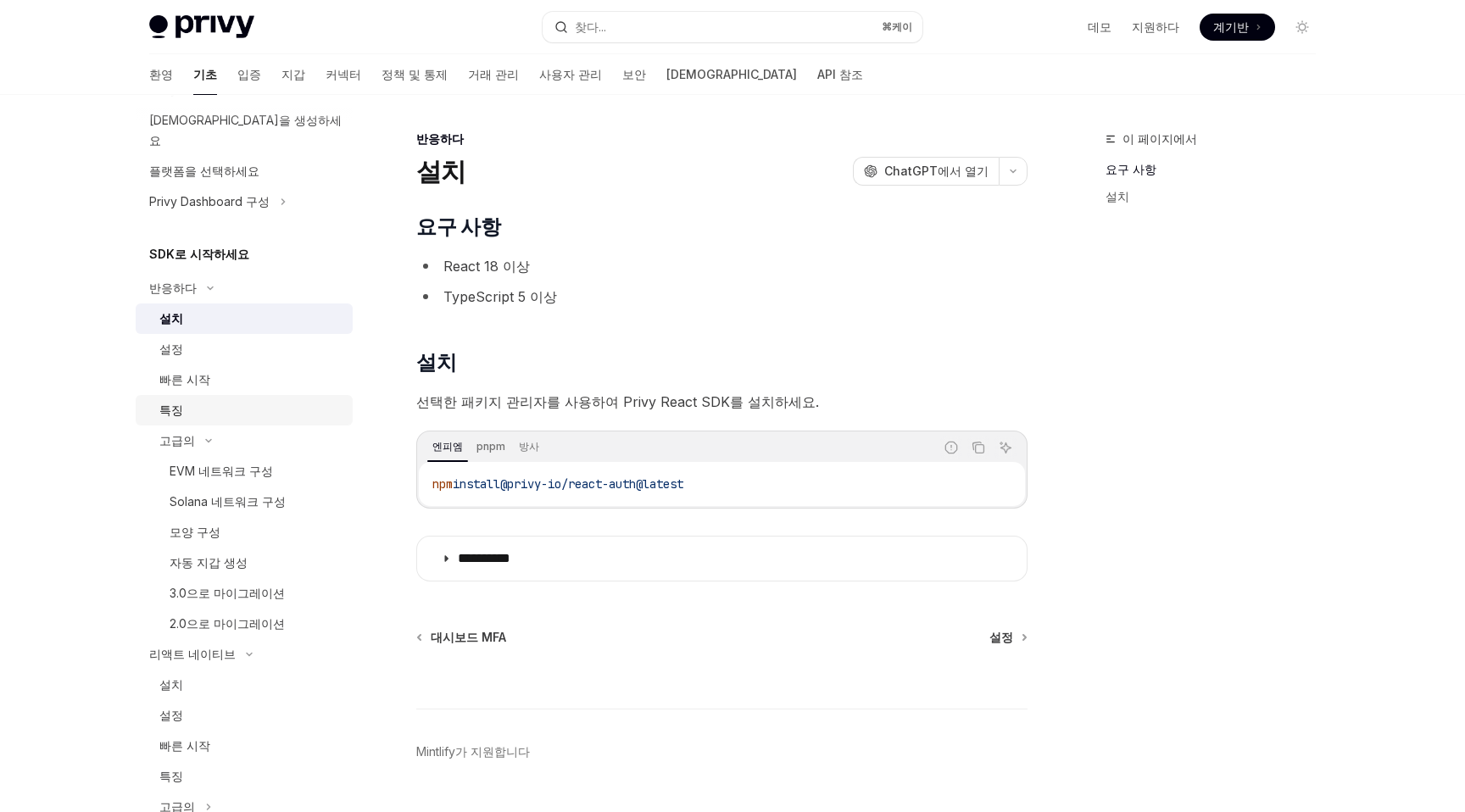
scroll to position [79, 0]
click at [185, 671] on div "설치" at bounding box center [250, 681] width 183 height 21
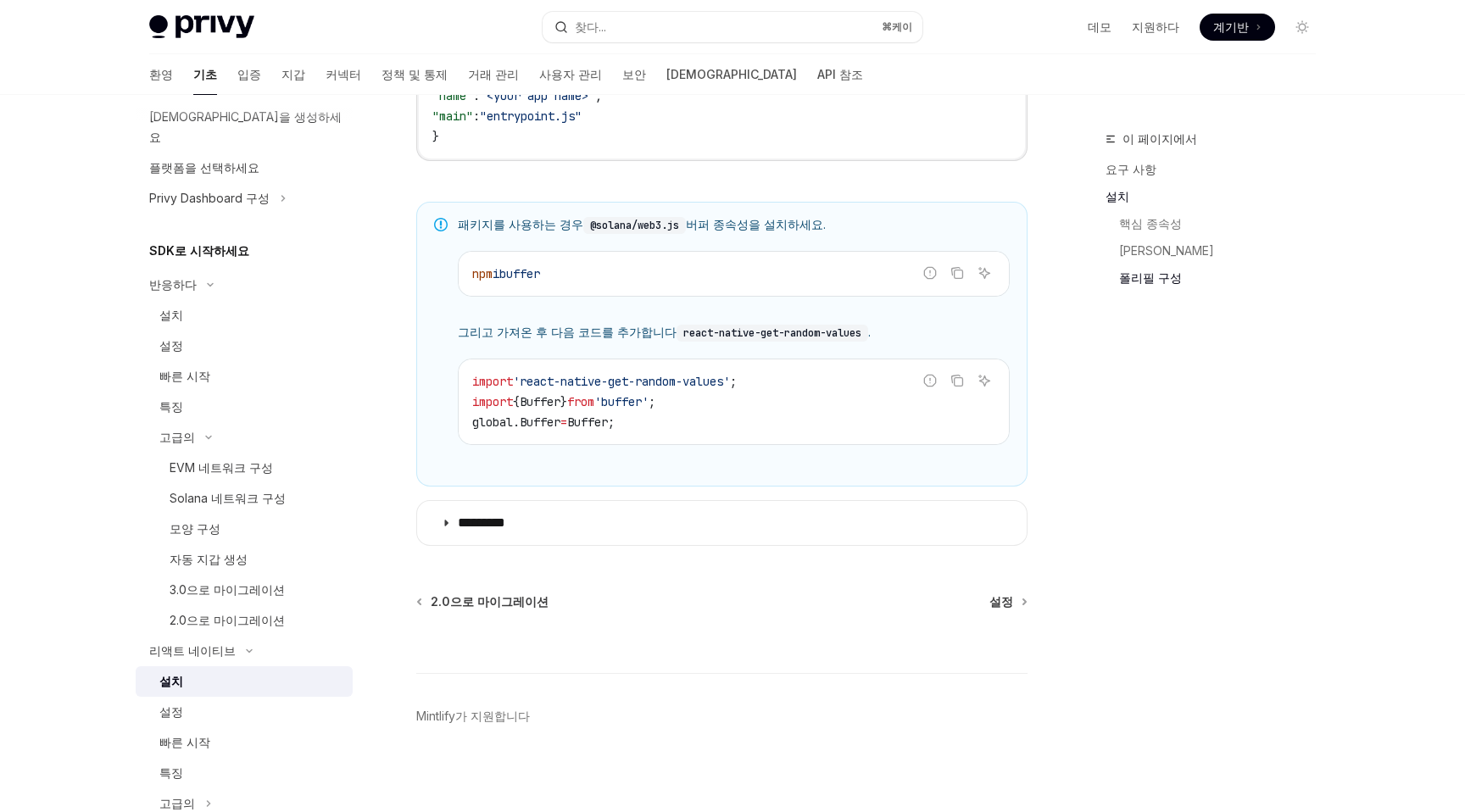
scroll to position [1209, 0]
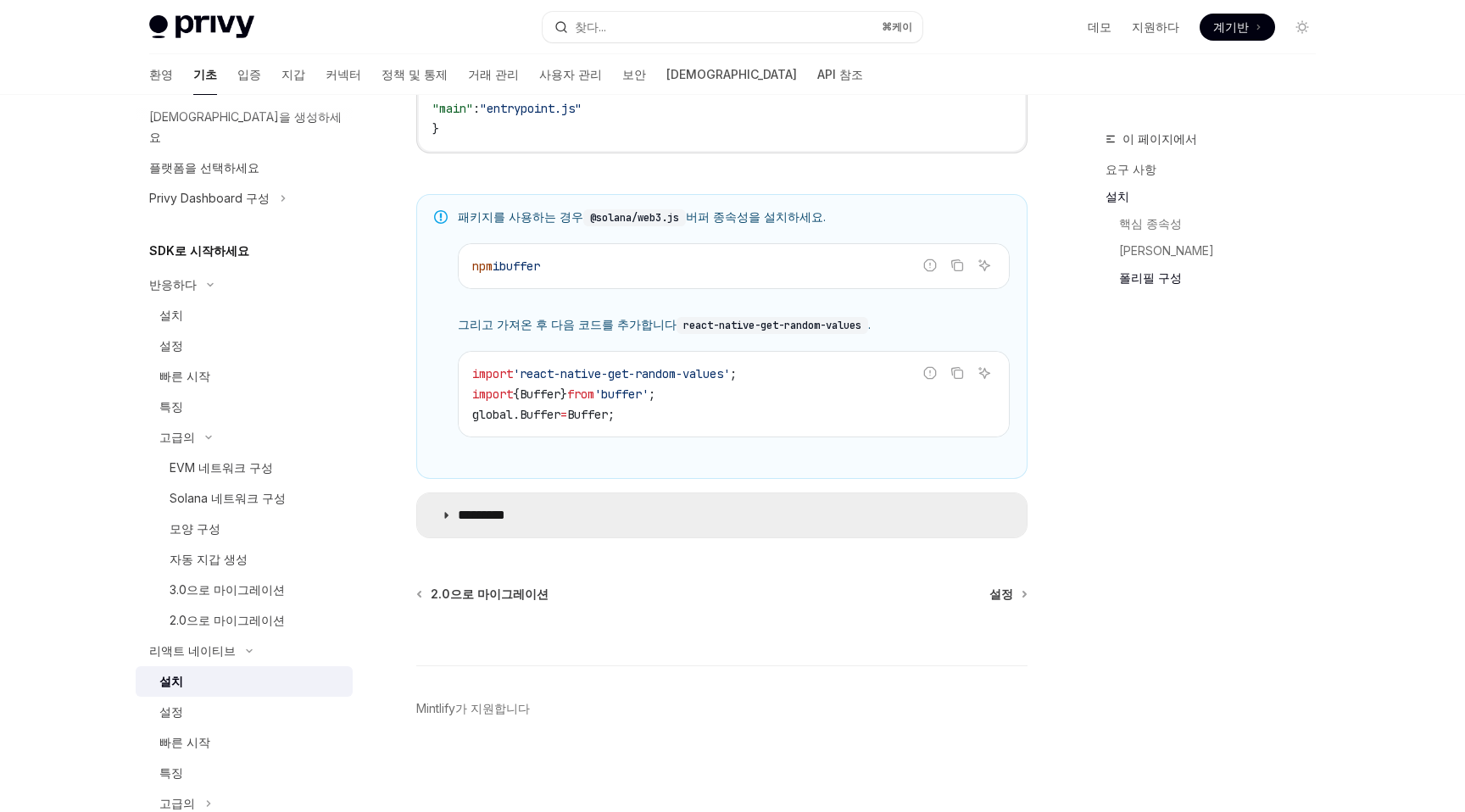
click at [450, 515] on icon at bounding box center [446, 515] width 10 height 10
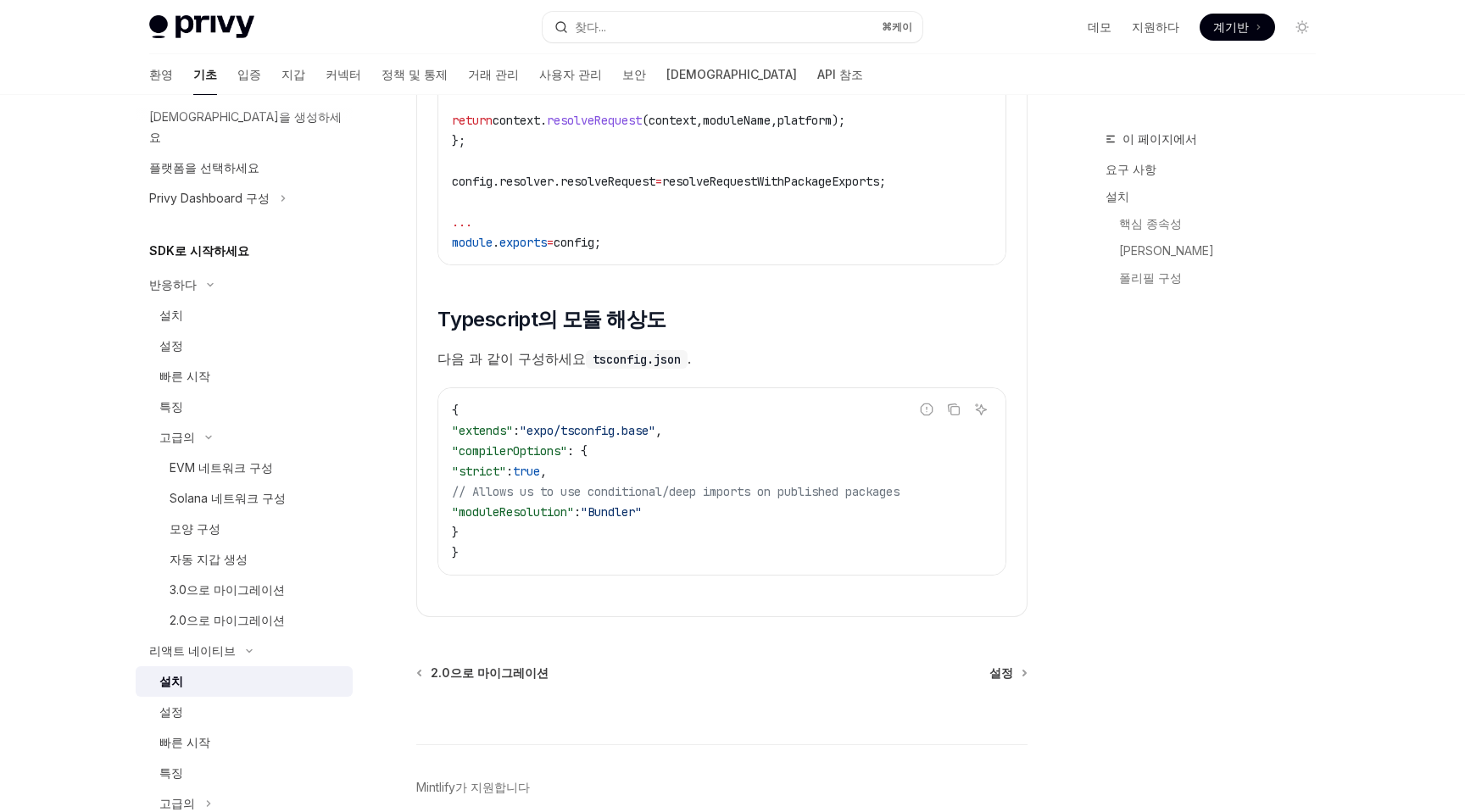
scroll to position [2931, 0]
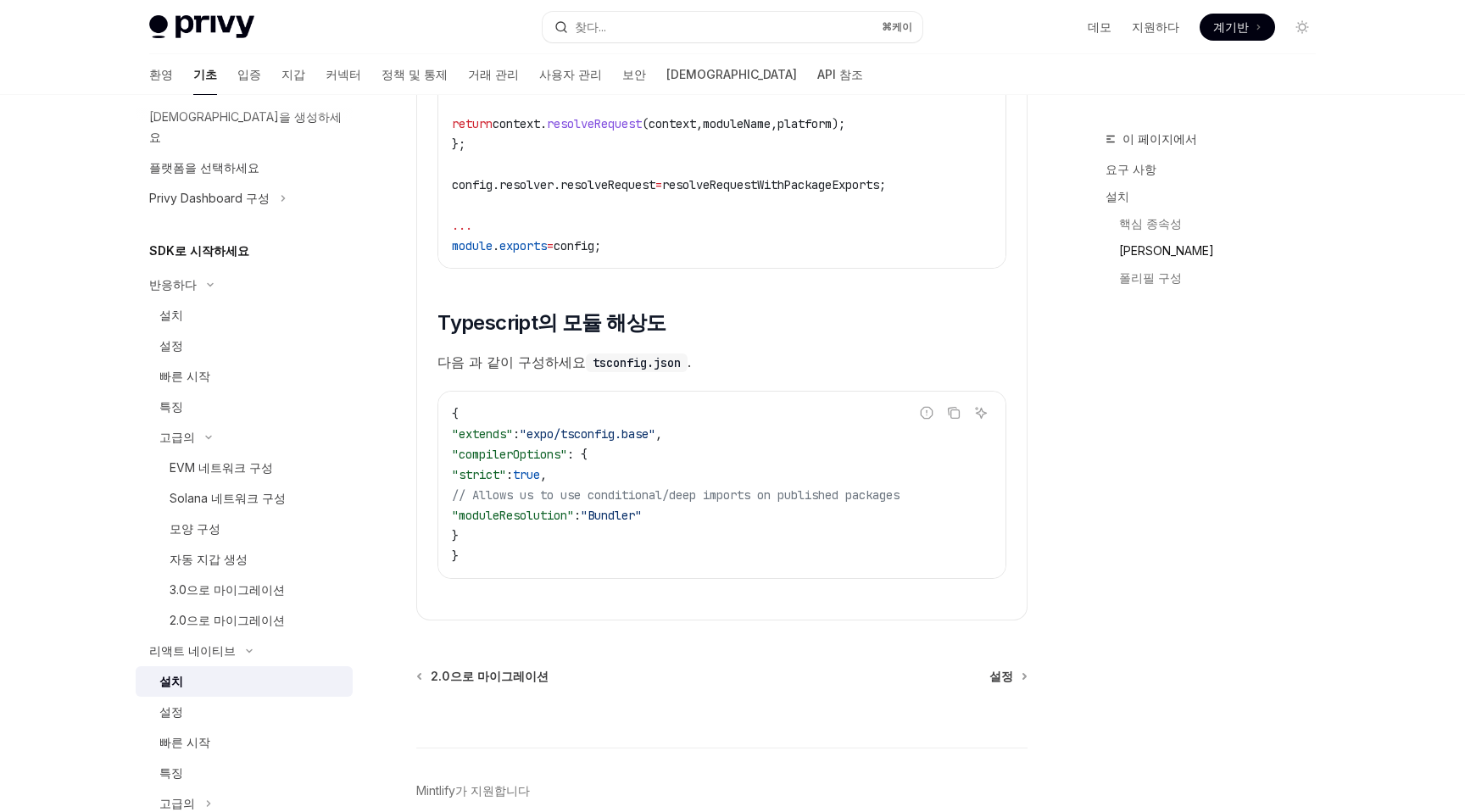
click at [1153, 252] on font "필수 폴리필" at bounding box center [1166, 250] width 95 height 15
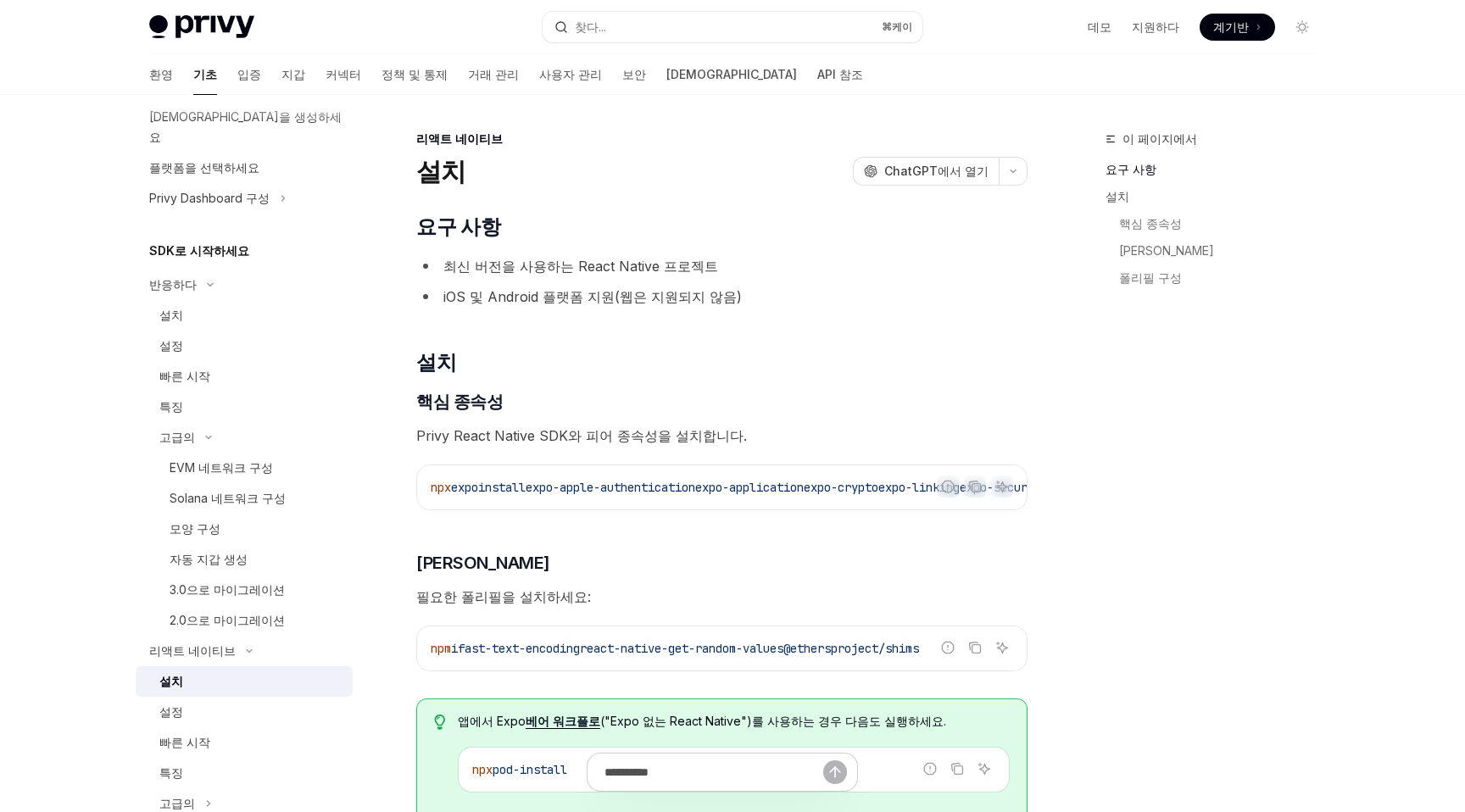
click at [502, 271] on font "최신 버전을 사용하는 React Native 프로젝트" at bounding box center [580, 266] width 274 height 17
click at [634, 277] on li "최신 버전을 사용하는 React Native 프로젝트" at bounding box center [721, 266] width 611 height 24
click at [580, 291] on font "iOS 및 Android 플랫폼 지원(웹은 지원되지 않음)" at bounding box center [592, 297] width 298 height 17
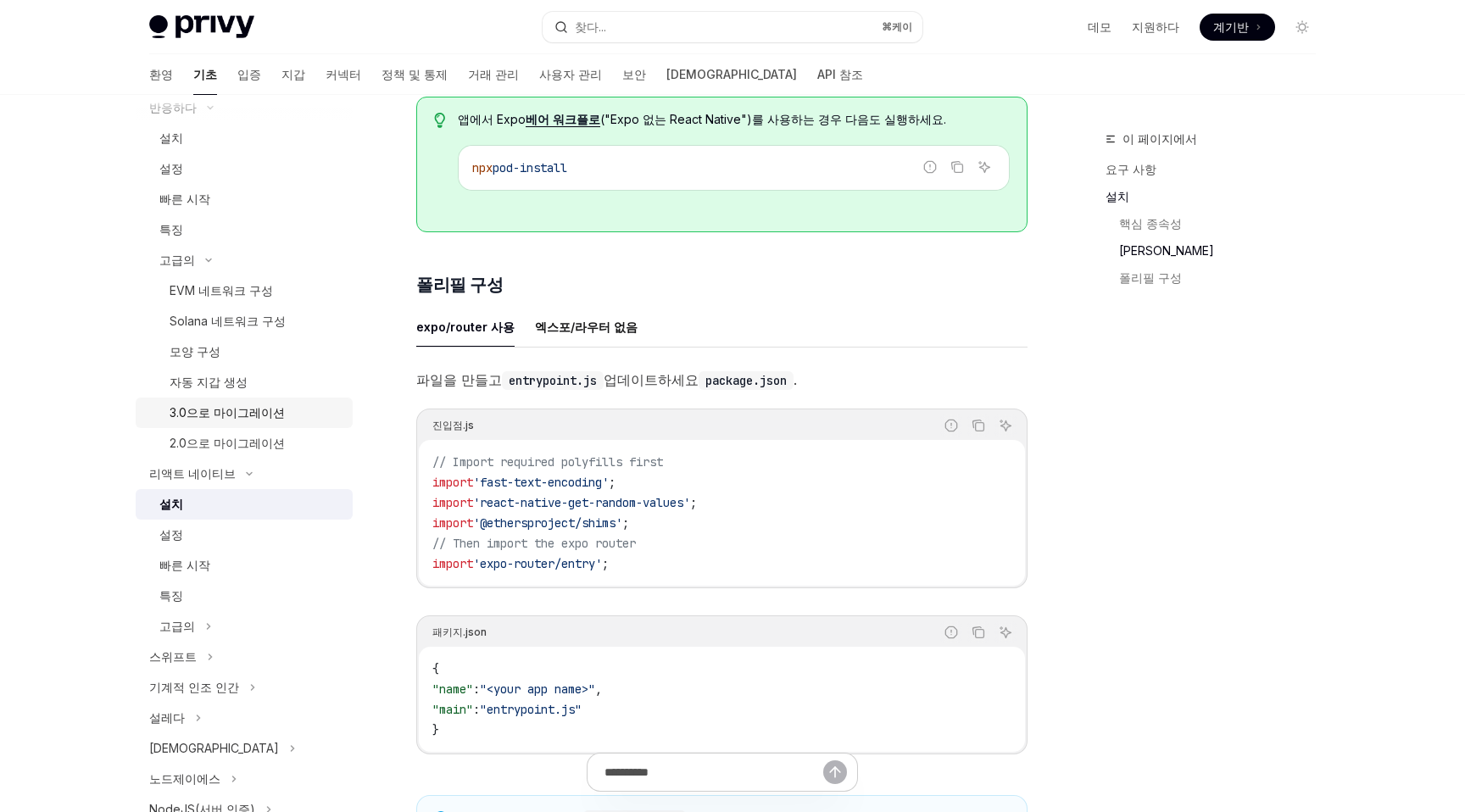
scroll to position [262, 0]
click at [256, 580] on div "특징" at bounding box center [250, 590] width 183 height 21
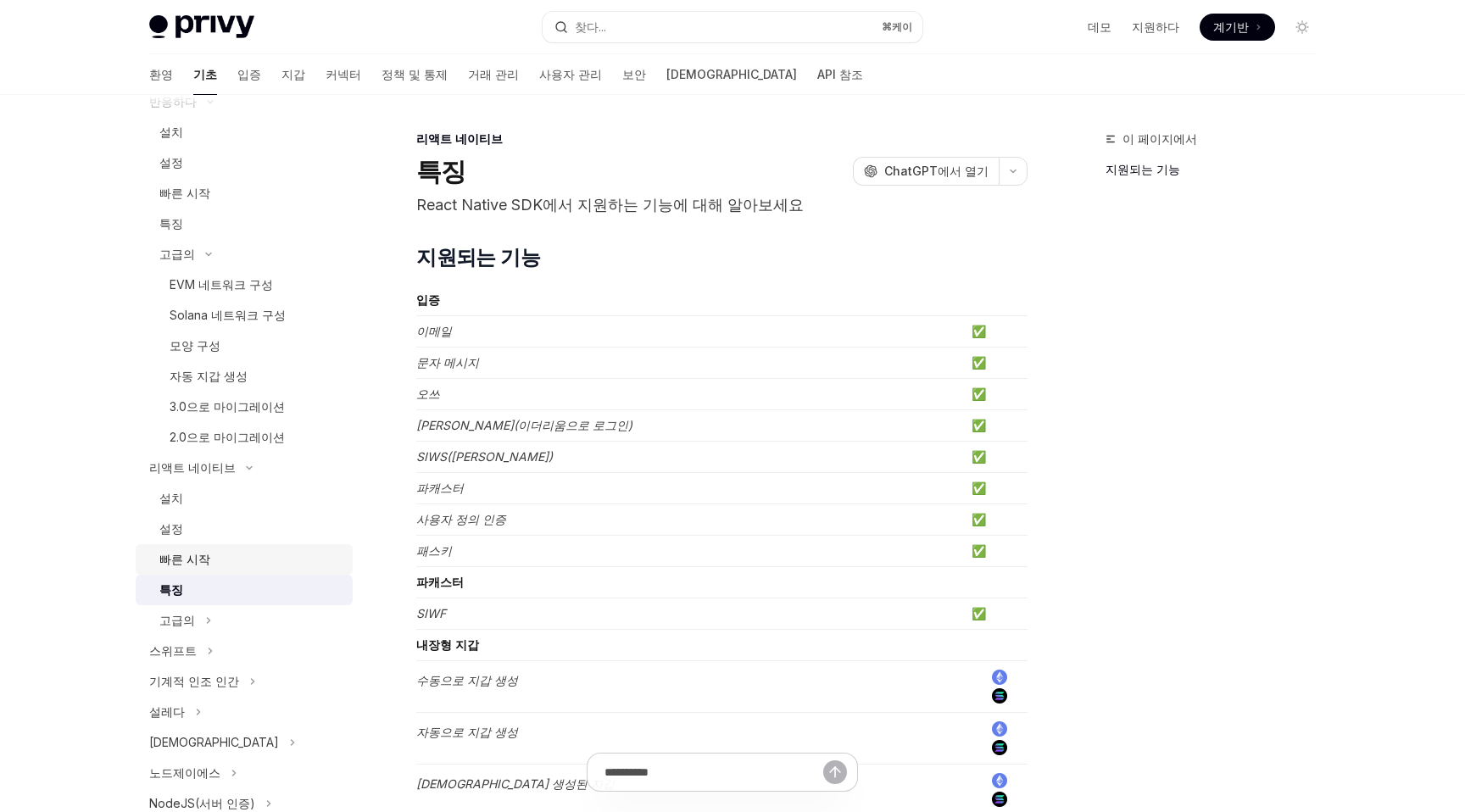
click at [253, 550] on div "빠른 시작" at bounding box center [250, 560] width 183 height 21
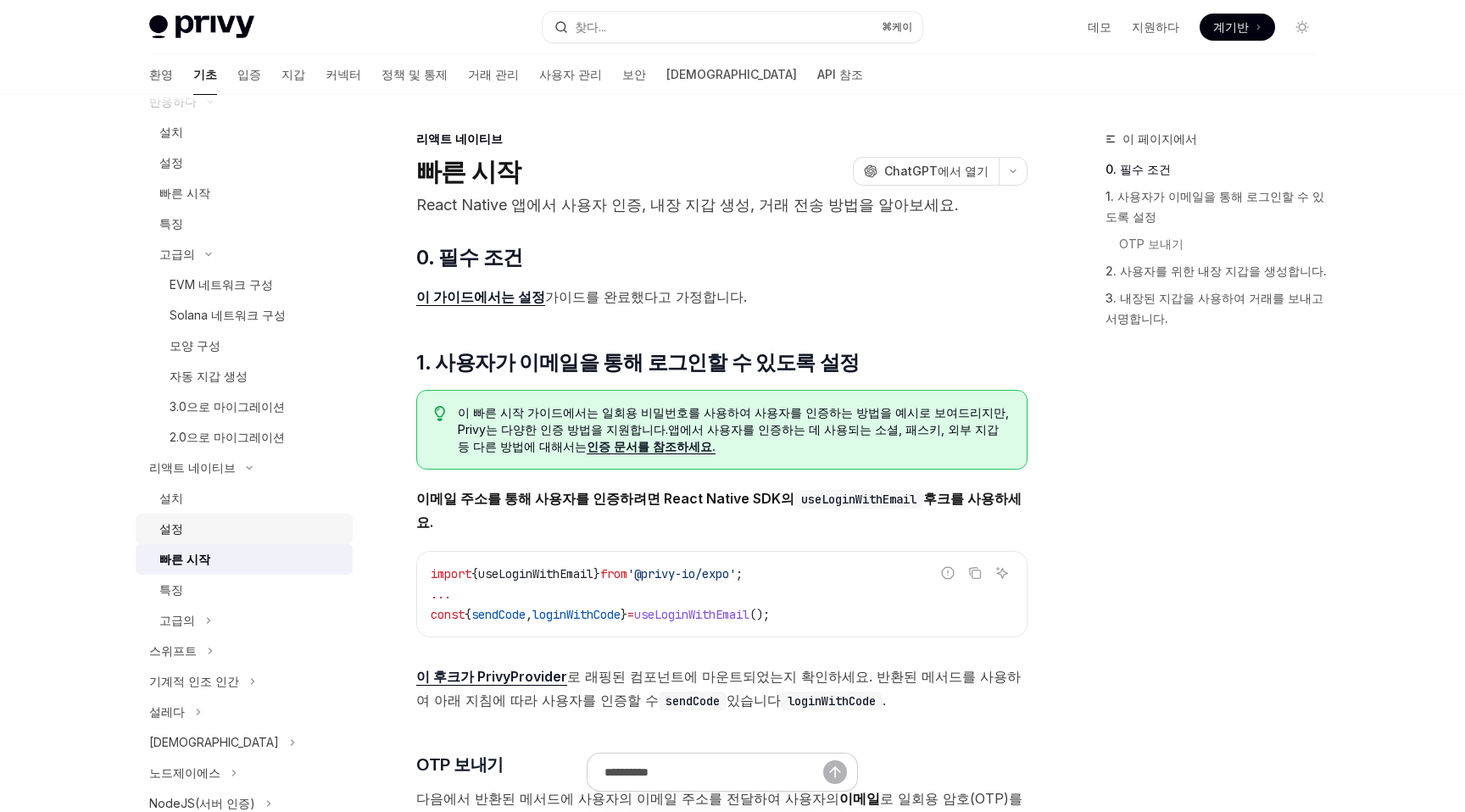
click at [256, 519] on div "설정" at bounding box center [250, 529] width 183 height 21
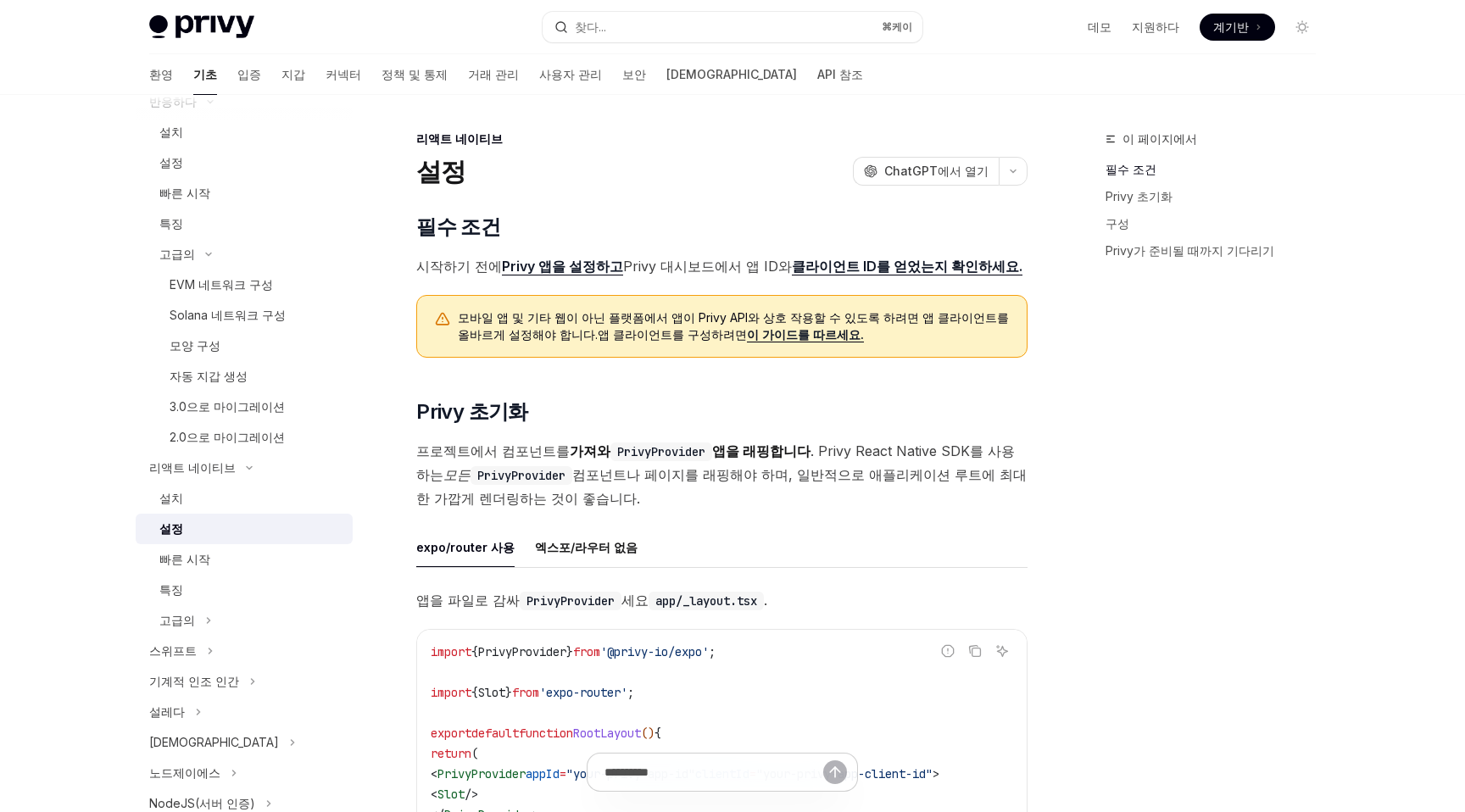
click at [249, 519] on div "설정" at bounding box center [250, 529] width 183 height 21
click at [252, 488] on div "설치" at bounding box center [250, 498] width 183 height 21
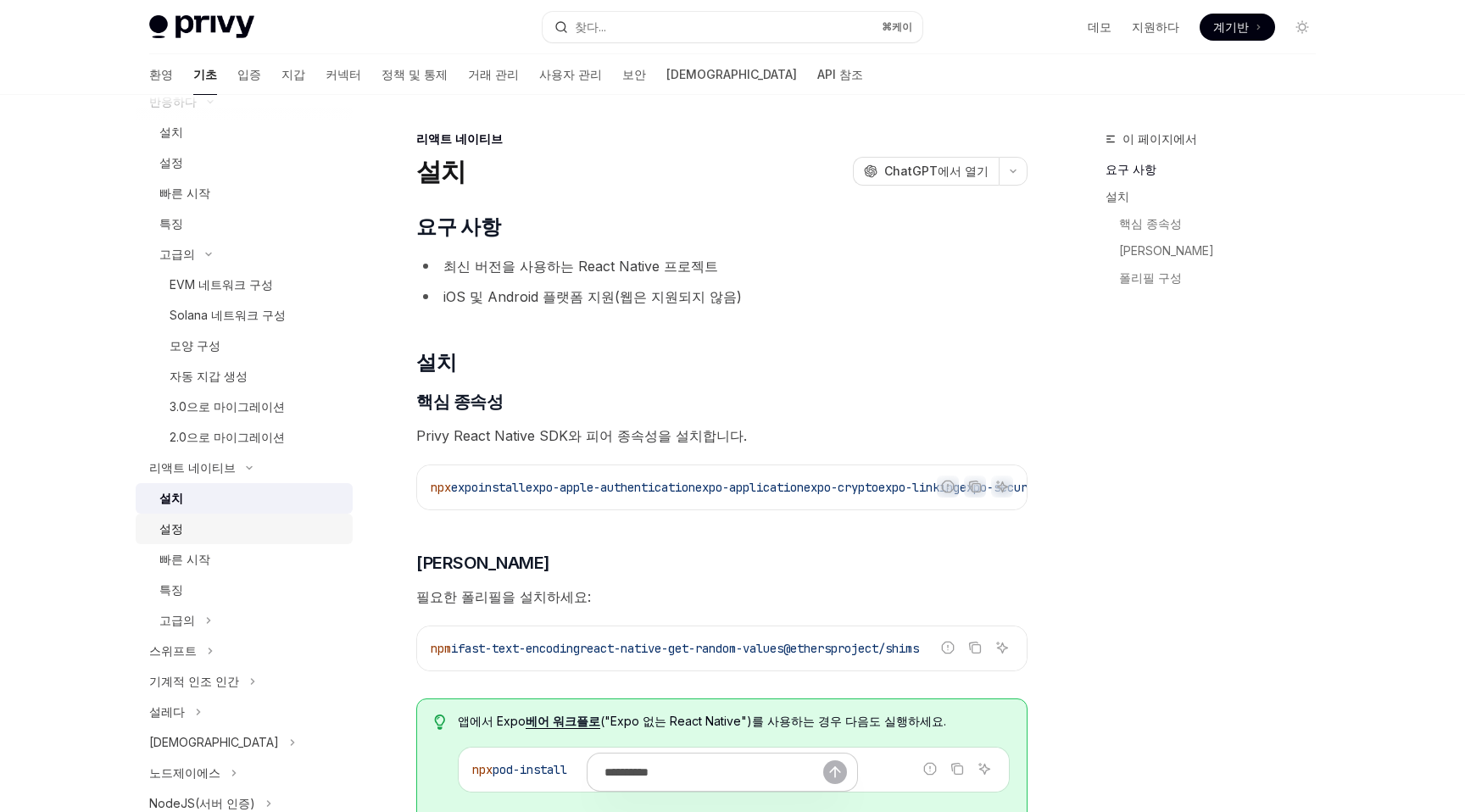
click at [252, 519] on div "설정" at bounding box center [250, 529] width 183 height 21
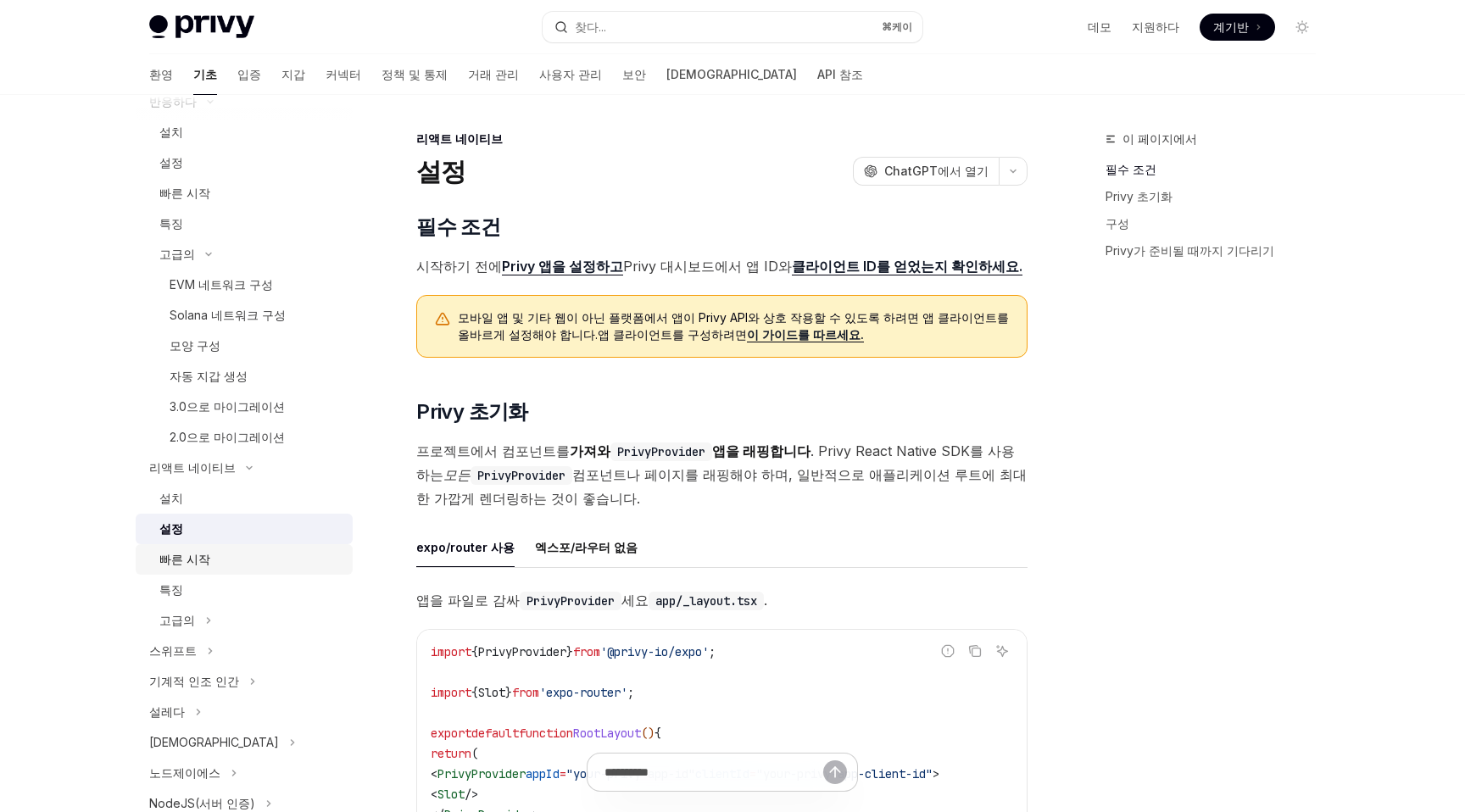
click at [255, 550] on div "빠른 시작" at bounding box center [250, 560] width 183 height 21
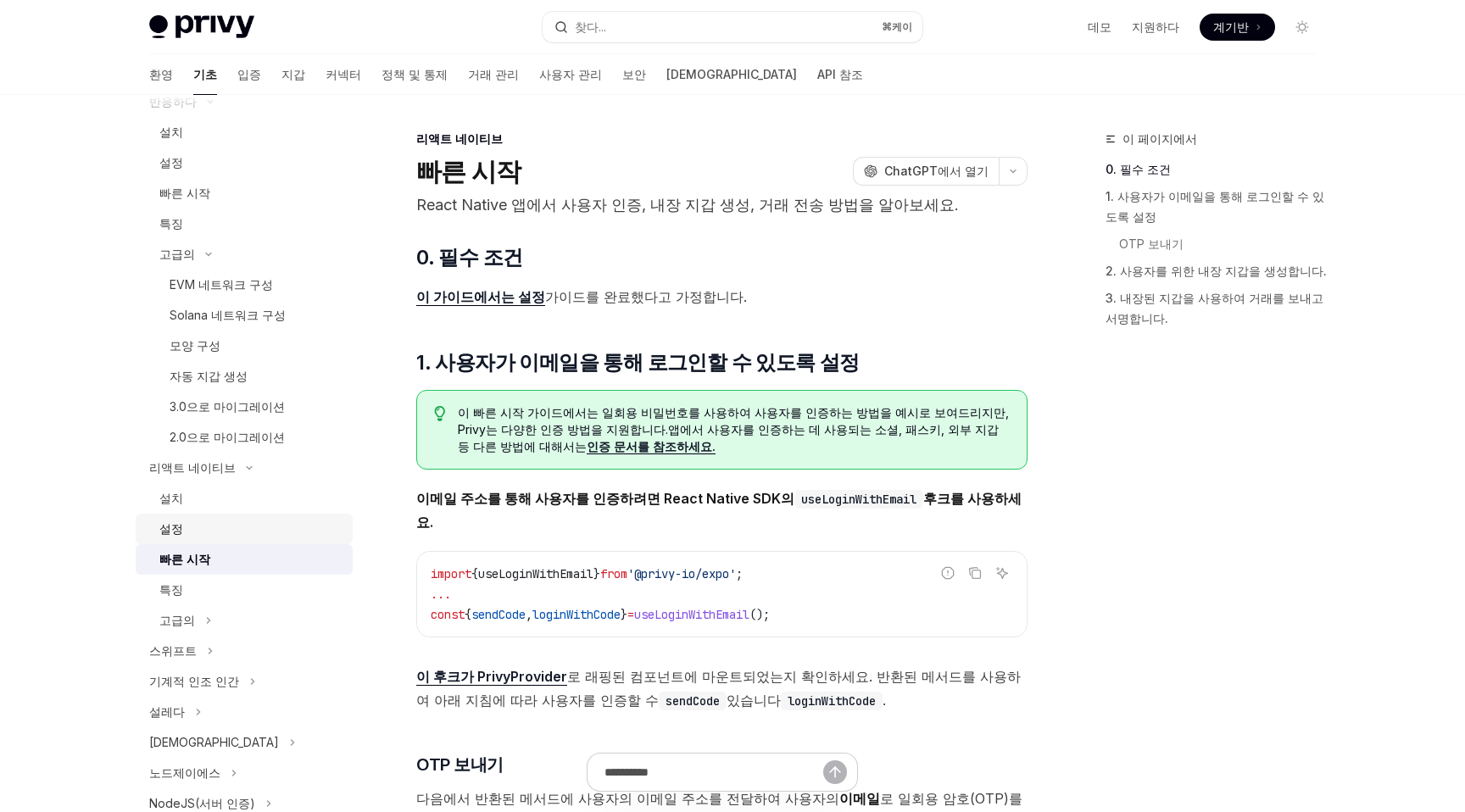
click at [253, 519] on div "설정" at bounding box center [250, 529] width 183 height 21
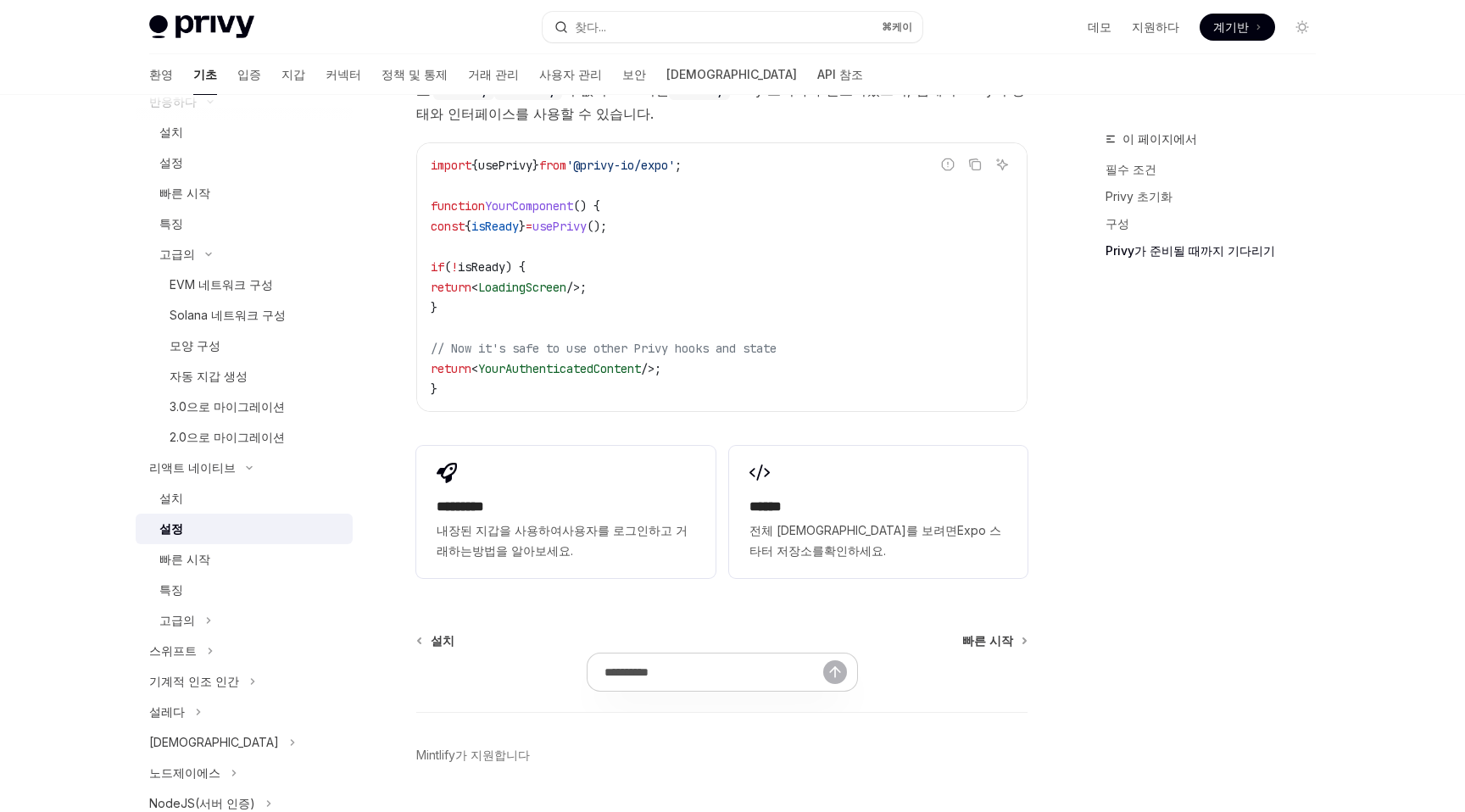
scroll to position [1462, 0]
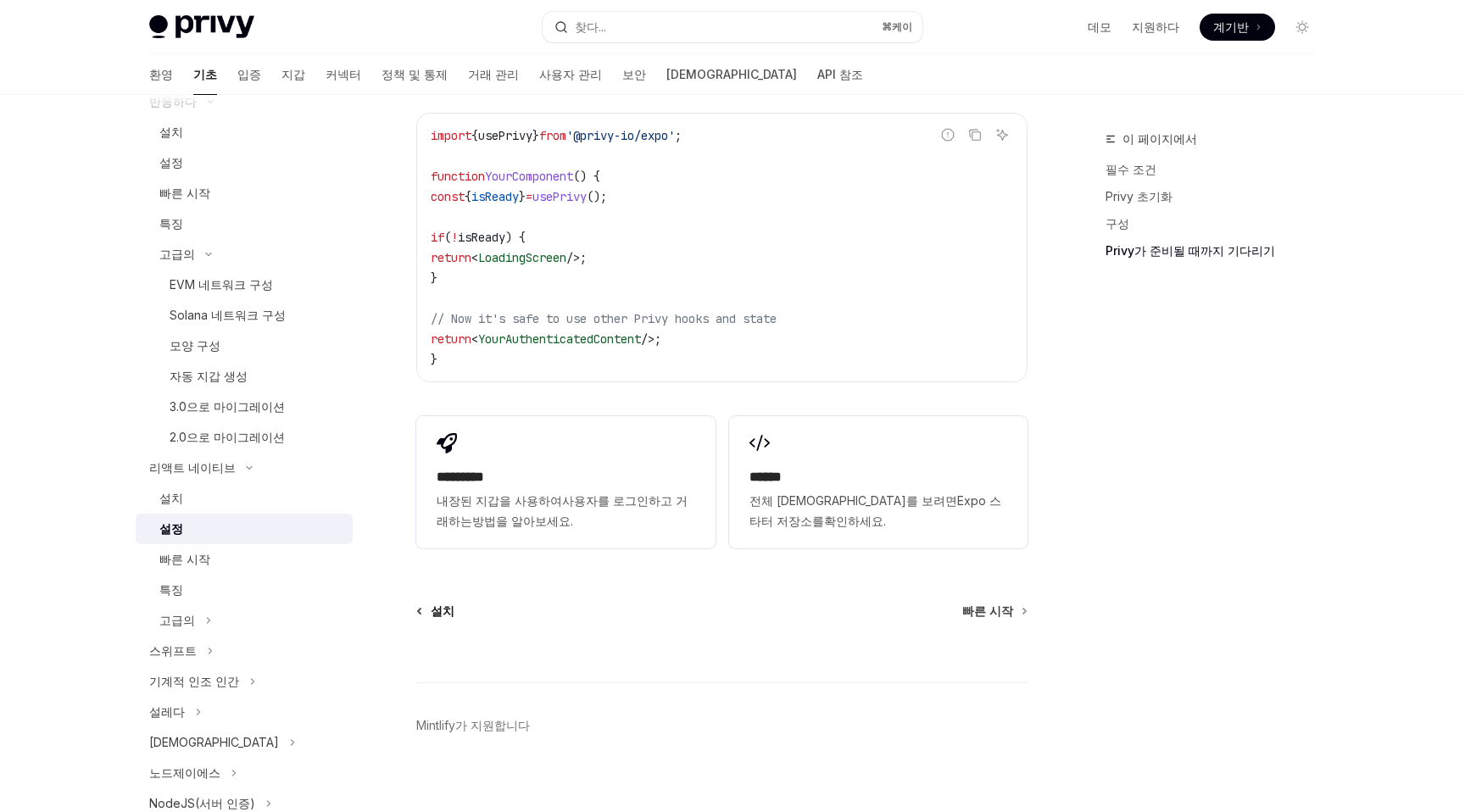
click at [450, 603] on div "설치 빠른 시작" at bounding box center [721, 611] width 611 height 17
click at [429, 603] on link "설치" at bounding box center [436, 611] width 37 height 17
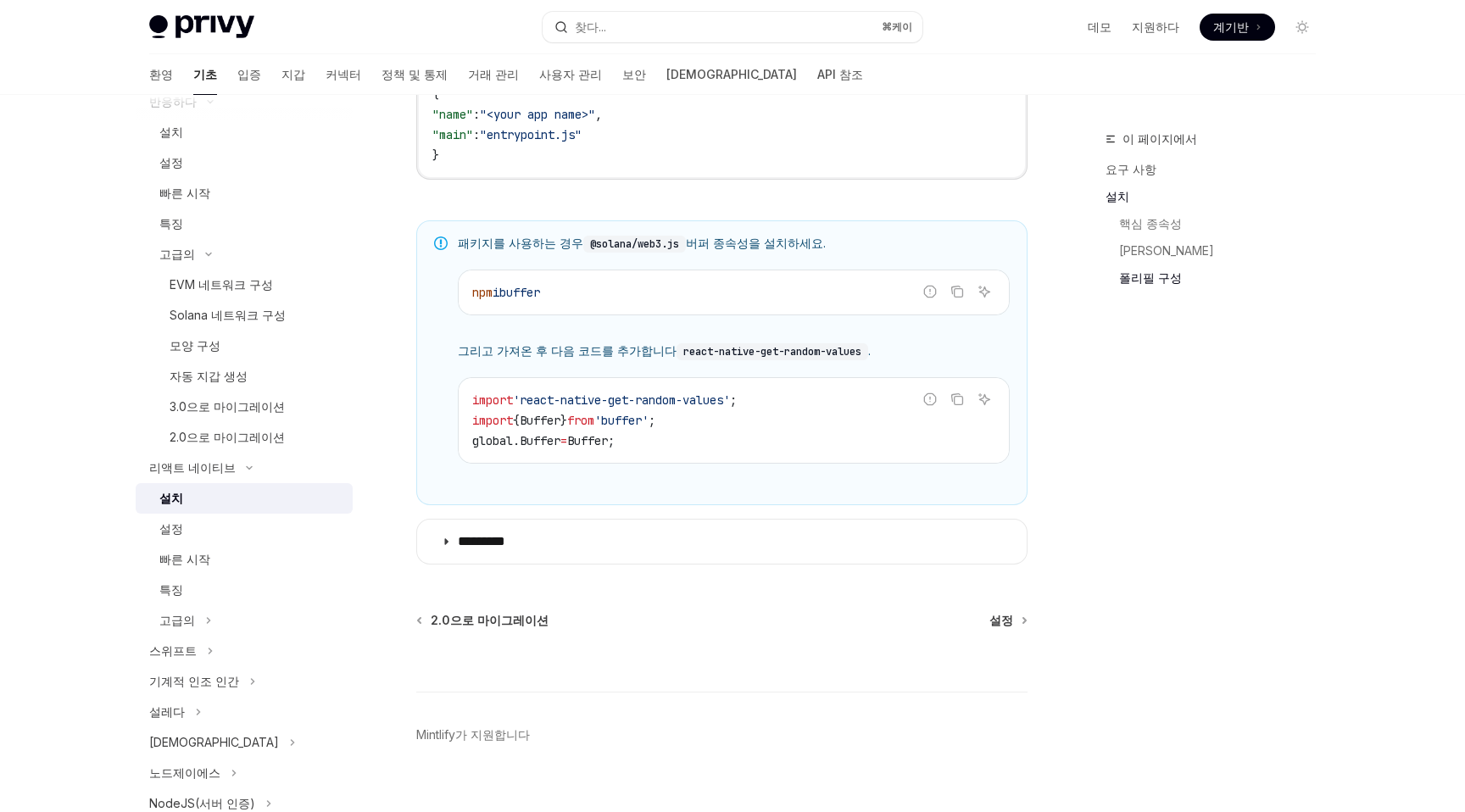
scroll to position [1181, 0]
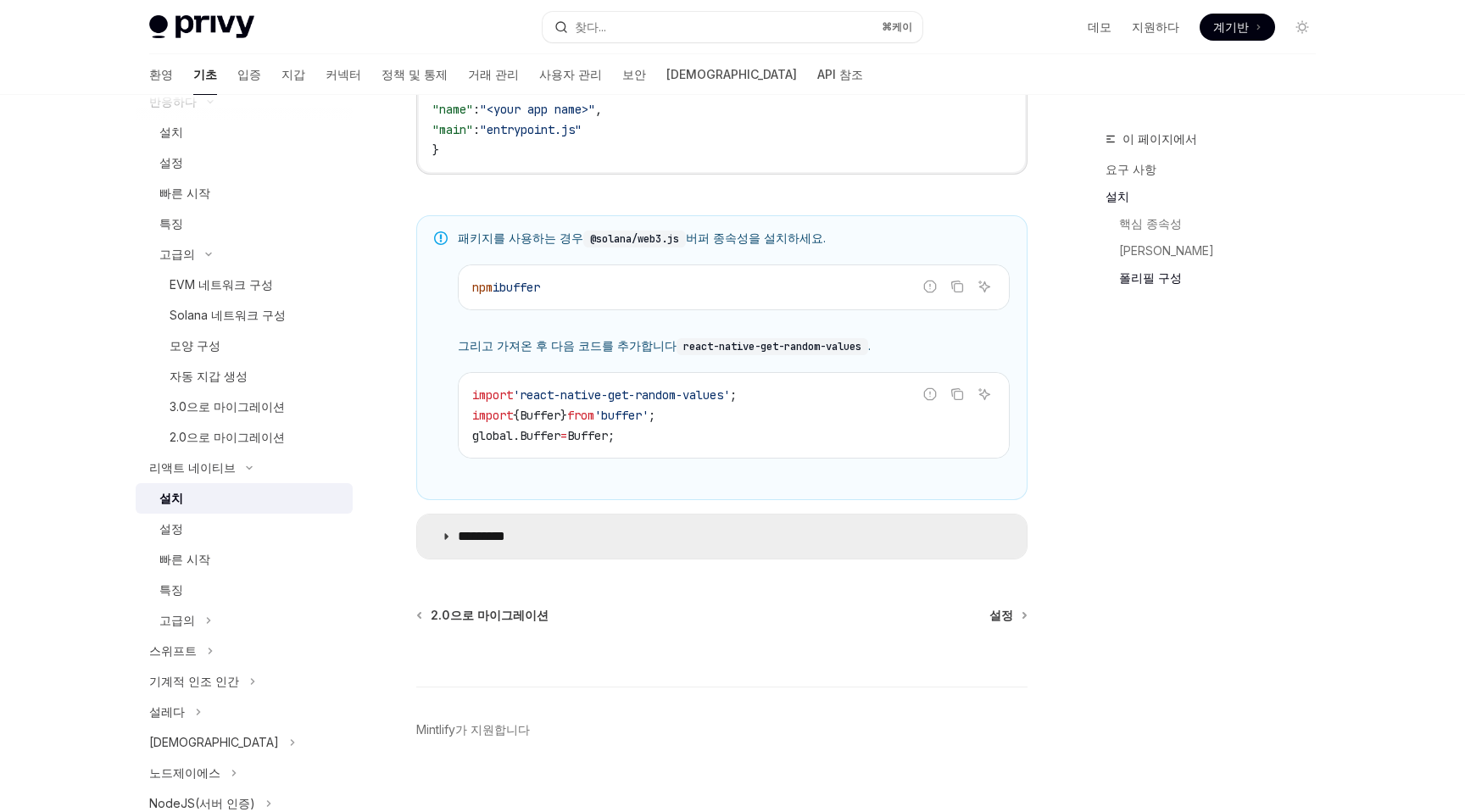
click at [652, 551] on summary "*********" at bounding box center [721, 537] width 609 height 44
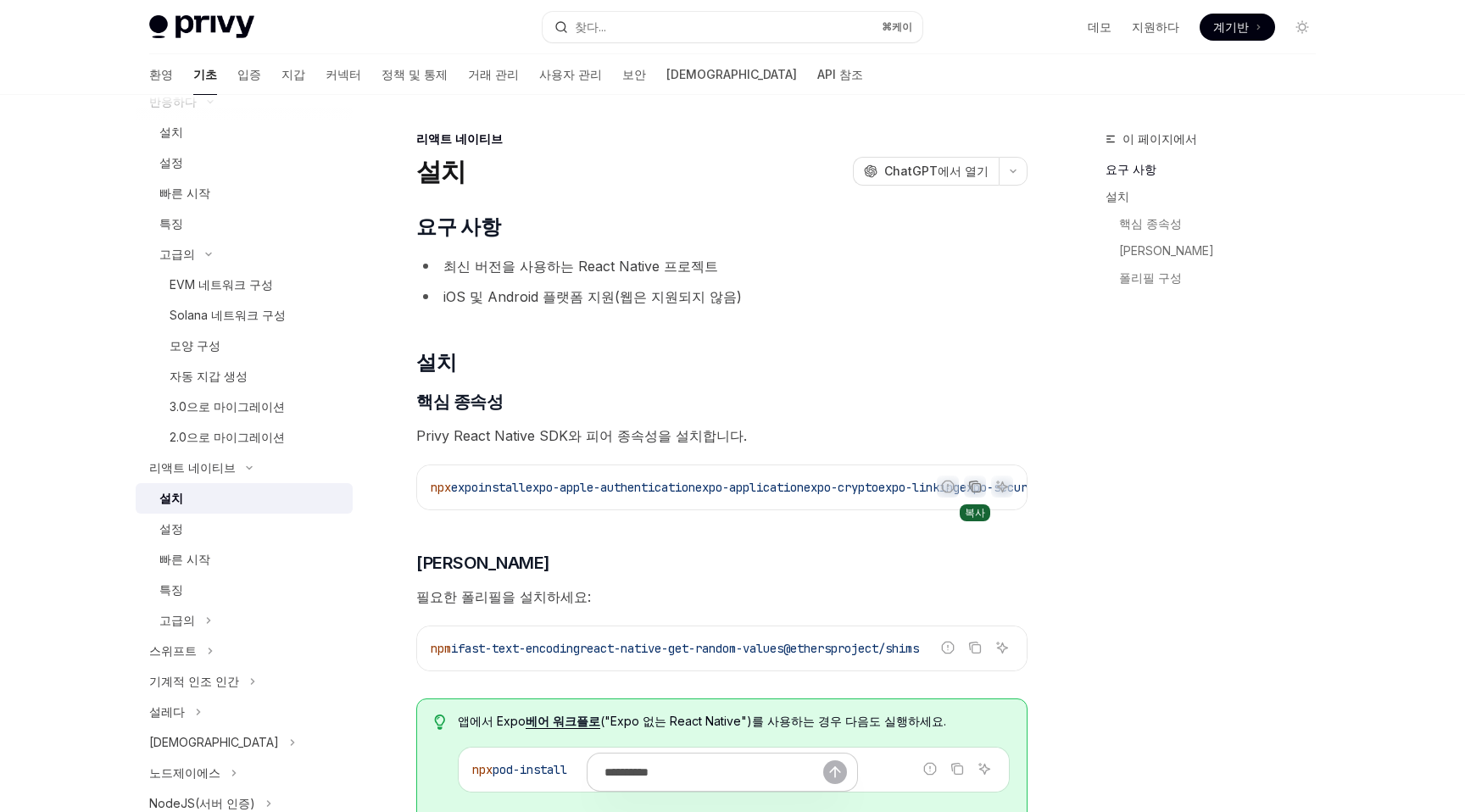
click at [974, 486] on icon "코드 블록의 내용을 복사하세요" at bounding box center [974, 486] width 14 height 14
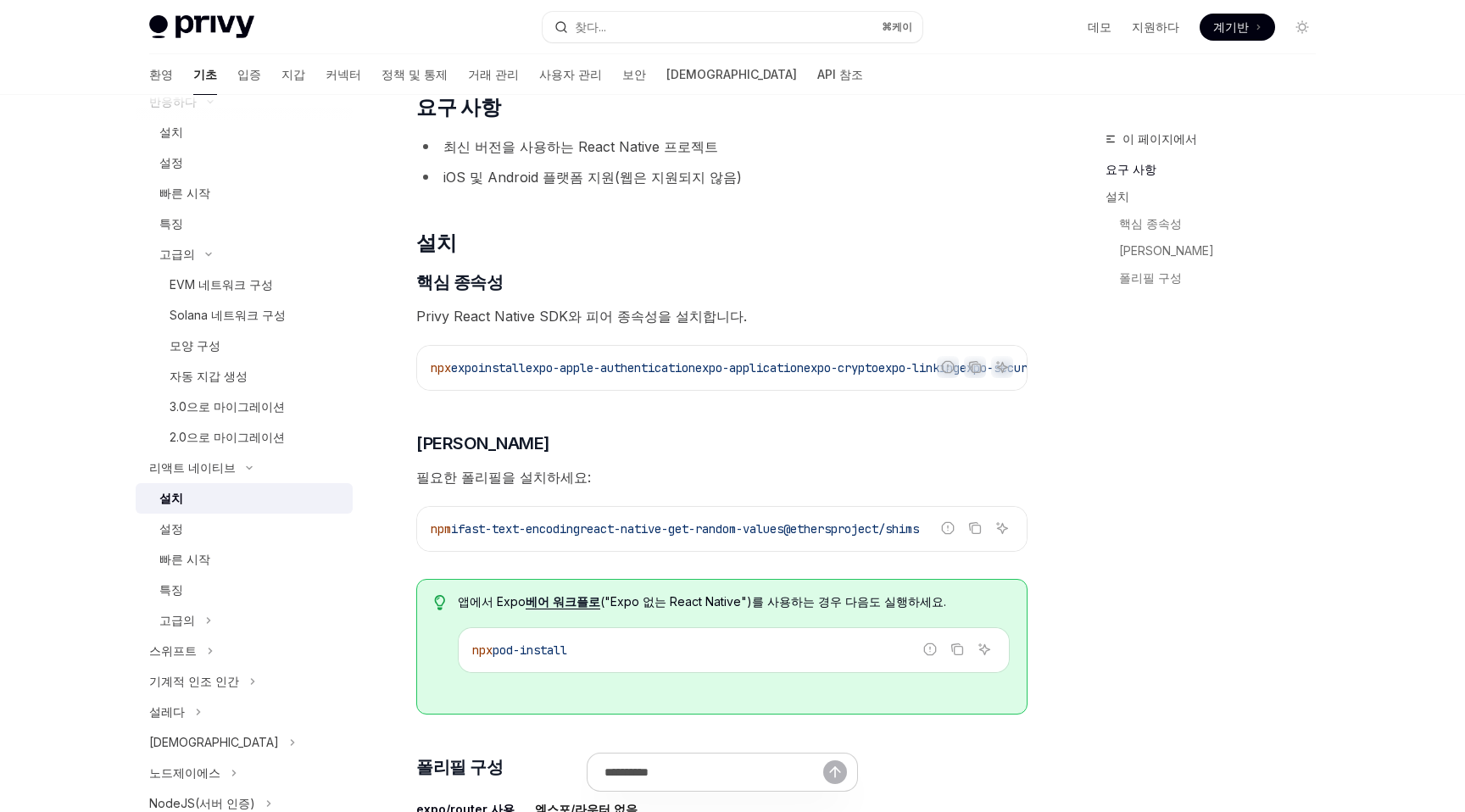
scroll to position [127, 0]
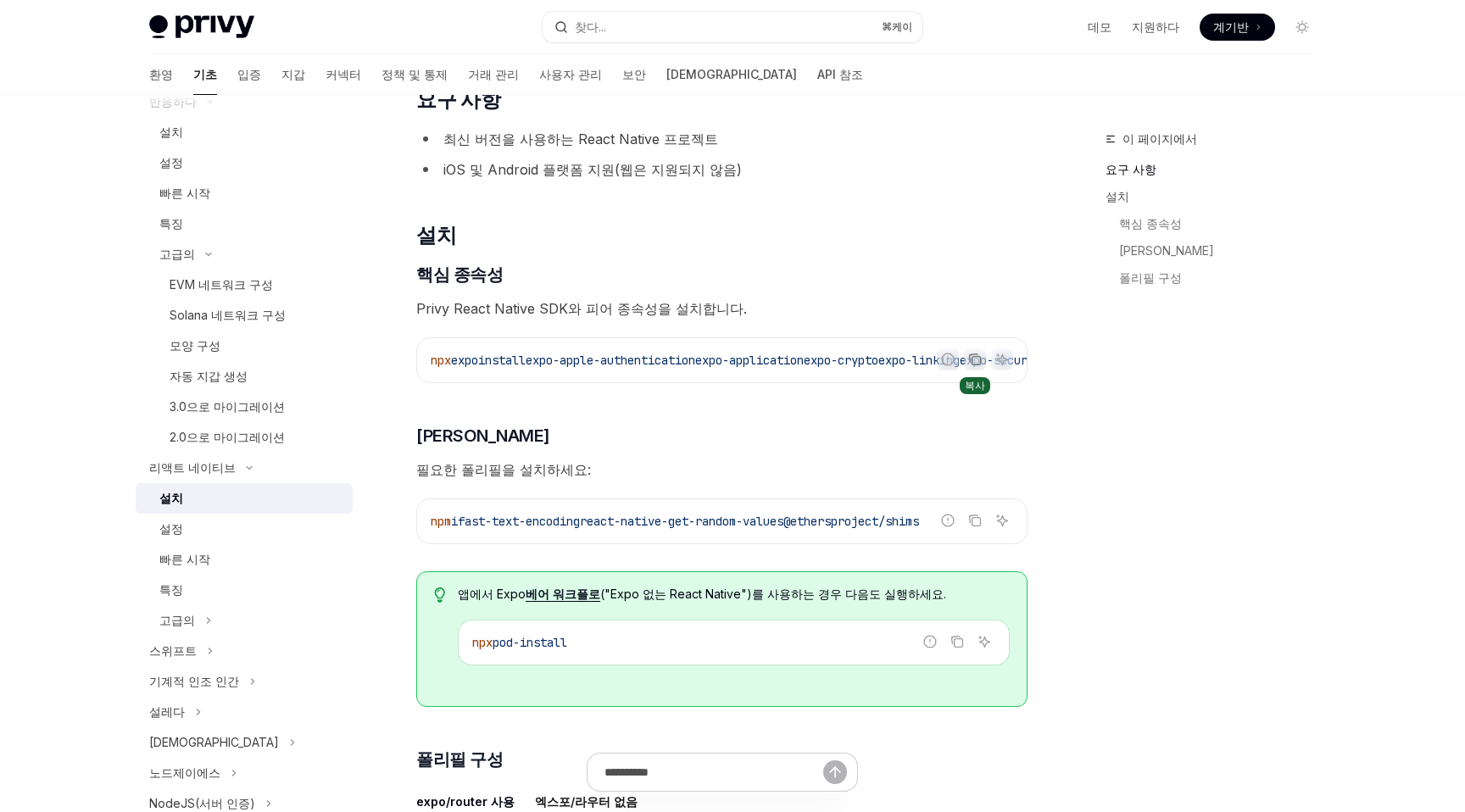
click at [974, 360] on icon "코드 블록의 내용을 복사하세요" at bounding box center [974, 360] width 14 height 14
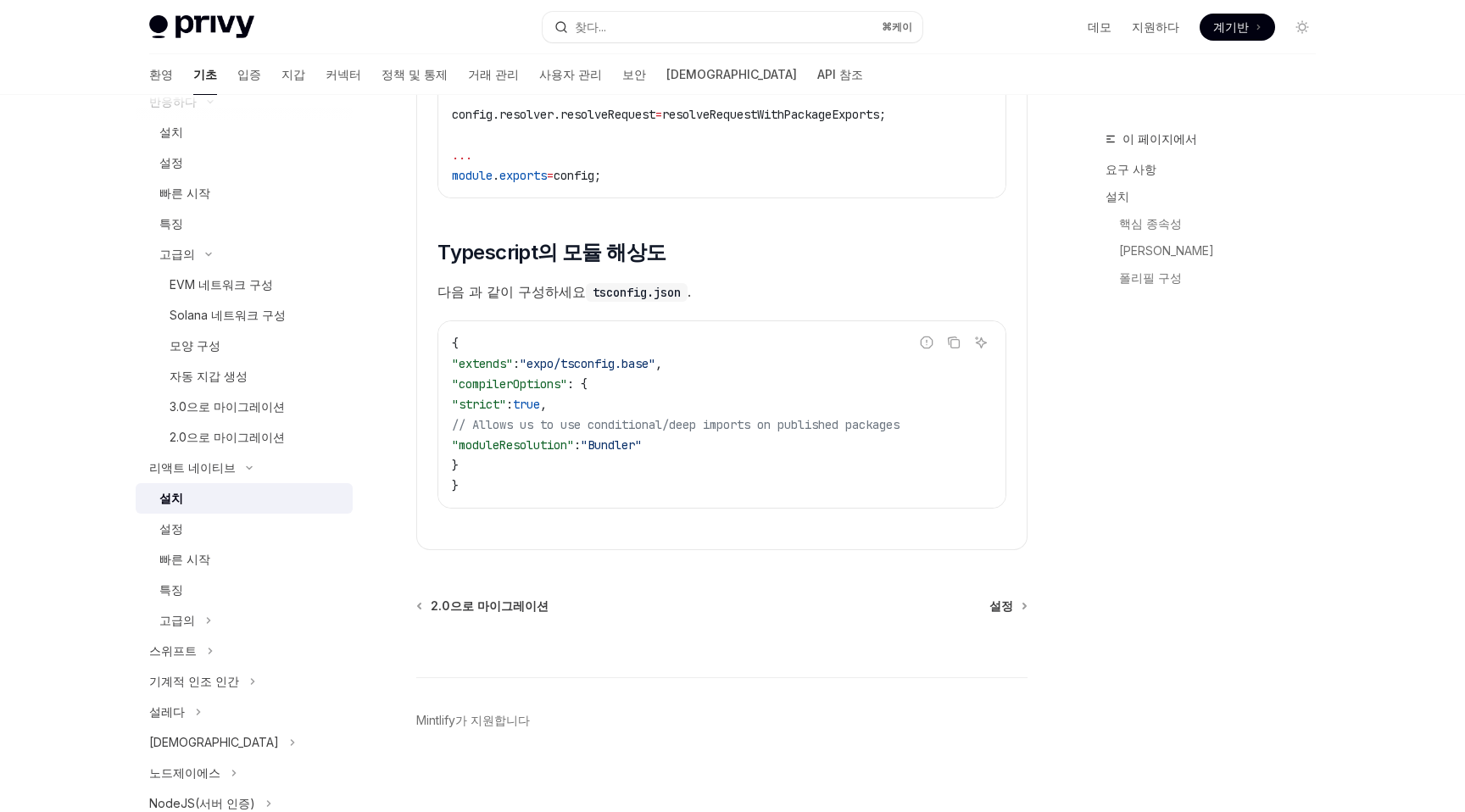
scroll to position [2983, 0]
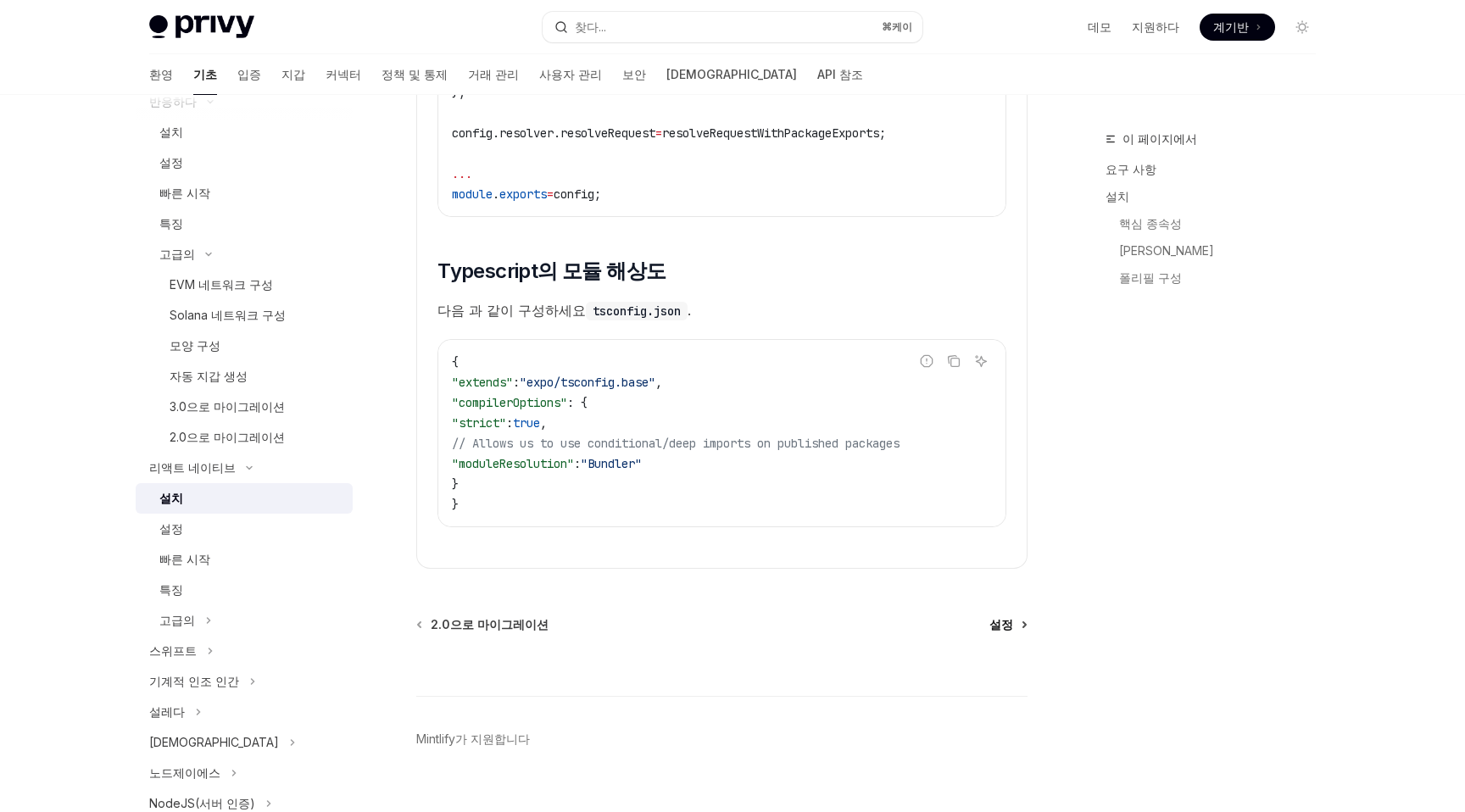
click at [1000, 617] on font "설정" at bounding box center [1001, 624] width 24 height 15
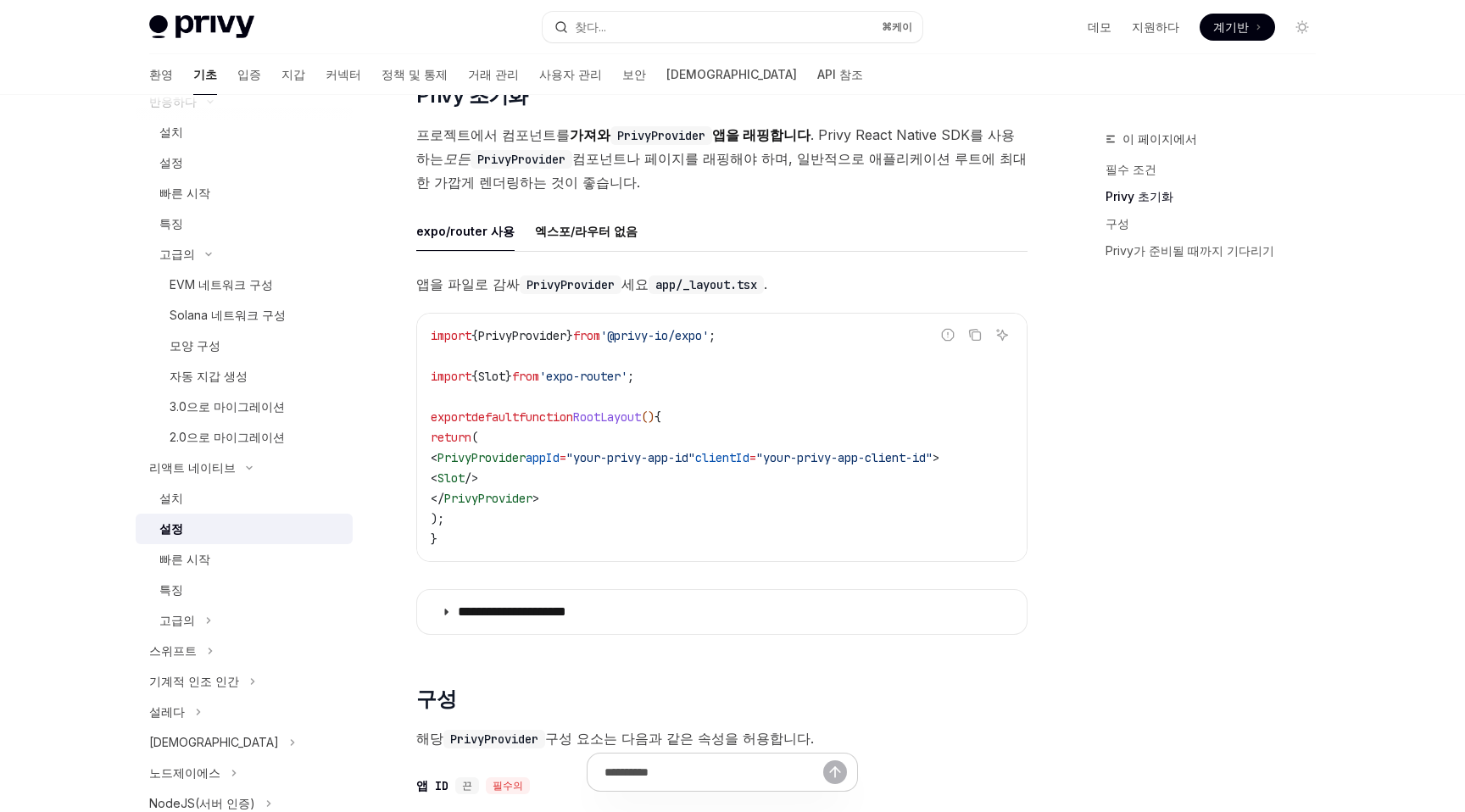
scroll to position [317, 0]
drag, startPoint x: 753, startPoint y: 456, endPoint x: 1002, endPoint y: 458, distance: 249.0
click at [939, 458] on span "< PrivyProvider appId = "your-privy-app-id" clientId = "your-privy-app-client-i…" at bounding box center [685, 457] width 509 height 15
copy span "clientId = "your-privy-app-client-id""
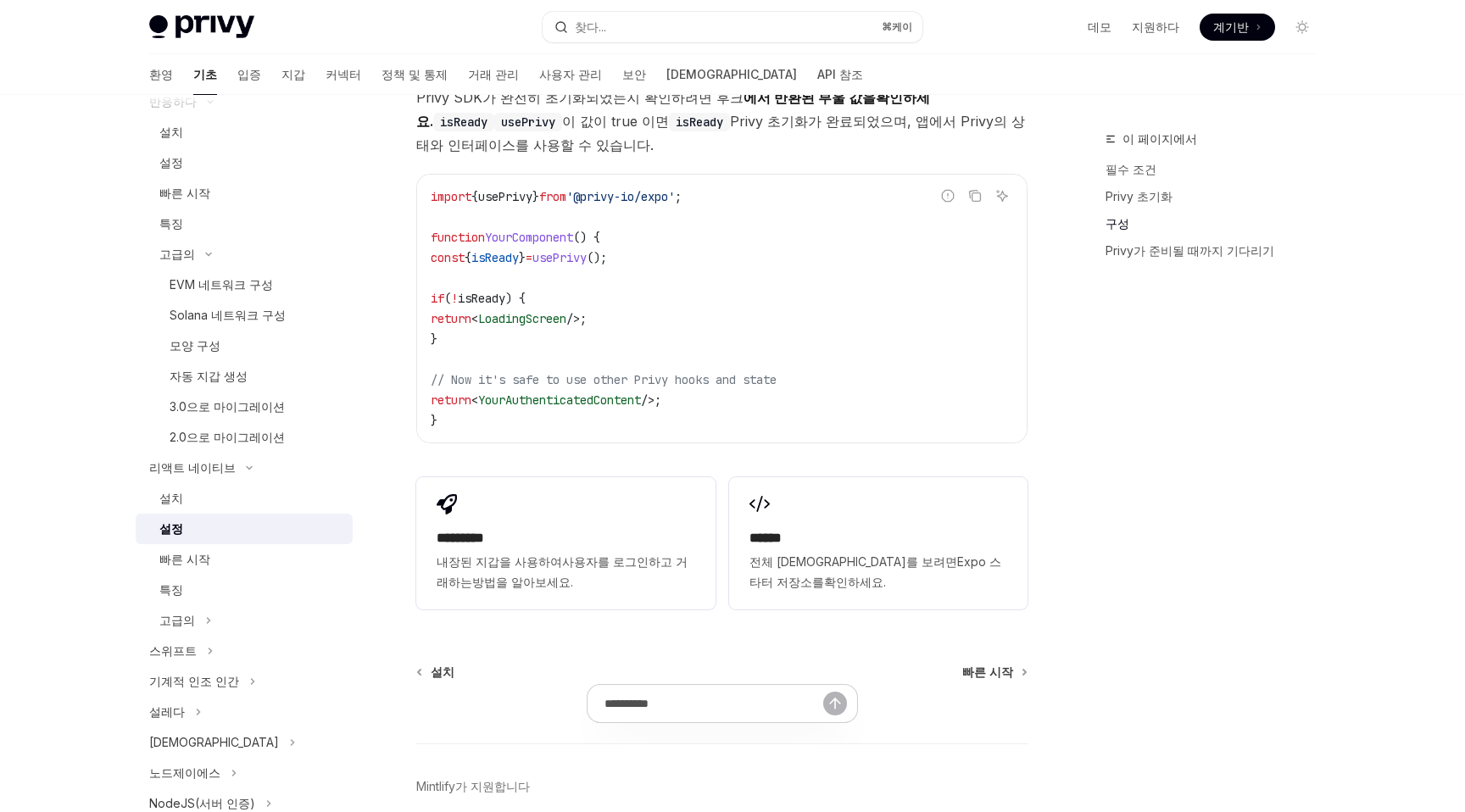
scroll to position [1462, 0]
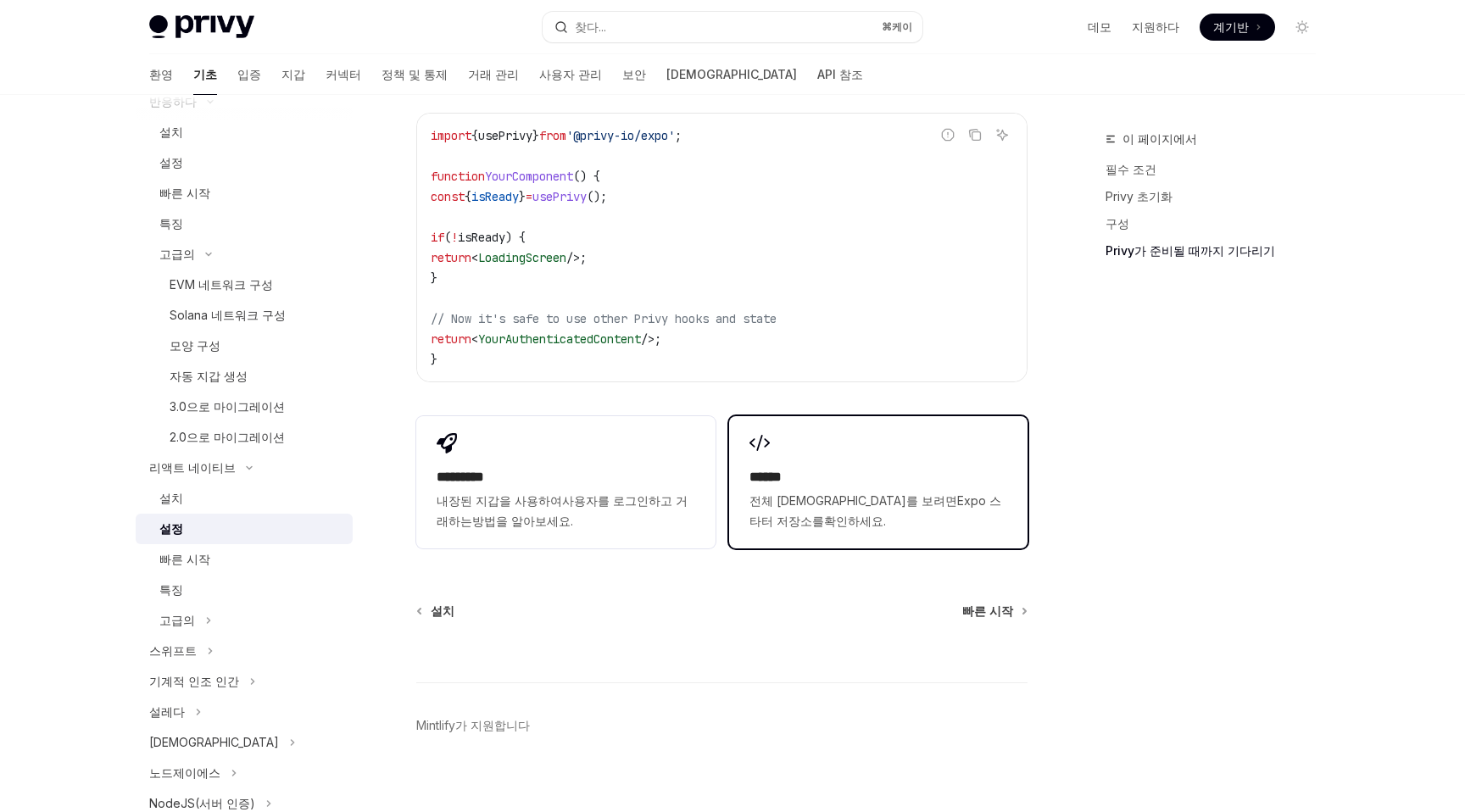
click at [894, 493] on font "Expo 스타터 저장소를" at bounding box center [875, 510] width 252 height 35
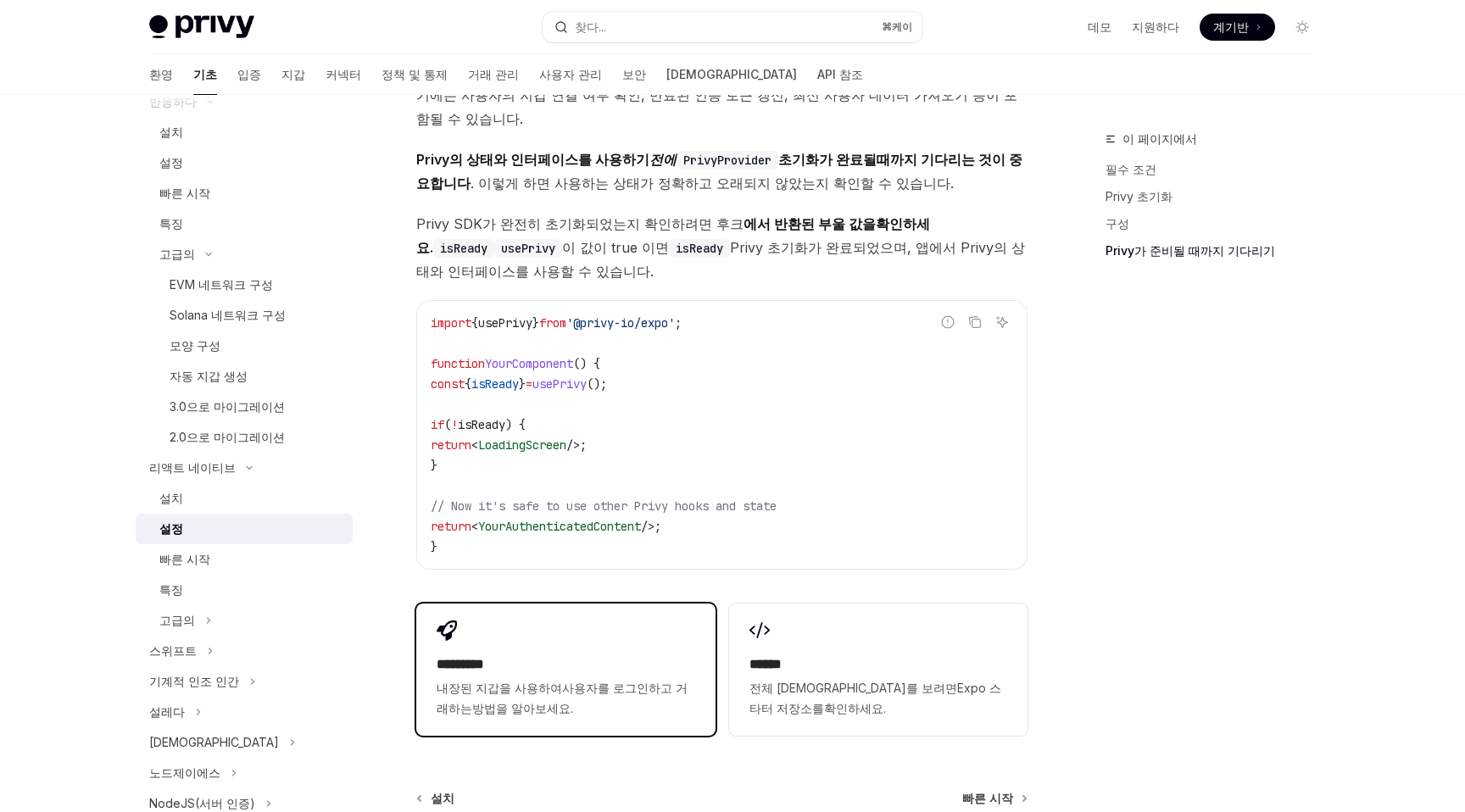
scroll to position [1316, 0]
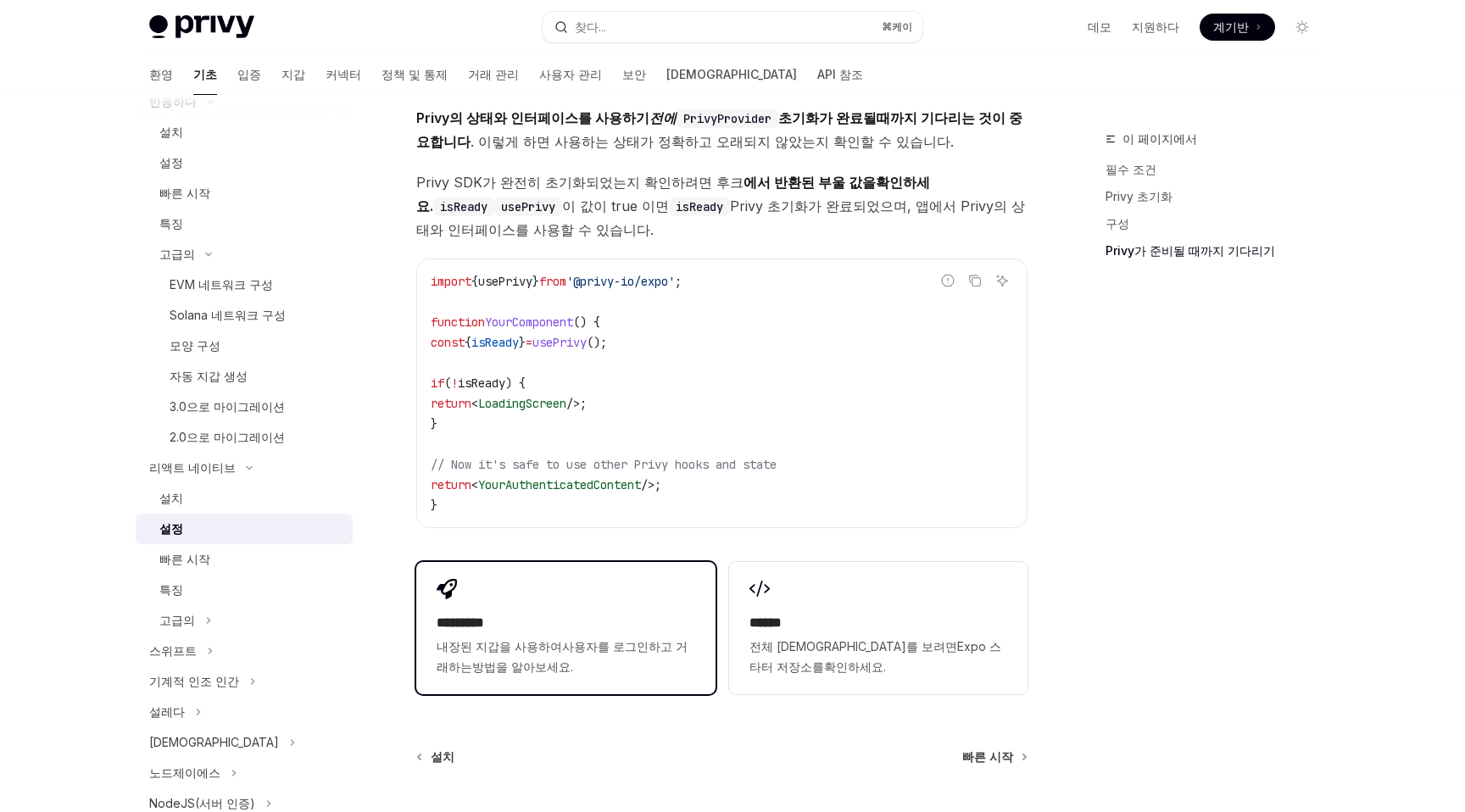
click at [550, 577] on div "********* 내장된 지갑을 사용하여 사용자를 로그인 하고 거래하는 방법을 알아보세요." at bounding box center [565, 627] width 298 height 132
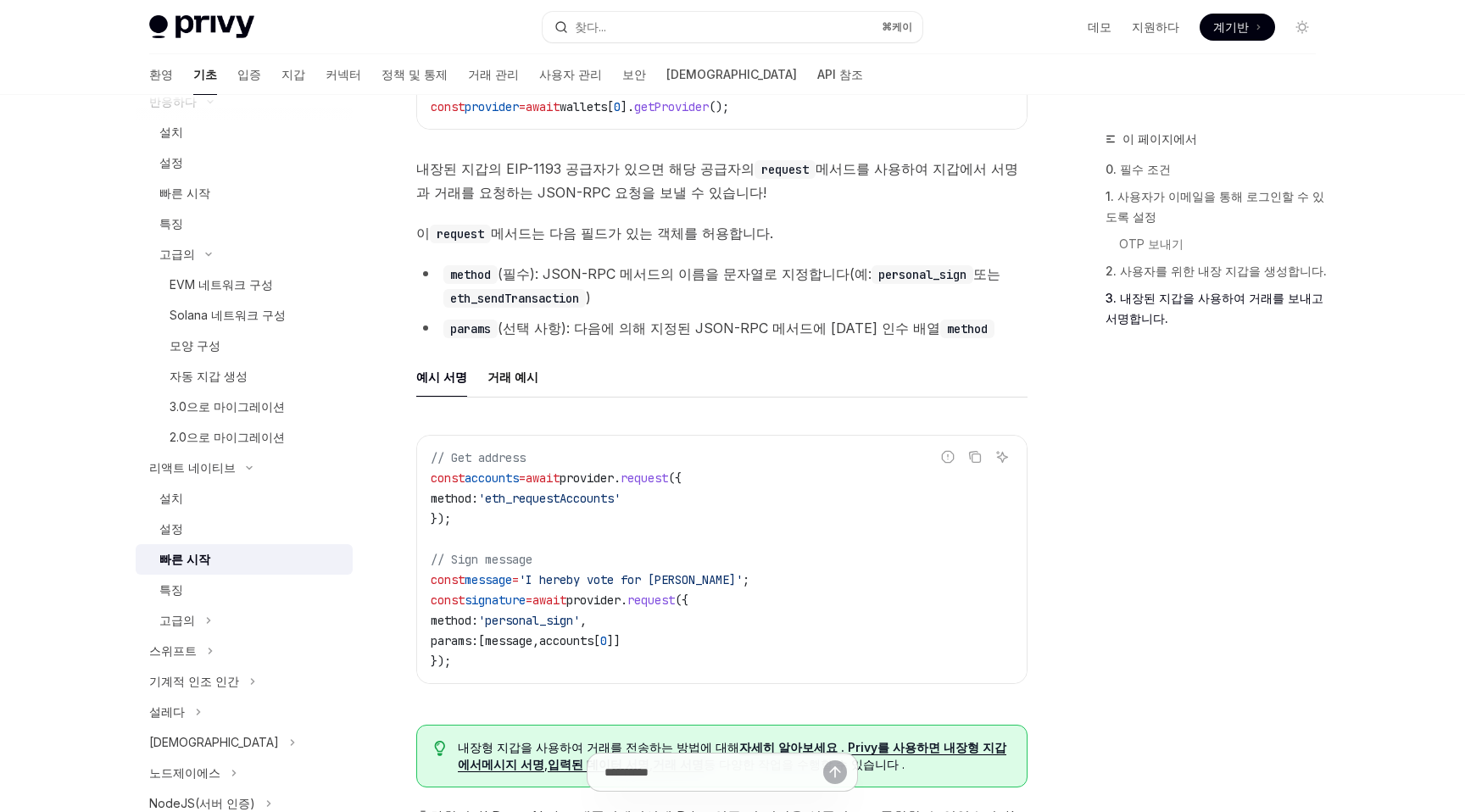
scroll to position [2327, 0]
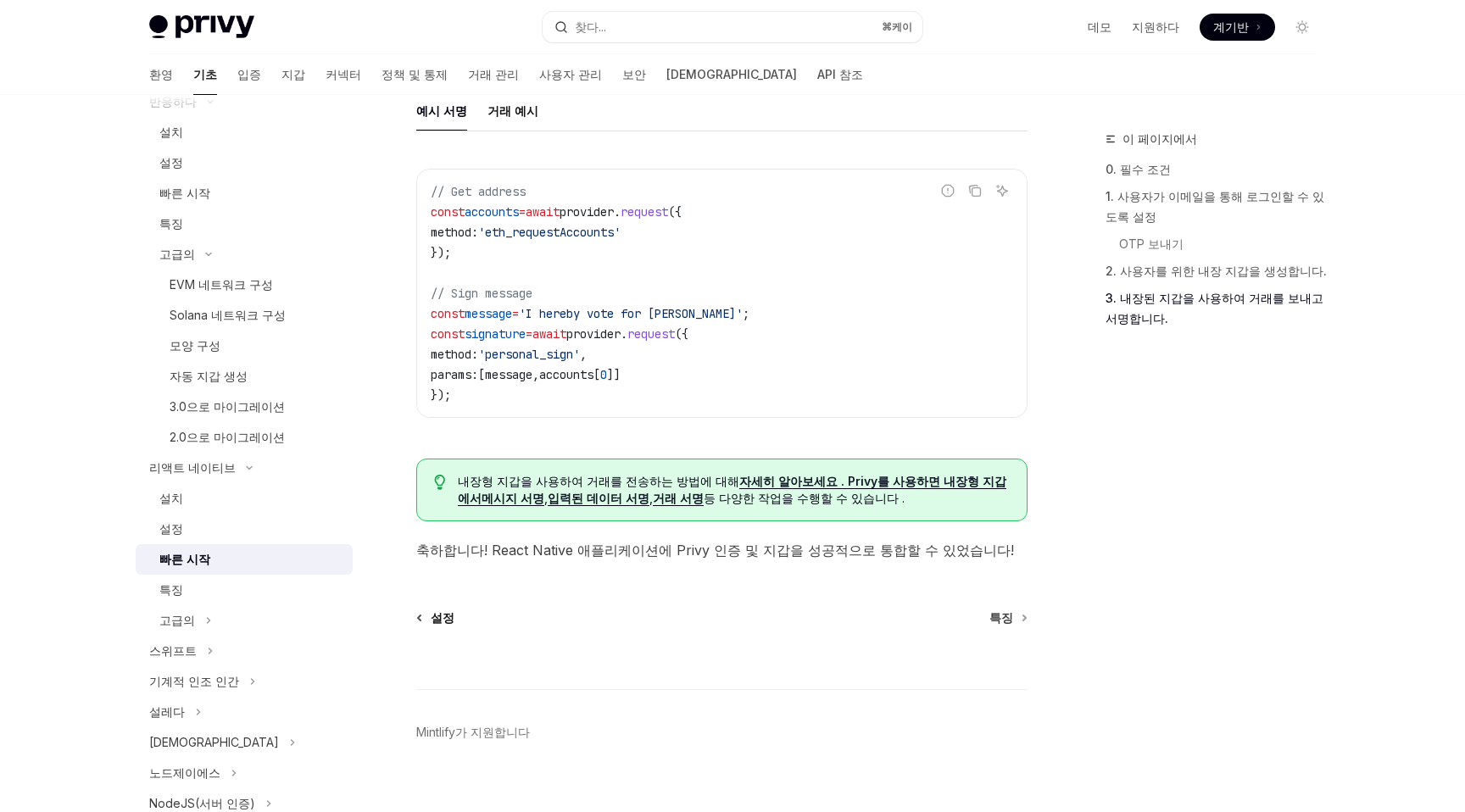
click at [444, 610] on font "설정" at bounding box center [443, 617] width 24 height 15
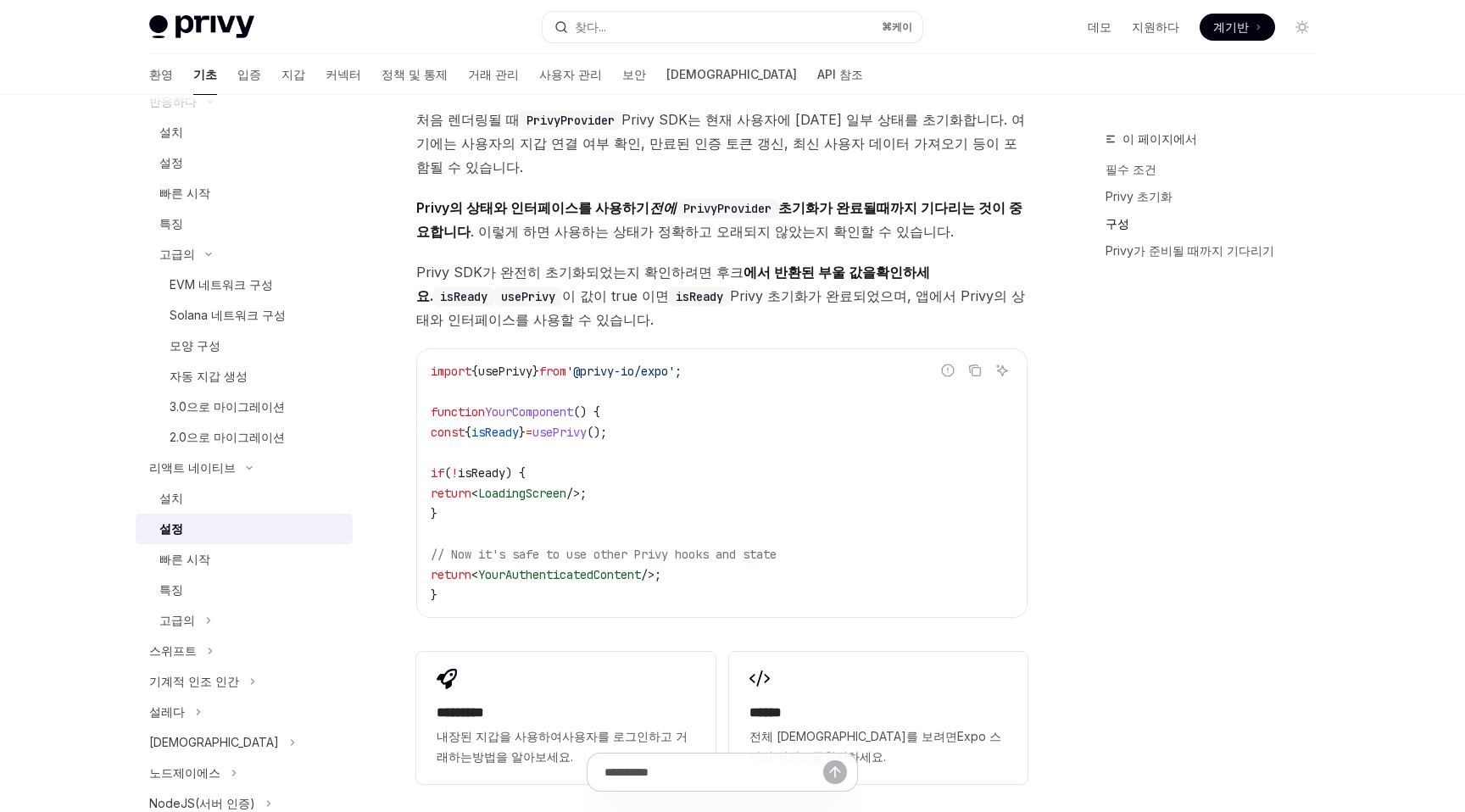
scroll to position [1462, 0]
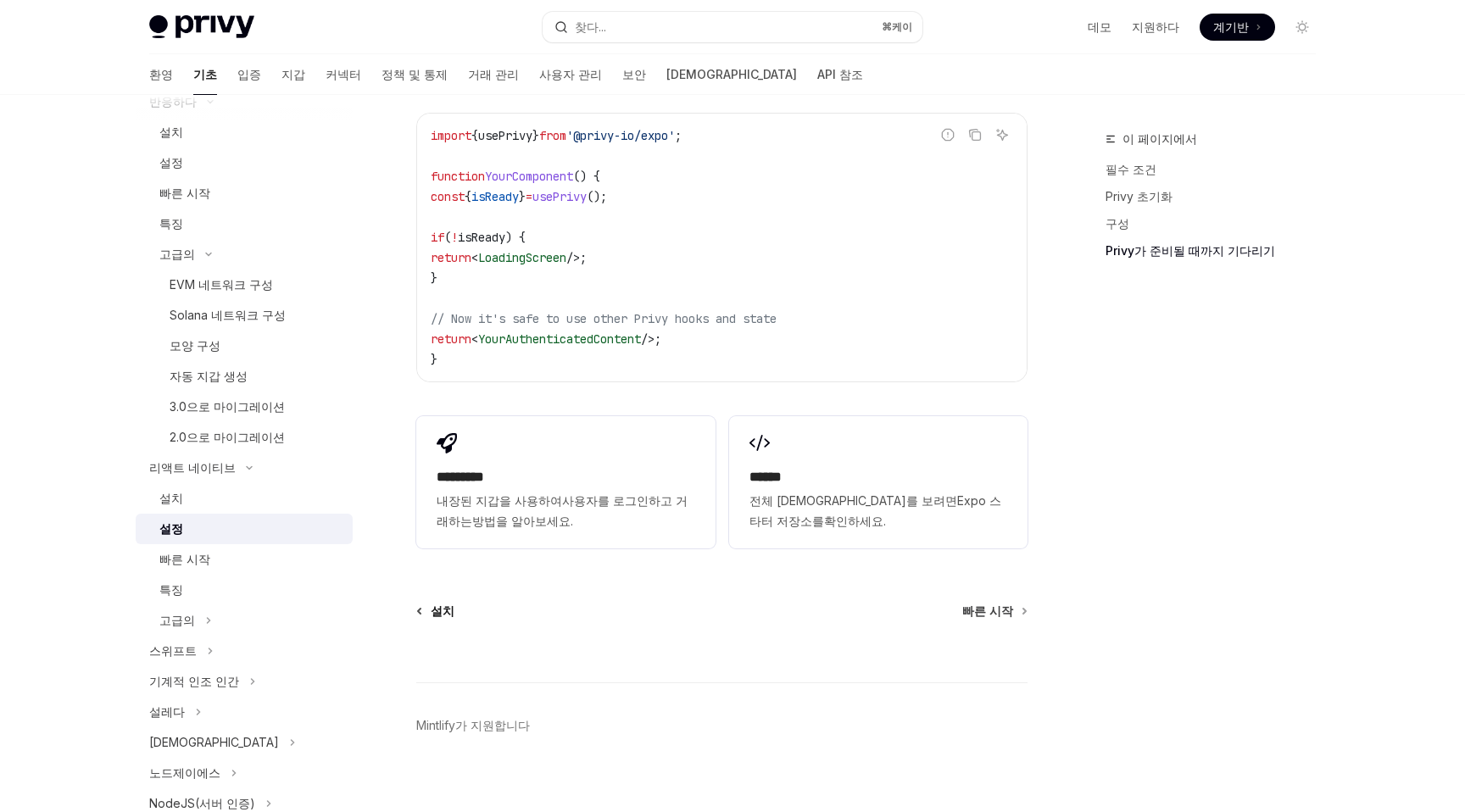
click at [435, 603] on font "설치" at bounding box center [443, 610] width 24 height 15
type textarea "*"
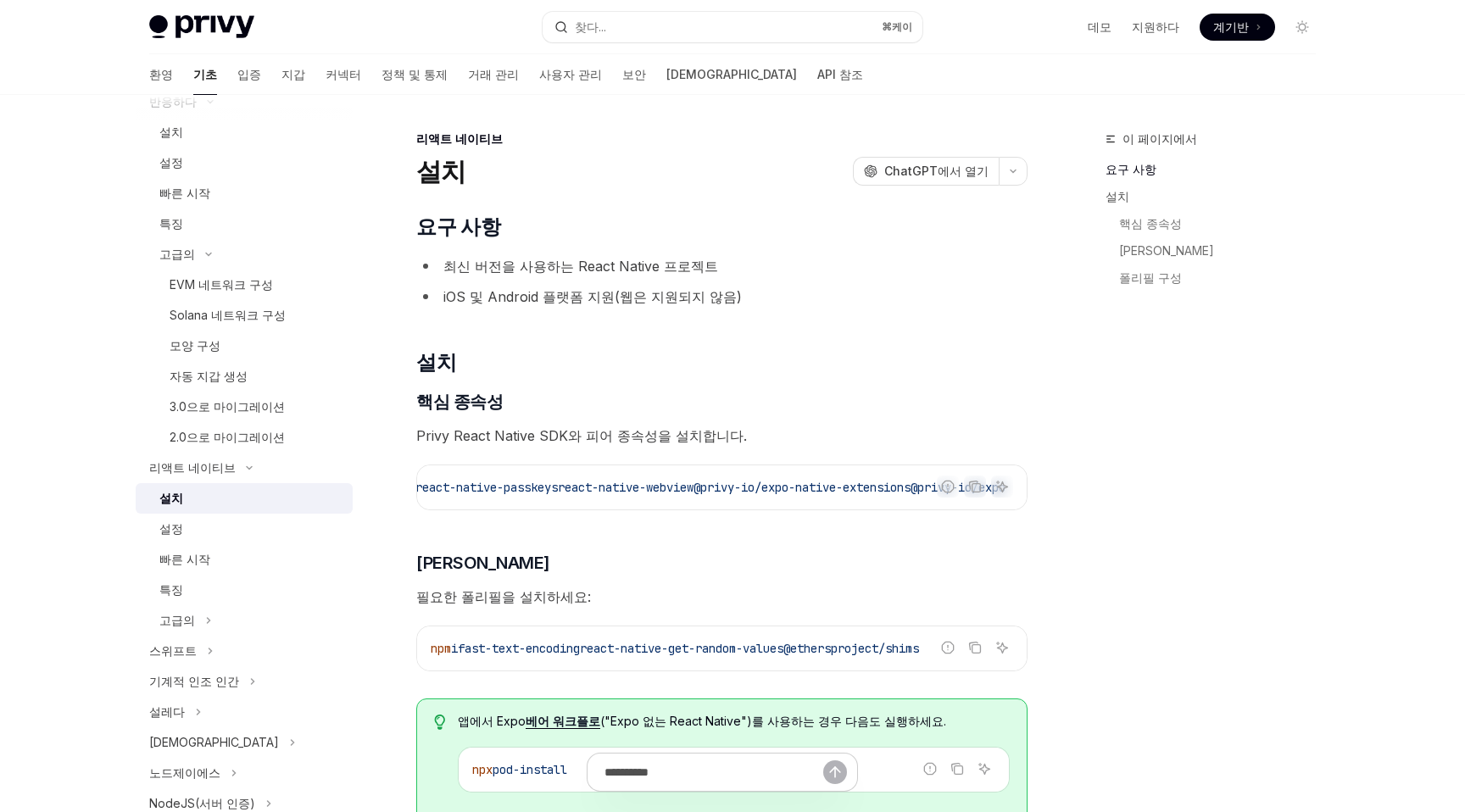
scroll to position [0, 764]
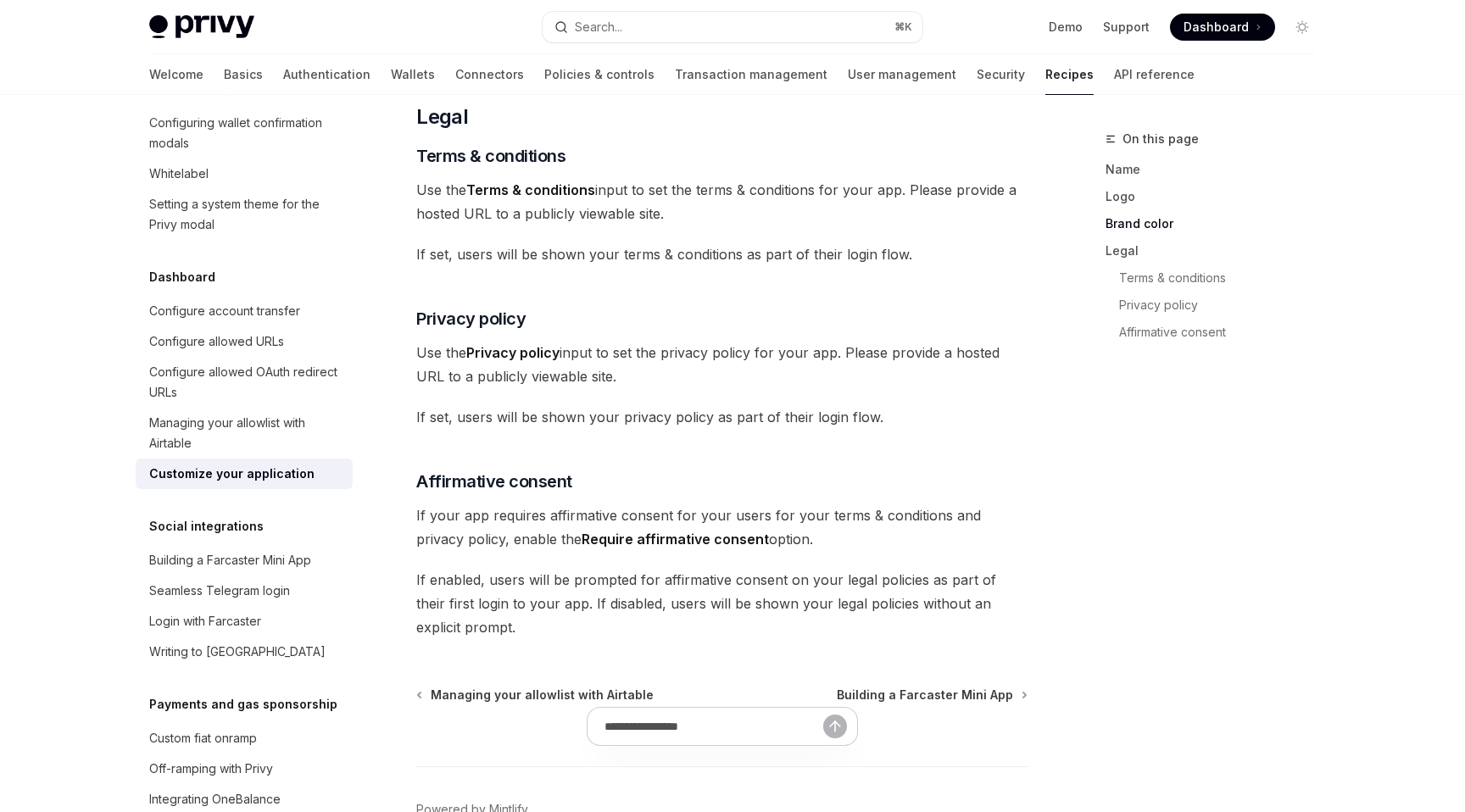
scroll to position [933, 0]
